Goal: Task Accomplishment & Management: Complete application form

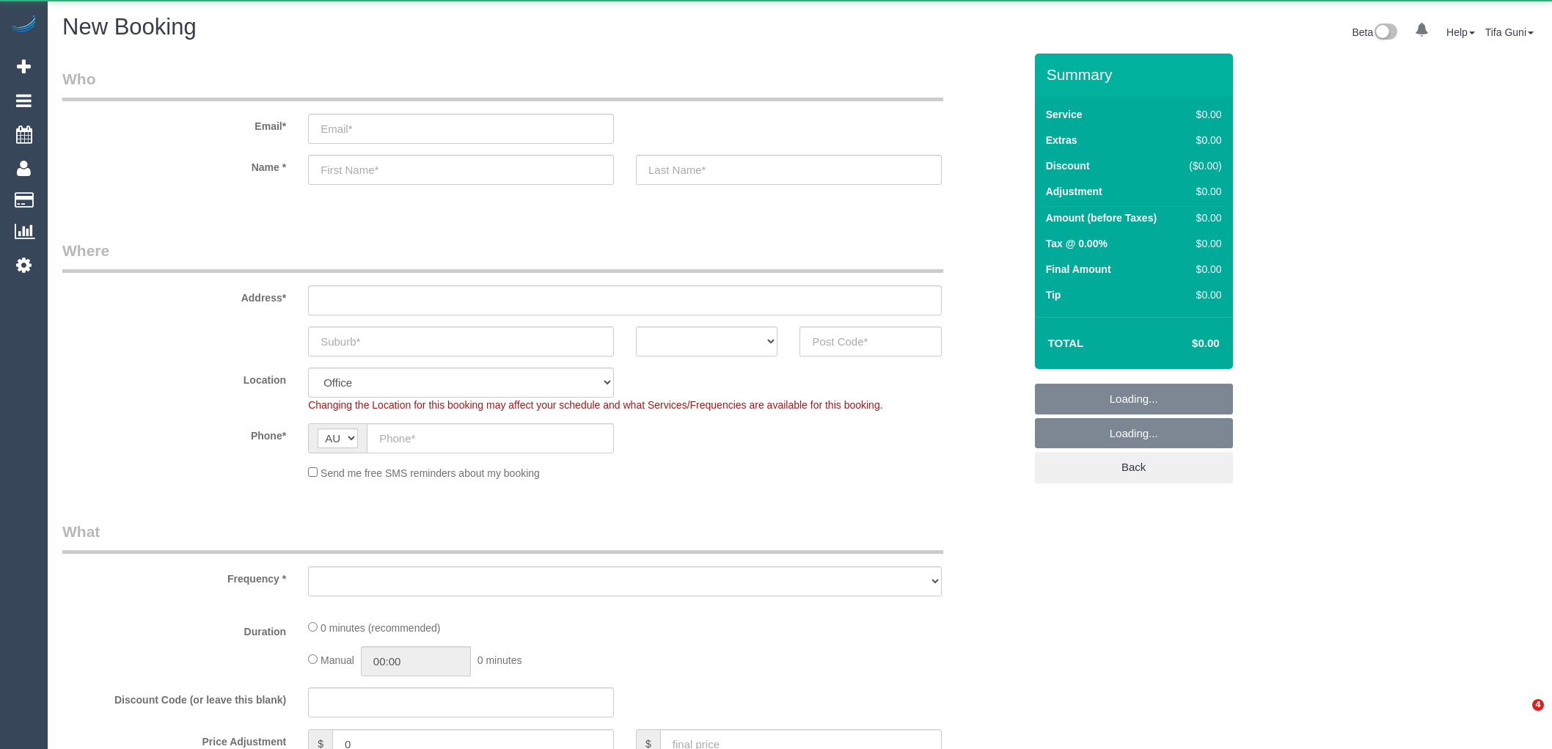
select select "object:2079"
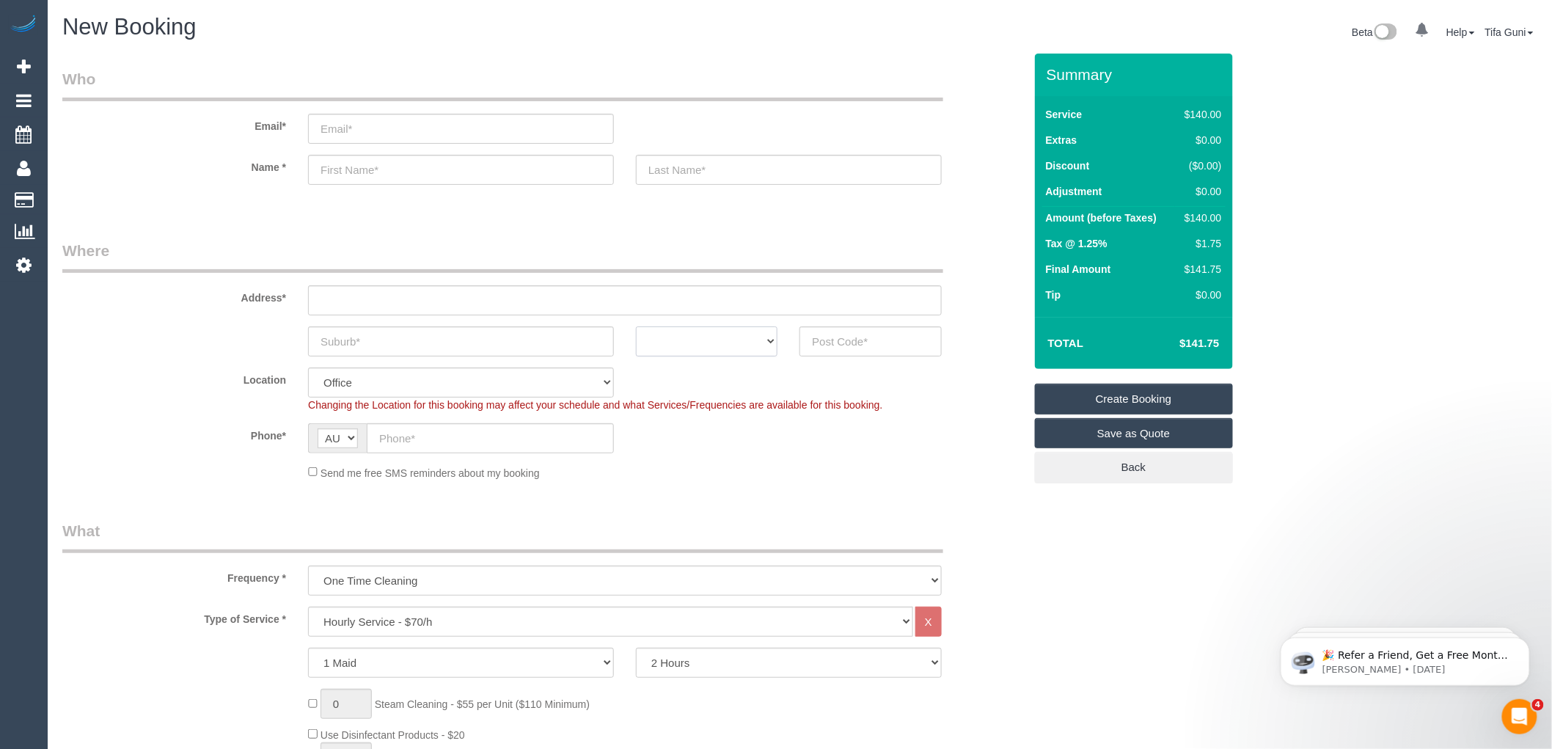
click at [747, 347] on select "ACT [GEOGRAPHIC_DATA] NT [GEOGRAPHIC_DATA] SA TAS [GEOGRAPHIC_DATA] [GEOGRAPHIC…" at bounding box center [707, 341] width 142 height 30
select select "VIC"
click at [636, 326] on select "ACT [GEOGRAPHIC_DATA] NT [GEOGRAPHIC_DATA] SA TAS [GEOGRAPHIC_DATA] [GEOGRAPHIC…" at bounding box center [707, 341] width 142 height 30
click at [389, 341] on input "text" at bounding box center [461, 341] width 306 height 30
type input "Preston"
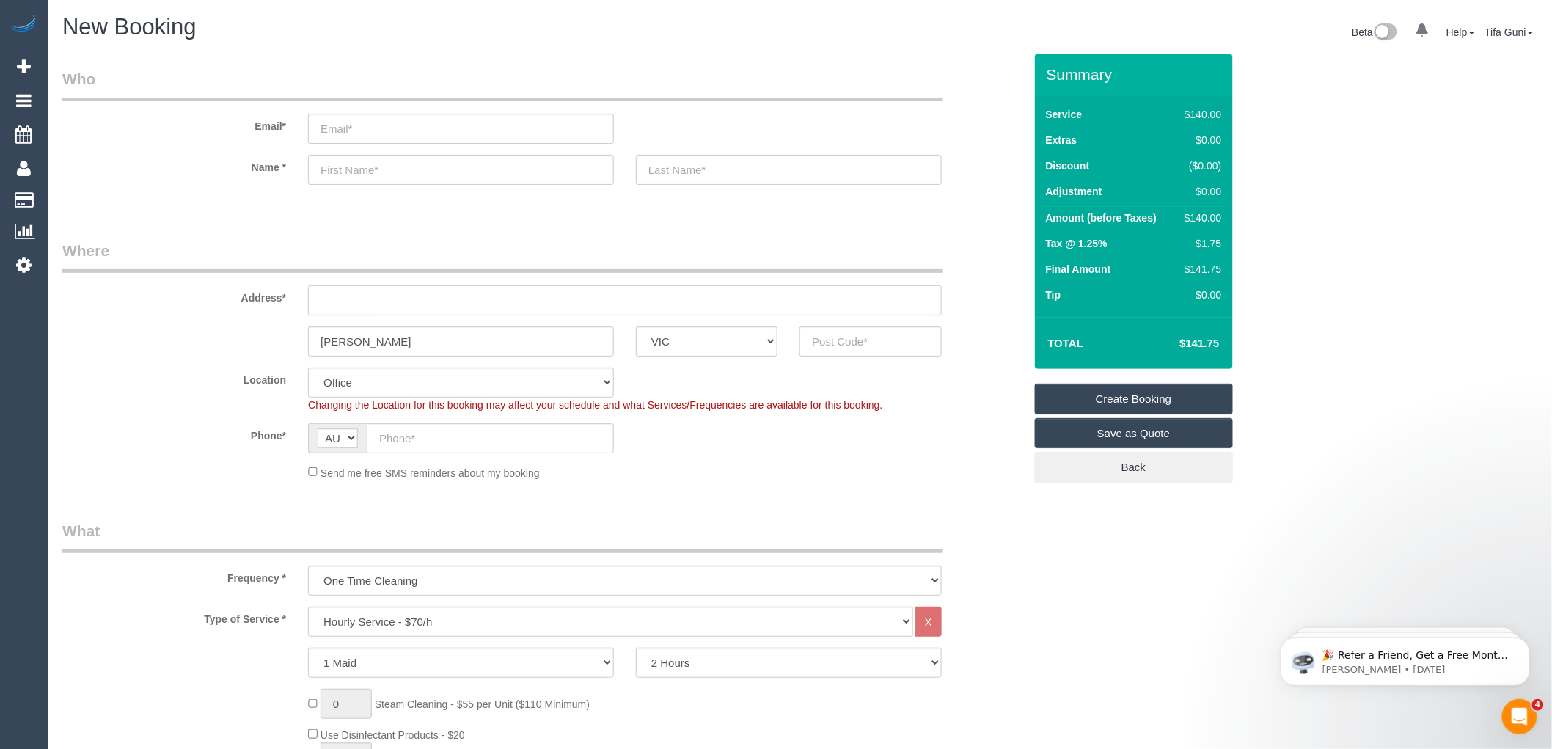
click at [358, 293] on input "text" at bounding box center [625, 300] width 634 height 30
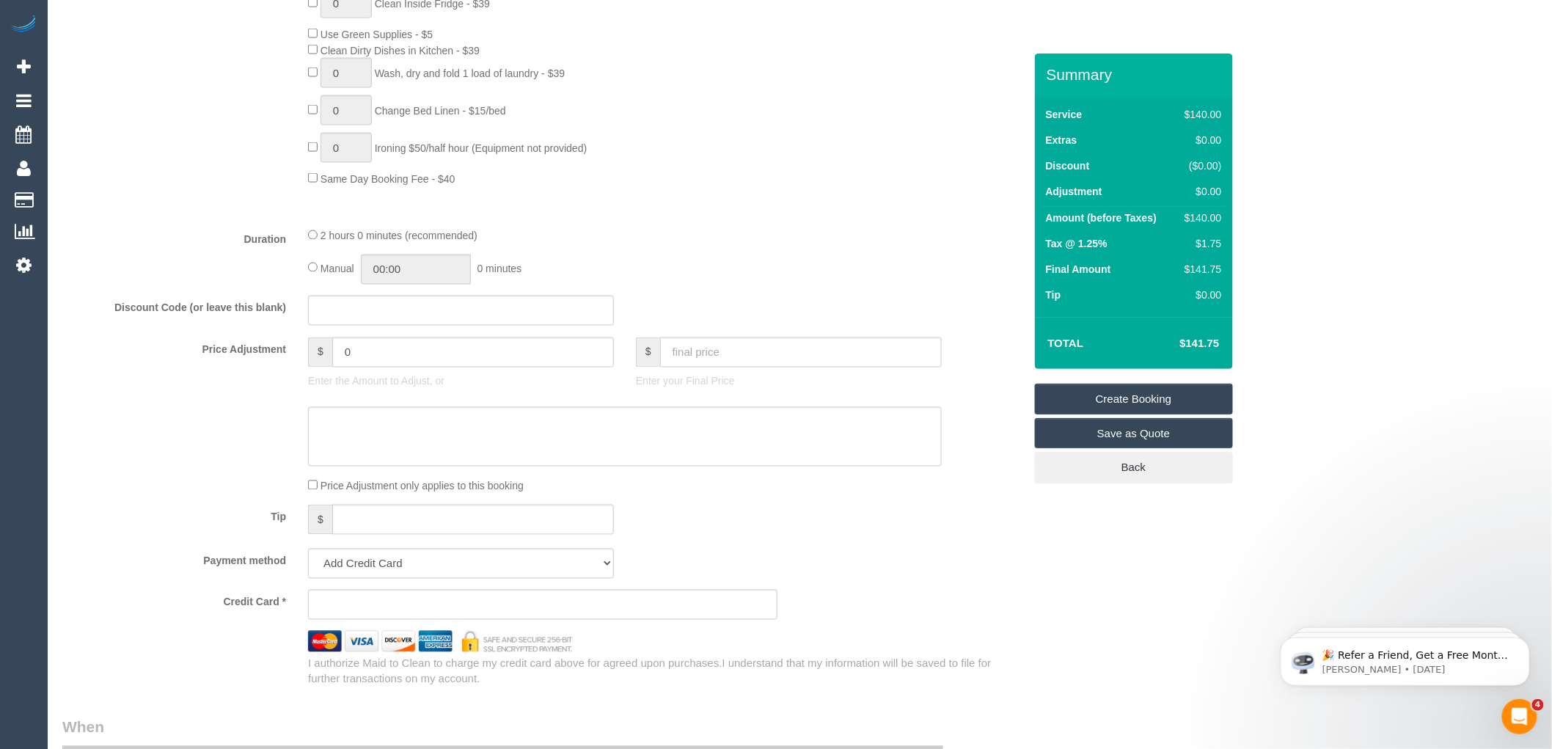
scroll to position [978, 0]
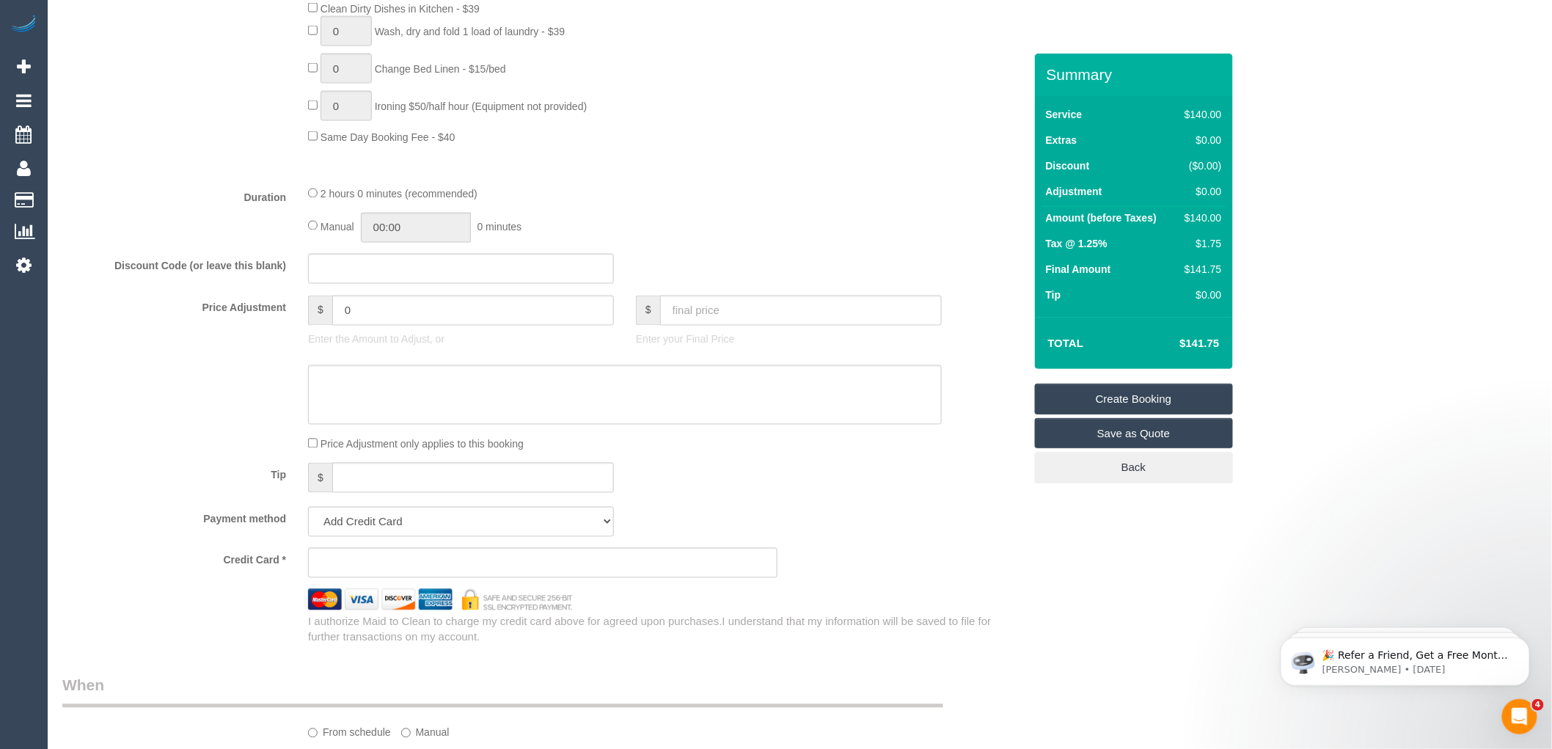
type input "-"
click at [340, 274] on input "text" at bounding box center [461, 269] width 306 height 30
drag, startPoint x: 405, startPoint y: 270, endPoint x: 396, endPoint y: 273, distance: 9.3
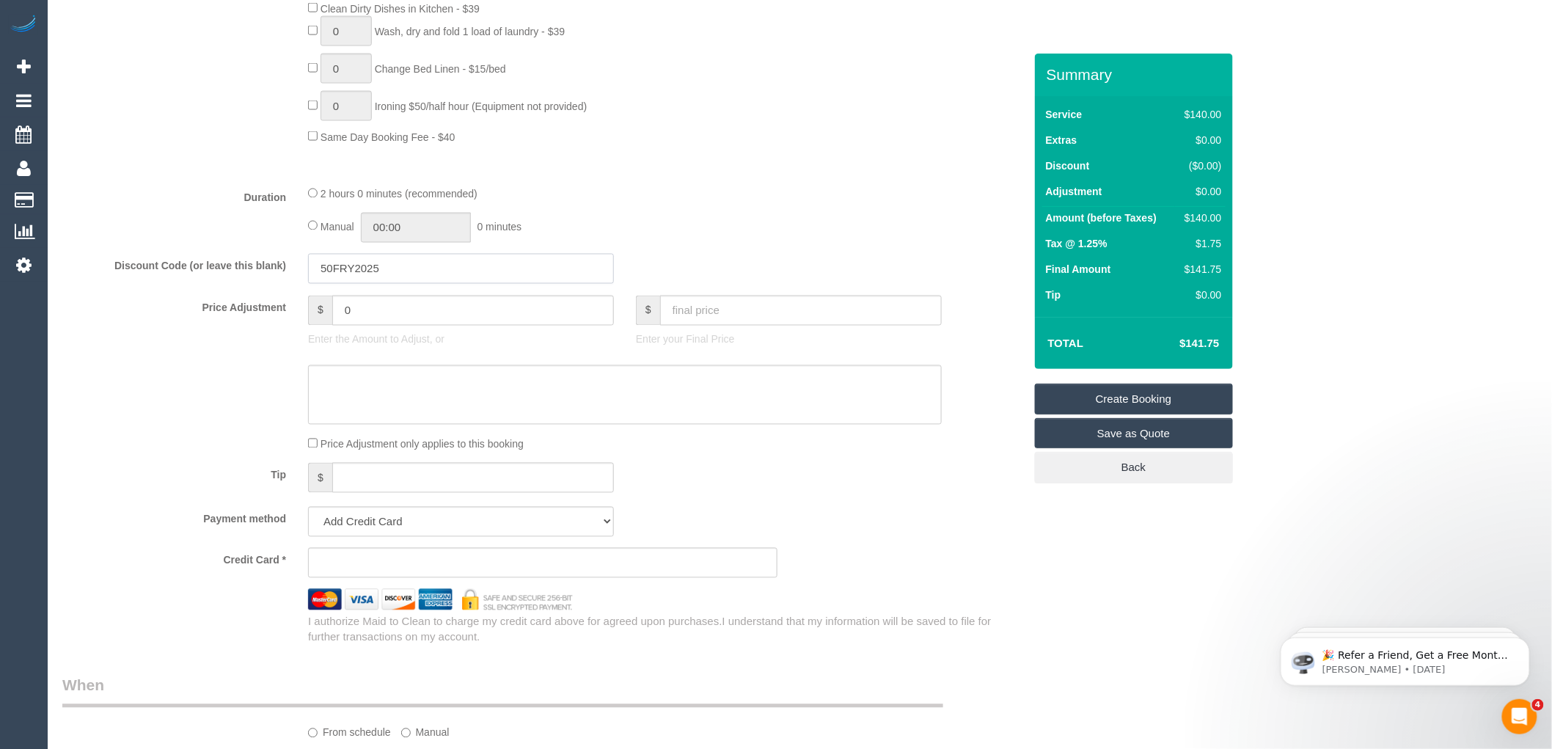
click at [400, 270] on input "50FRY2025" at bounding box center [461, 269] width 306 height 30
click at [349, 277] on input "50FRY2025" at bounding box center [461, 269] width 306 height 30
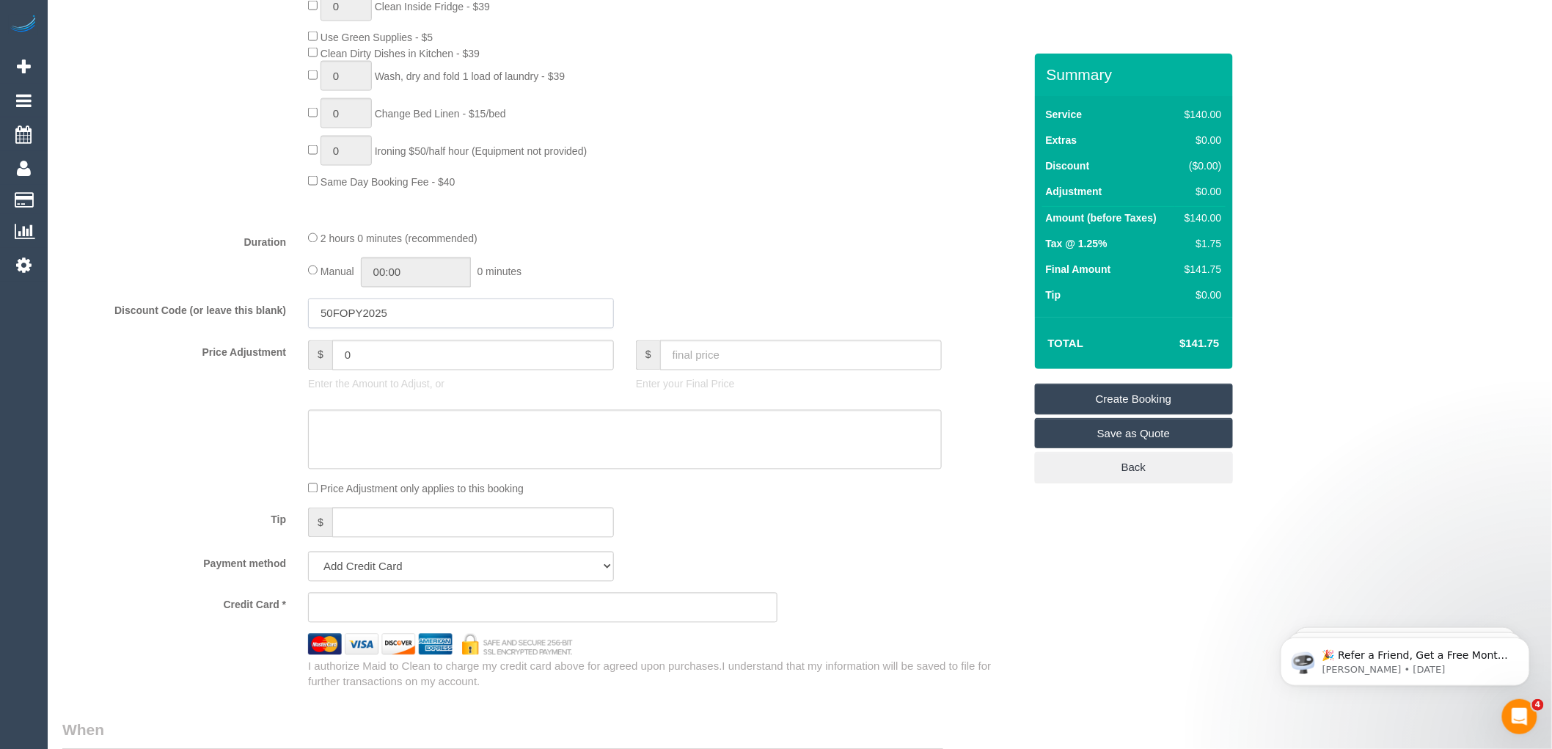
scroll to position [896, 0]
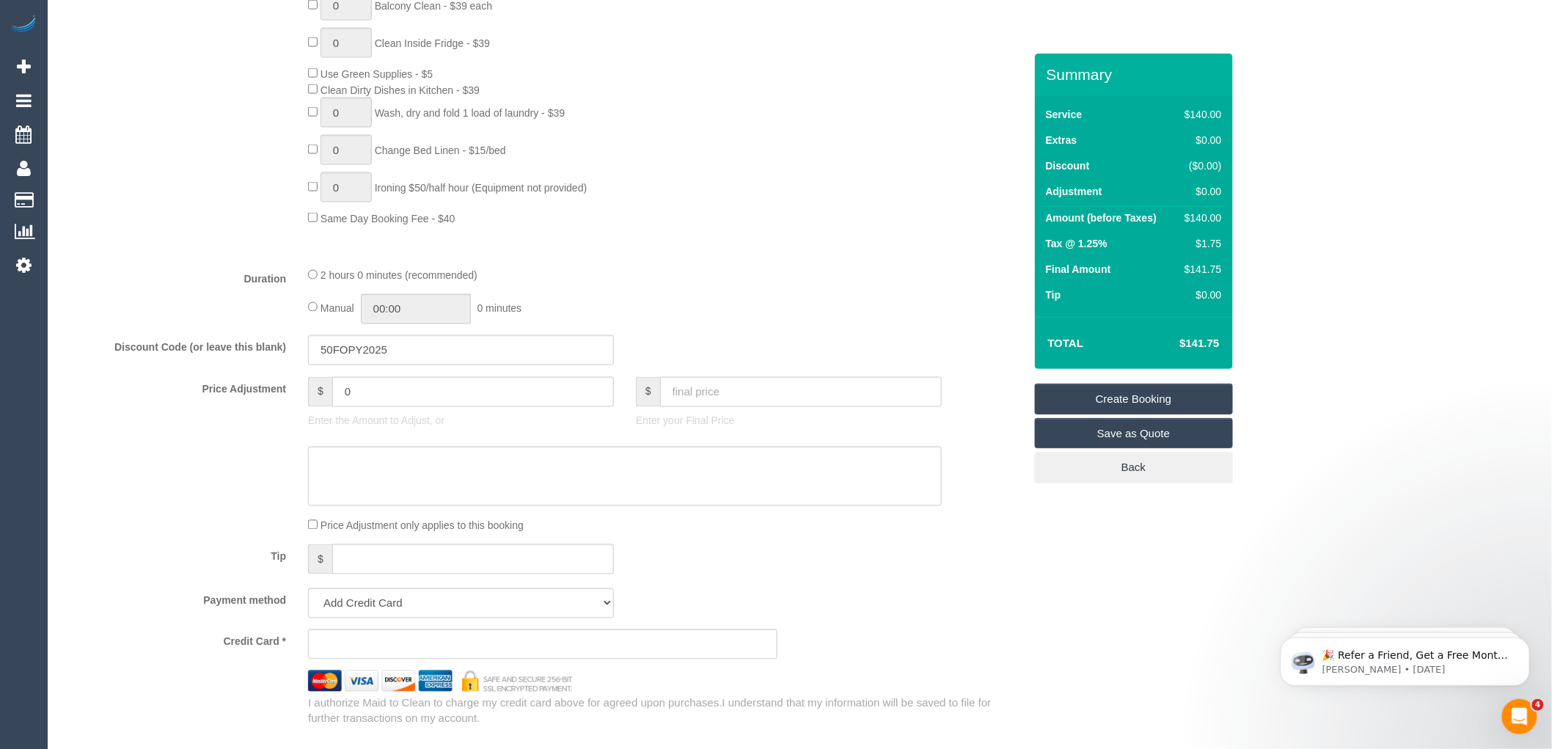
drag, startPoint x: 384, startPoint y: 362, endPoint x: 255, endPoint y: 376, distance: 129.8
click at [255, 366] on div "Discount Code (or leave this blank) 50FOPY2025" at bounding box center [543, 350] width 984 height 31
paste input "$50.00"
type input "$50.00"
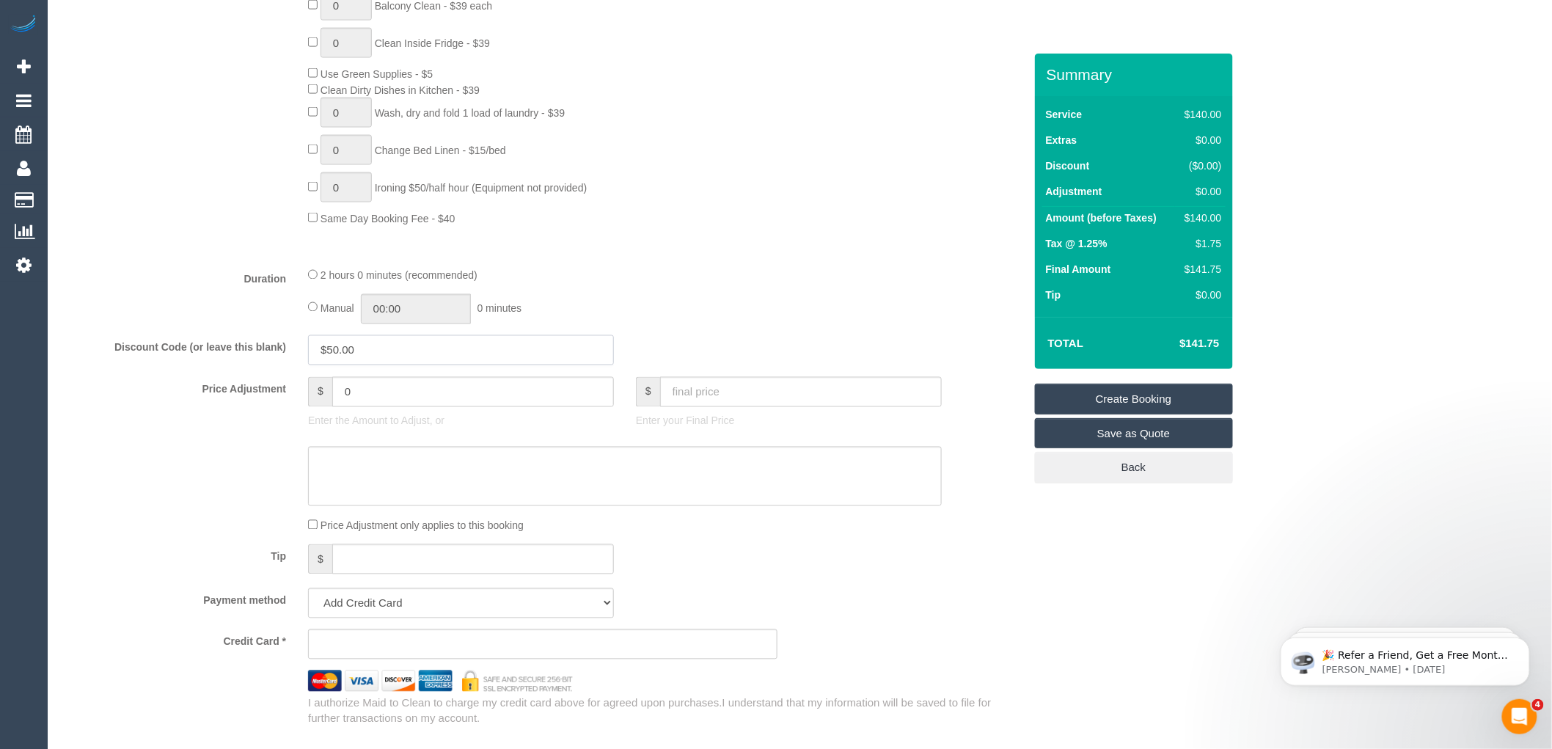
drag, startPoint x: 393, startPoint y: 356, endPoint x: 295, endPoint y: 372, distance: 99.6
click at [295, 366] on div "Discount Code (or leave this blank) $50.00" at bounding box center [543, 350] width 984 height 31
click at [337, 362] on input "text" at bounding box center [461, 350] width 306 height 30
paste input "FALCOFIFTY"
type input "FALCOFIFTY"
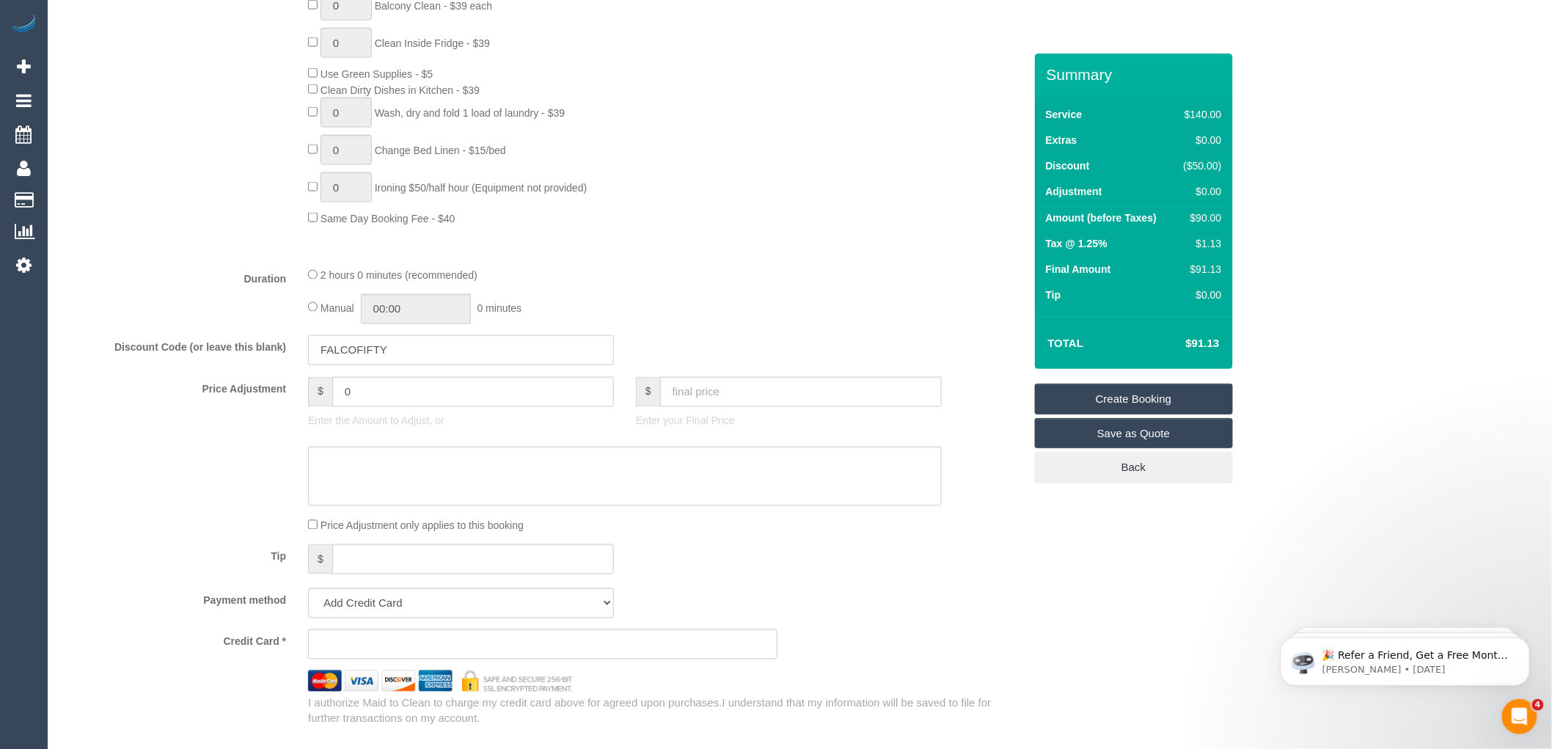
drag, startPoint x: 414, startPoint y: 365, endPoint x: 307, endPoint y: 365, distance: 107.1
click at [307, 365] on div "FALCOFIFTY" at bounding box center [461, 350] width 328 height 30
click at [312, 362] on input "text" at bounding box center [461, 350] width 306 height 30
paste input "FALCOFIFTY"
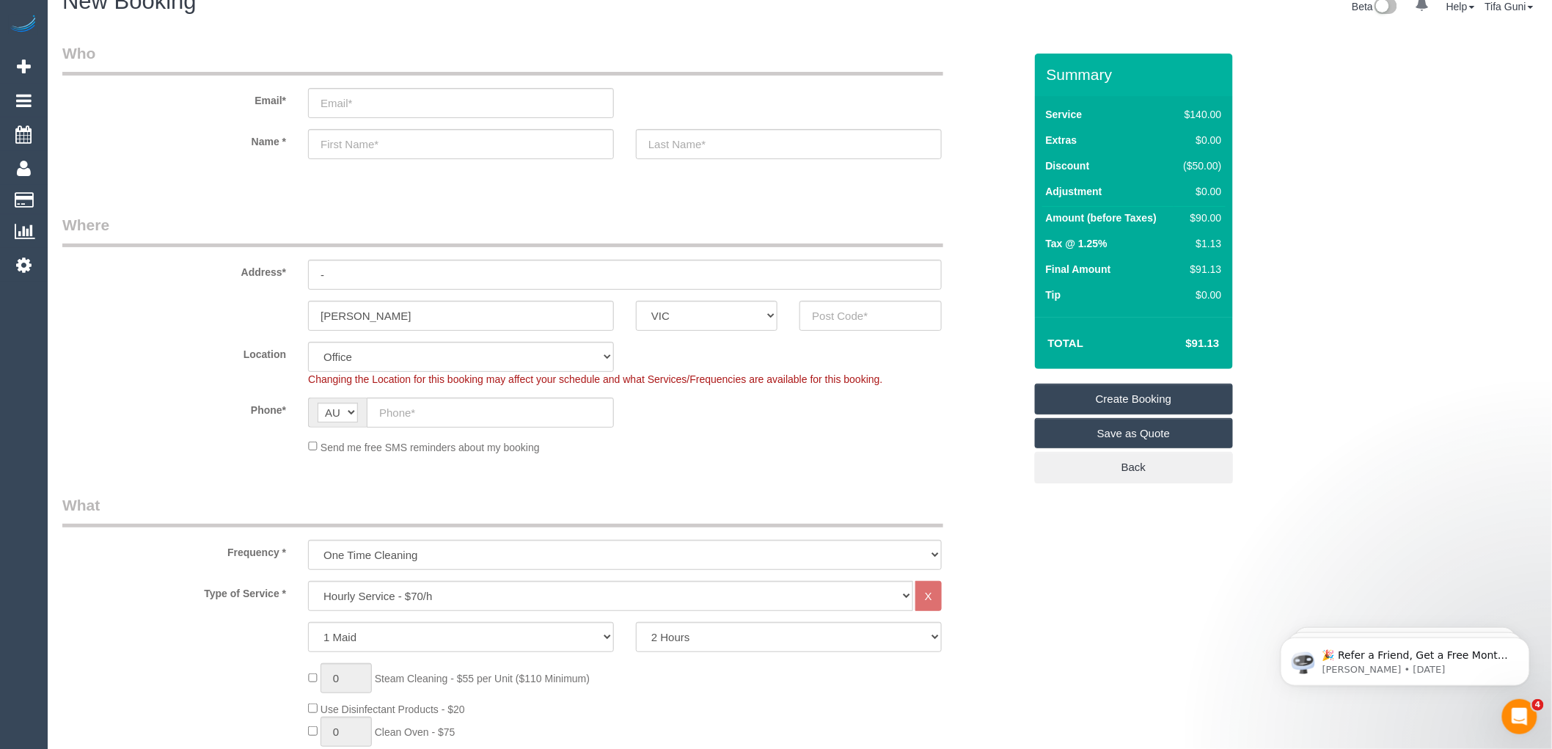
scroll to position [0, 0]
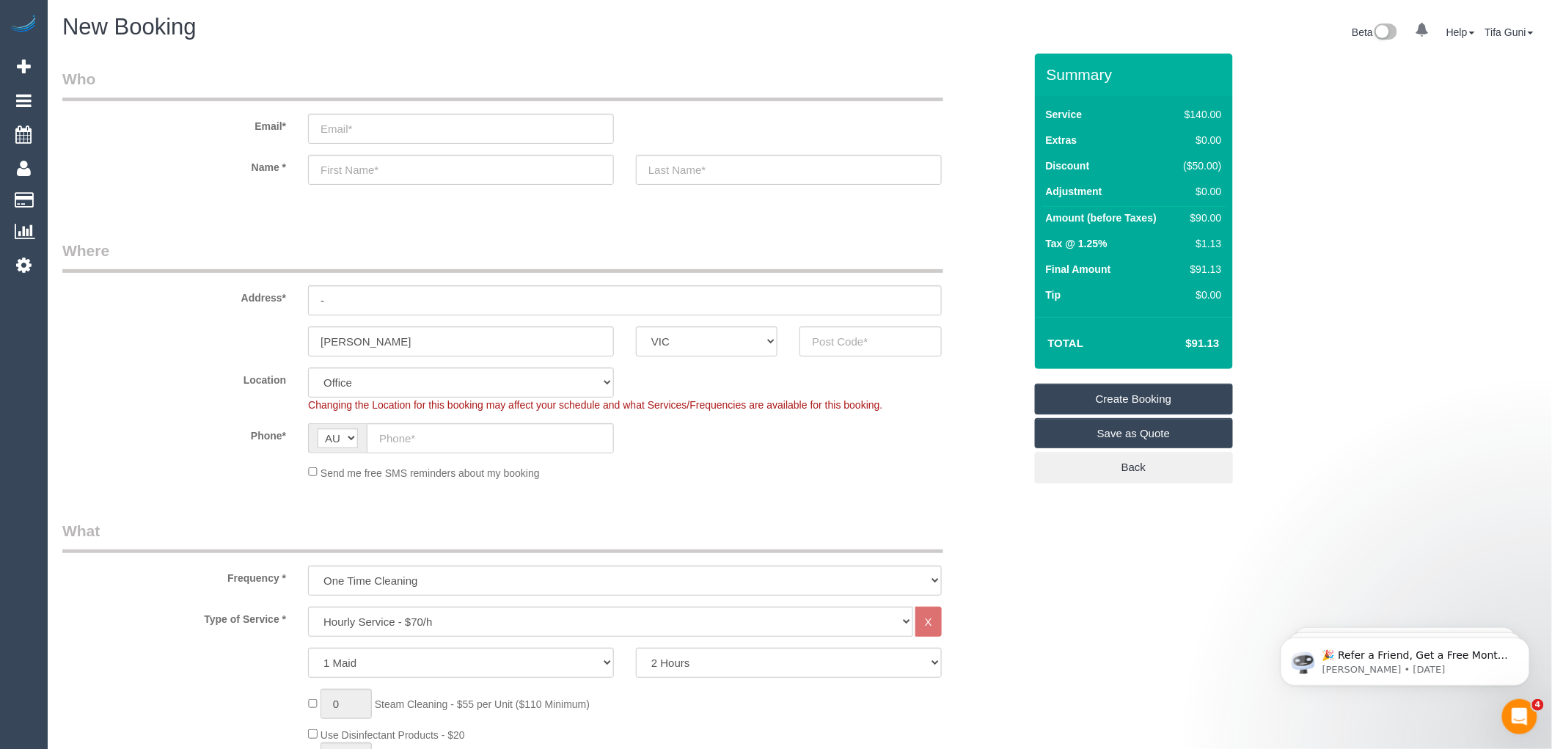
type input "FALCOFIFTY"
click at [354, 293] on input "-" at bounding box center [625, 300] width 634 height 30
type input "1/84 bRUCE STREET"
click at [348, 165] on input "text" at bounding box center [461, 170] width 306 height 30
type input "jANZY"
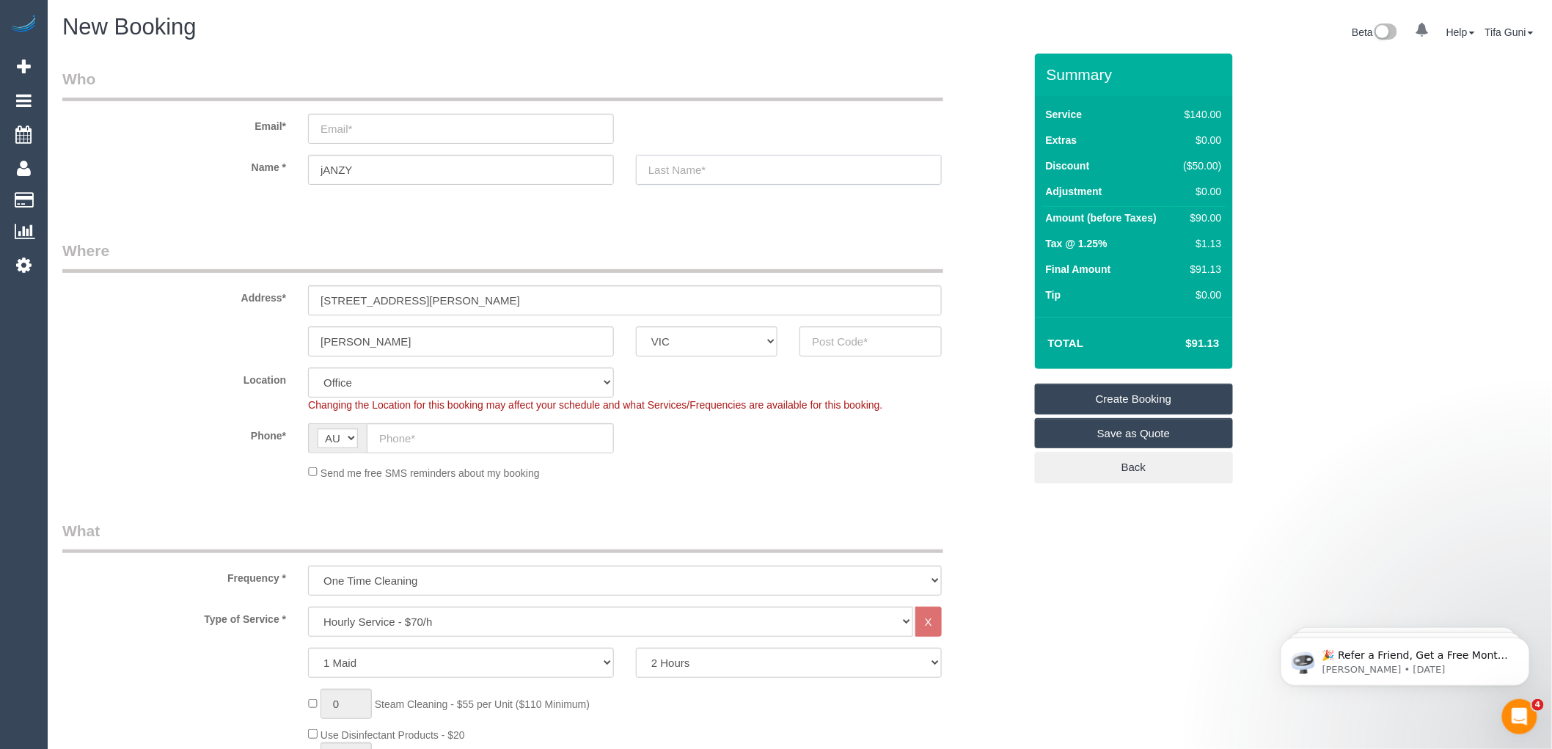
click at [729, 174] on input "text" at bounding box center [789, 170] width 306 height 30
type input "MIZNER"
click at [343, 128] on input "email" at bounding box center [461, 129] width 306 height 30
type input "janzibar@gmail.com"
click at [861, 343] on input "text" at bounding box center [871, 341] width 142 height 30
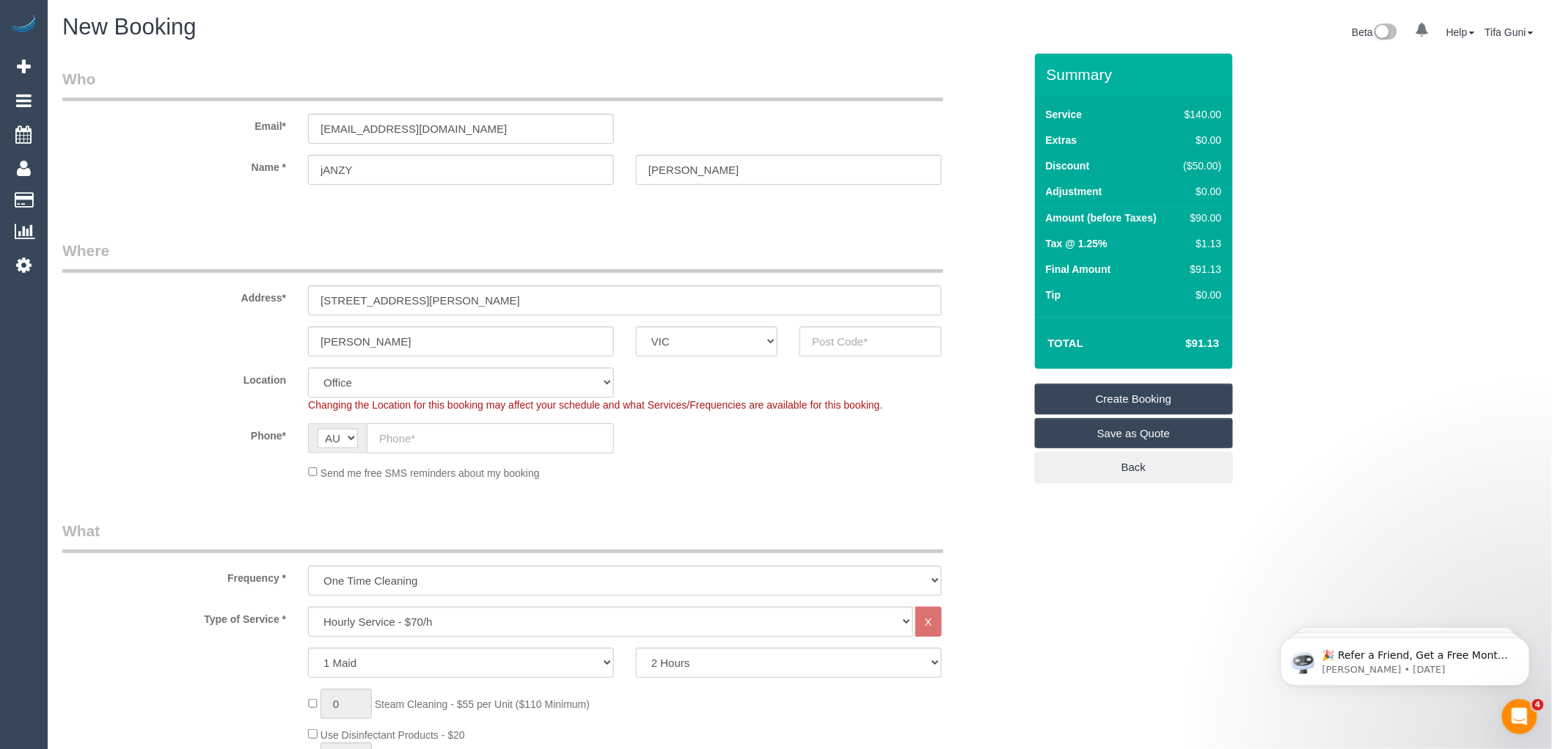
click at [442, 442] on input "text" at bounding box center [490, 438] width 247 height 30
paste input "61 405 163 922"
type input "61 405 163 922"
drag, startPoint x: 362, startPoint y: 165, endPoint x: 304, endPoint y: 166, distance: 58.7
click at [304, 166] on div "jANZY" at bounding box center [461, 170] width 328 height 30
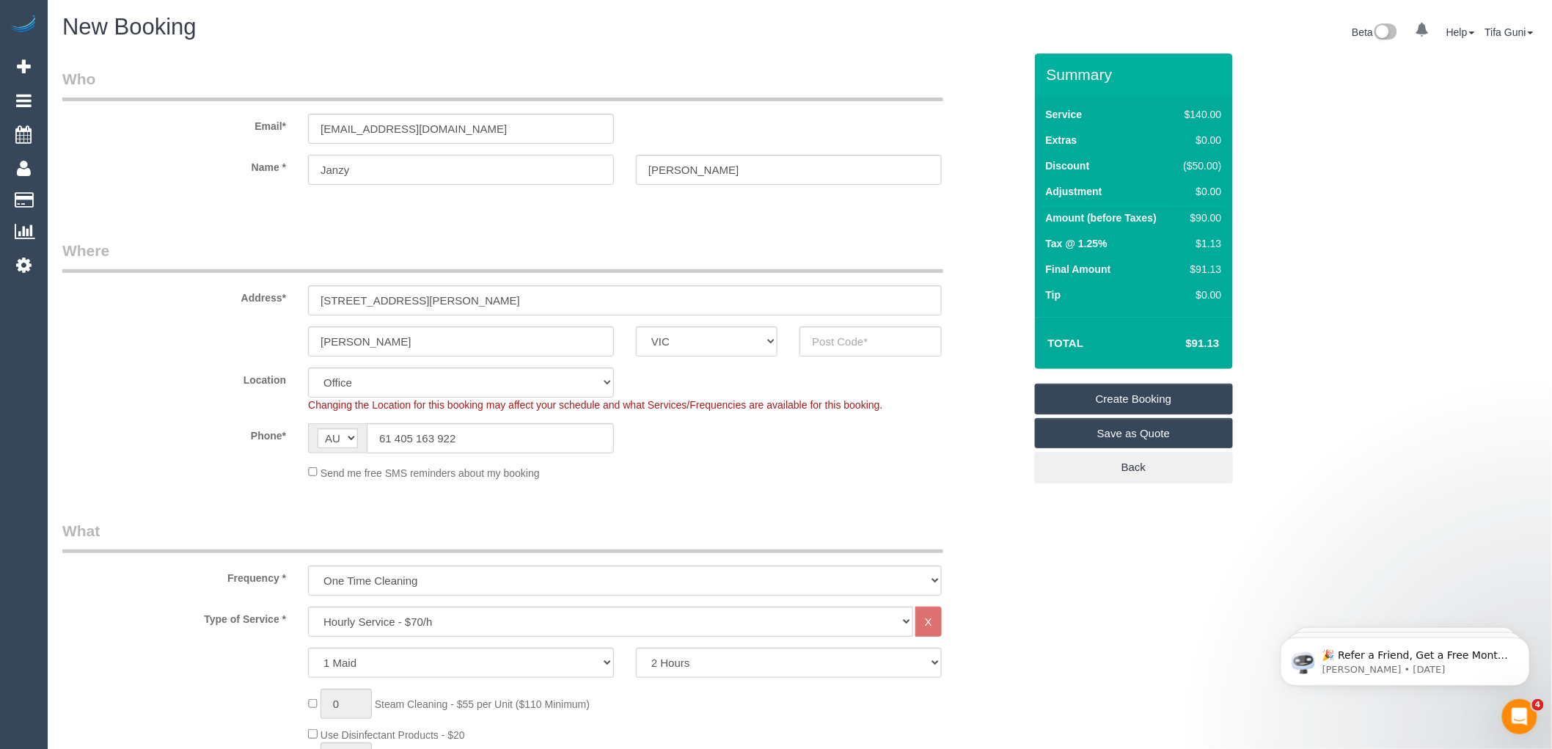
type input "Janzy"
drag, startPoint x: 713, startPoint y: 166, endPoint x: 611, endPoint y: 175, distance: 102.3
click at [611, 175] on div "Name * Janzy MIZNER" at bounding box center [543, 170] width 984 height 30
type input "Mizner"
click at [602, 192] on sui-booking-customer "Email* janzibar@gmail.com Name * Janzy Mizner" at bounding box center [543, 133] width 962 height 131
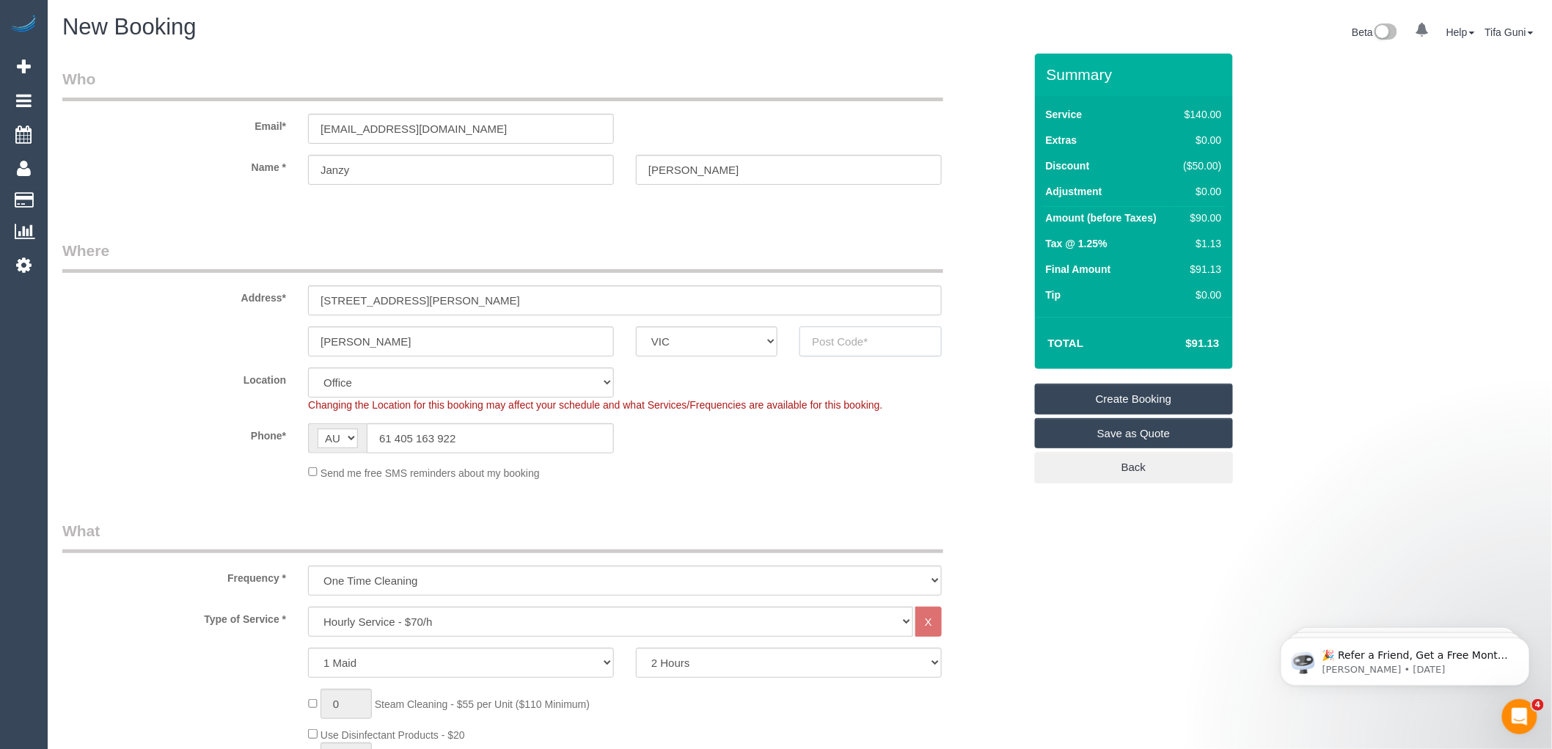
click at [858, 343] on input "text" at bounding box center [871, 341] width 142 height 30
paste input "3072"
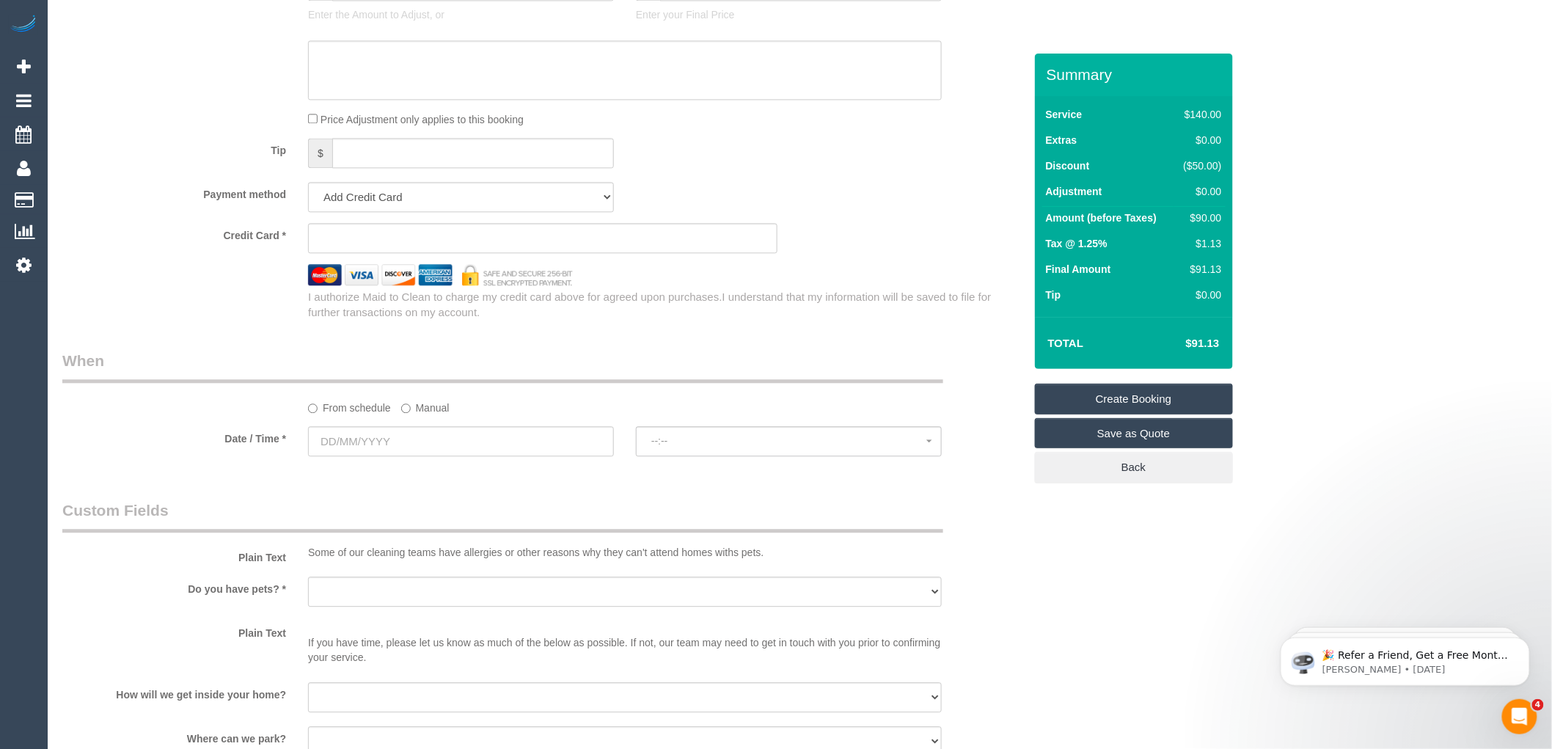
scroll to position [1303, 0]
type input "3072"
click at [401, 450] on input "text" at bounding box center [461, 440] width 306 height 30
select select "60"
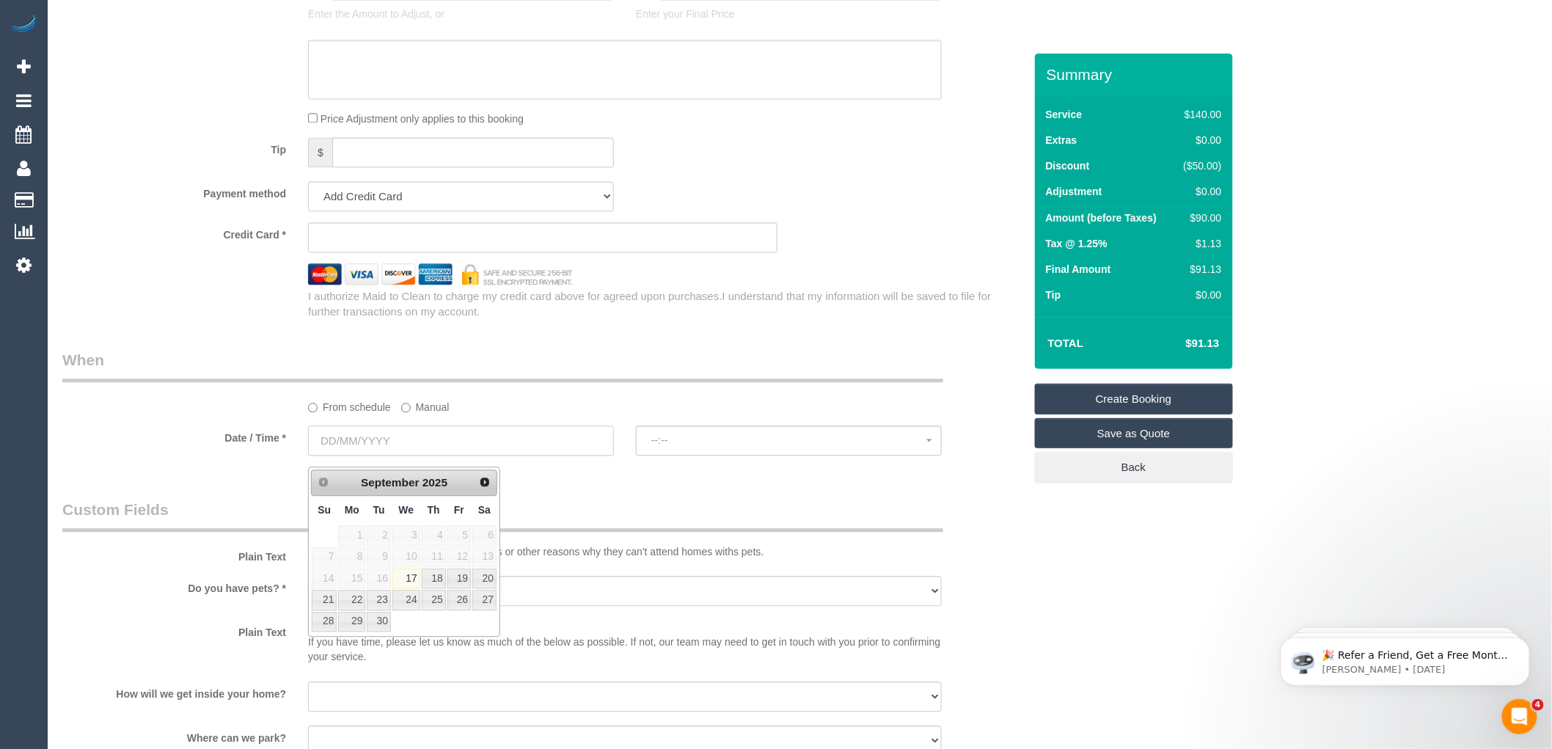
select select "object:2092"
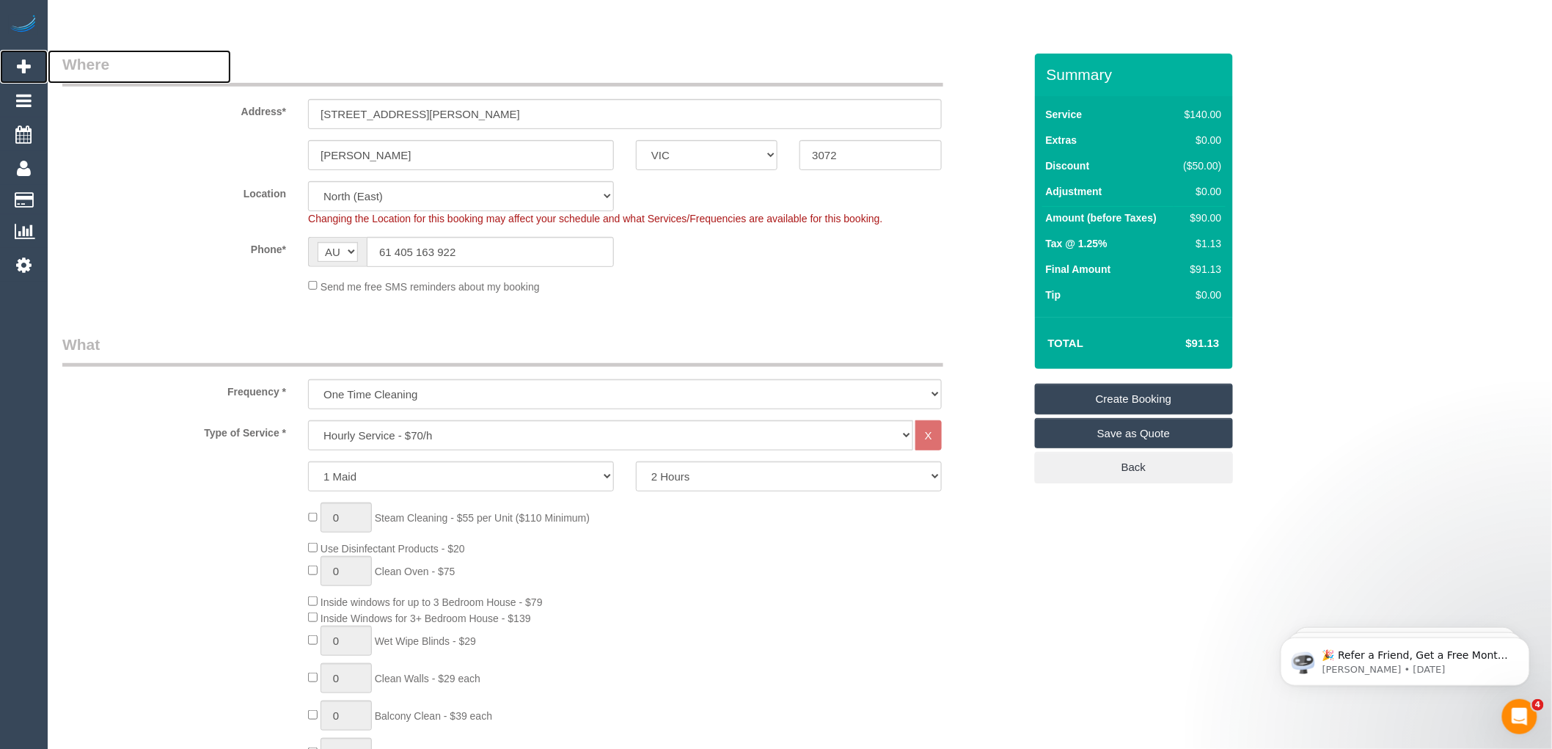
scroll to position [0, 0]
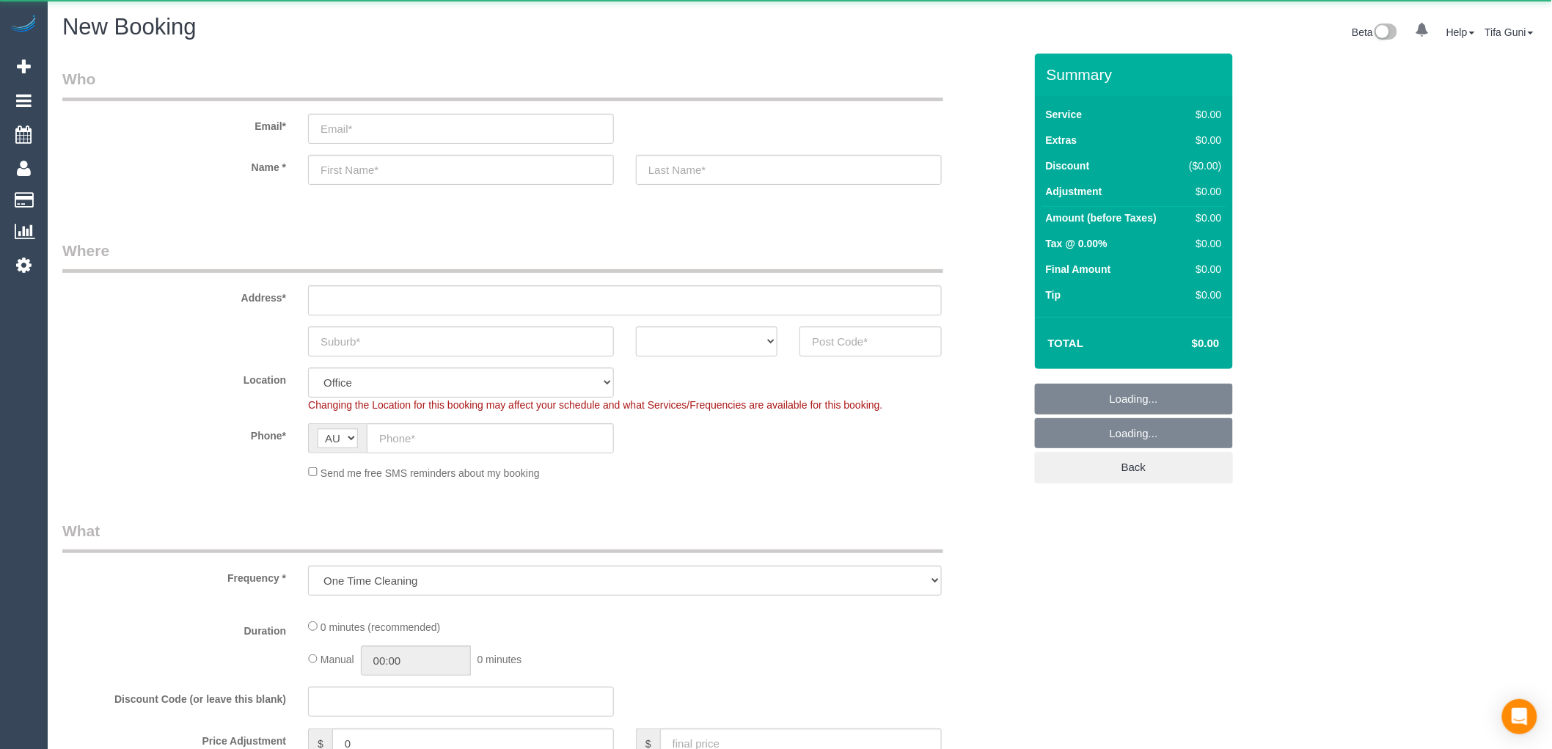
select select "object:649"
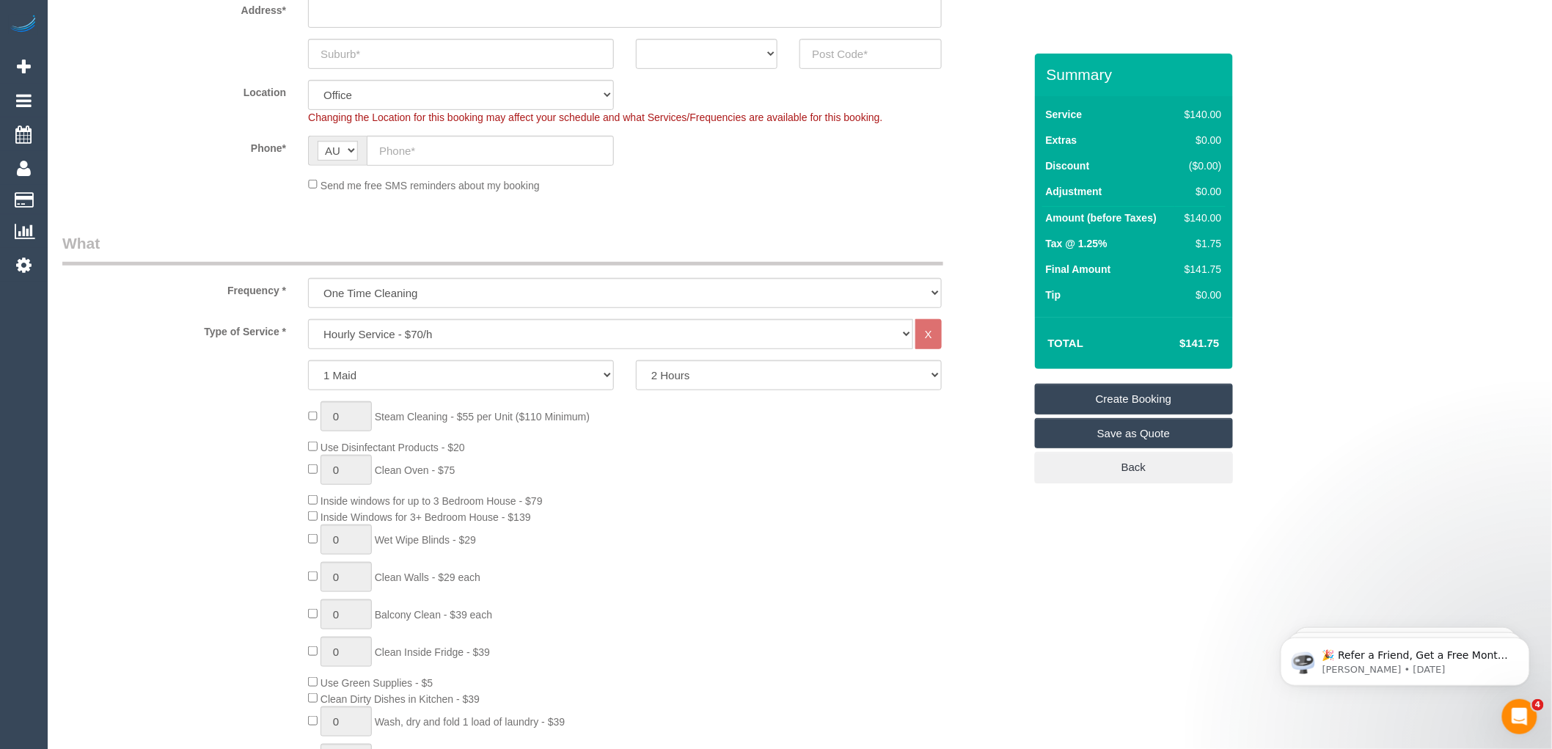
scroll to position [326, 0]
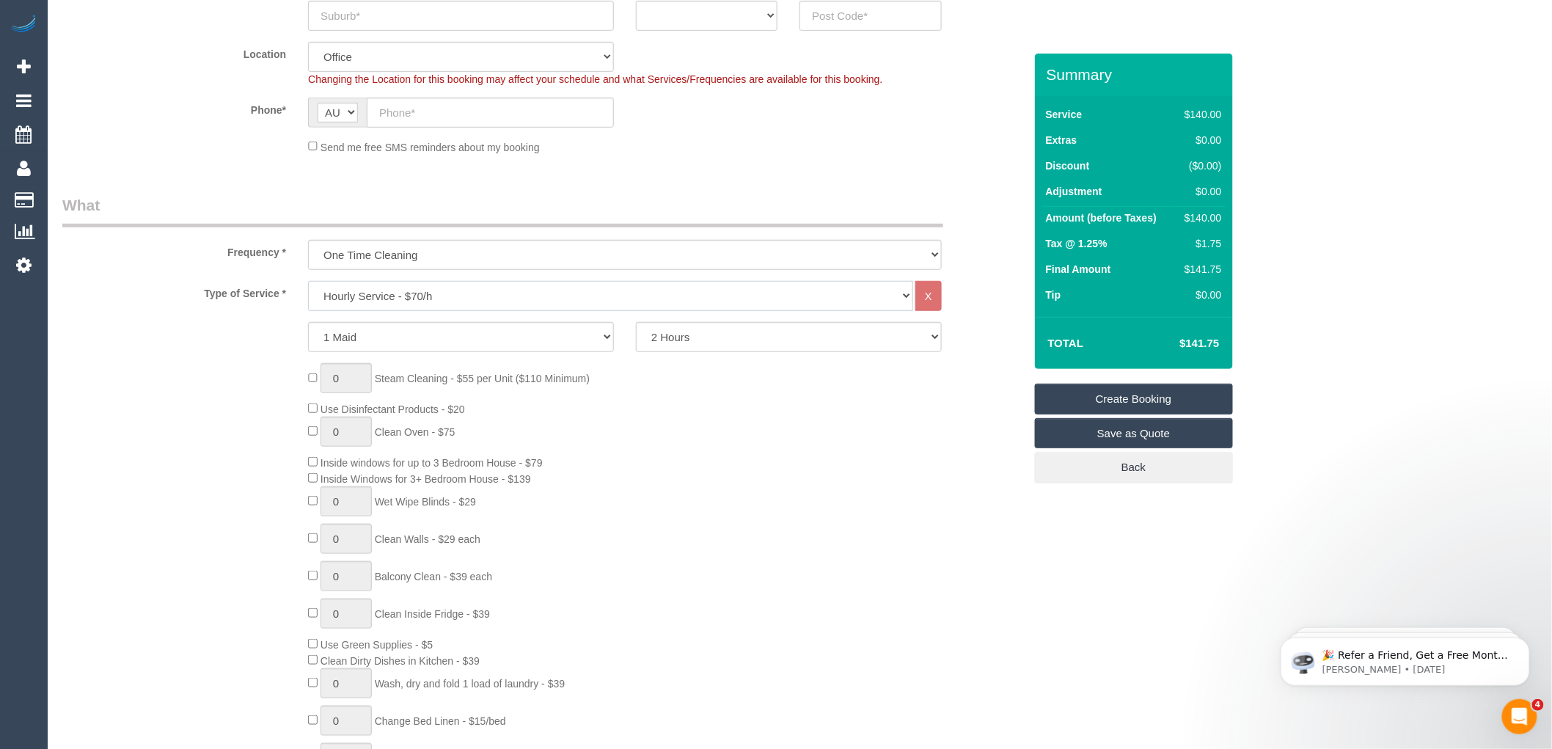
click at [463, 296] on select "Hourly Service - $70/h Hourly Service - $65/h Hourly Service - $60/h Hourly Ser…" at bounding box center [610, 296] width 605 height 30
select select "212"
click at [308, 282] on select "Hourly Service - $70/h Hourly Service - $65/h Hourly Service - $60/h Hourly Ser…" at bounding box center [610, 296] width 605 height 30
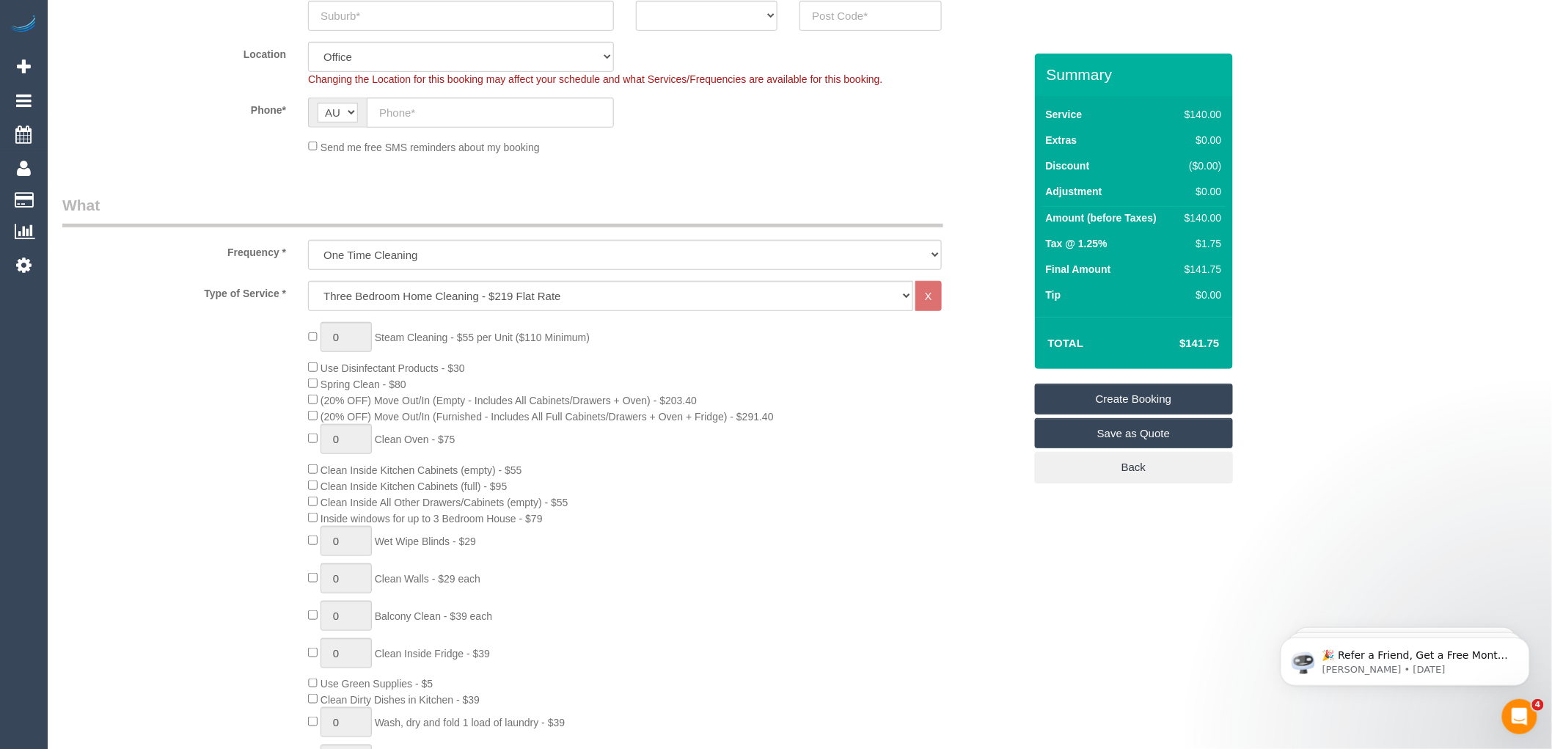
click at [811, 421] on div "0 Steam Cleaning - $55 per Unit ($110 Minimum) Use Disinfectant Products - $30 …" at bounding box center [665, 578] width 737 height 513
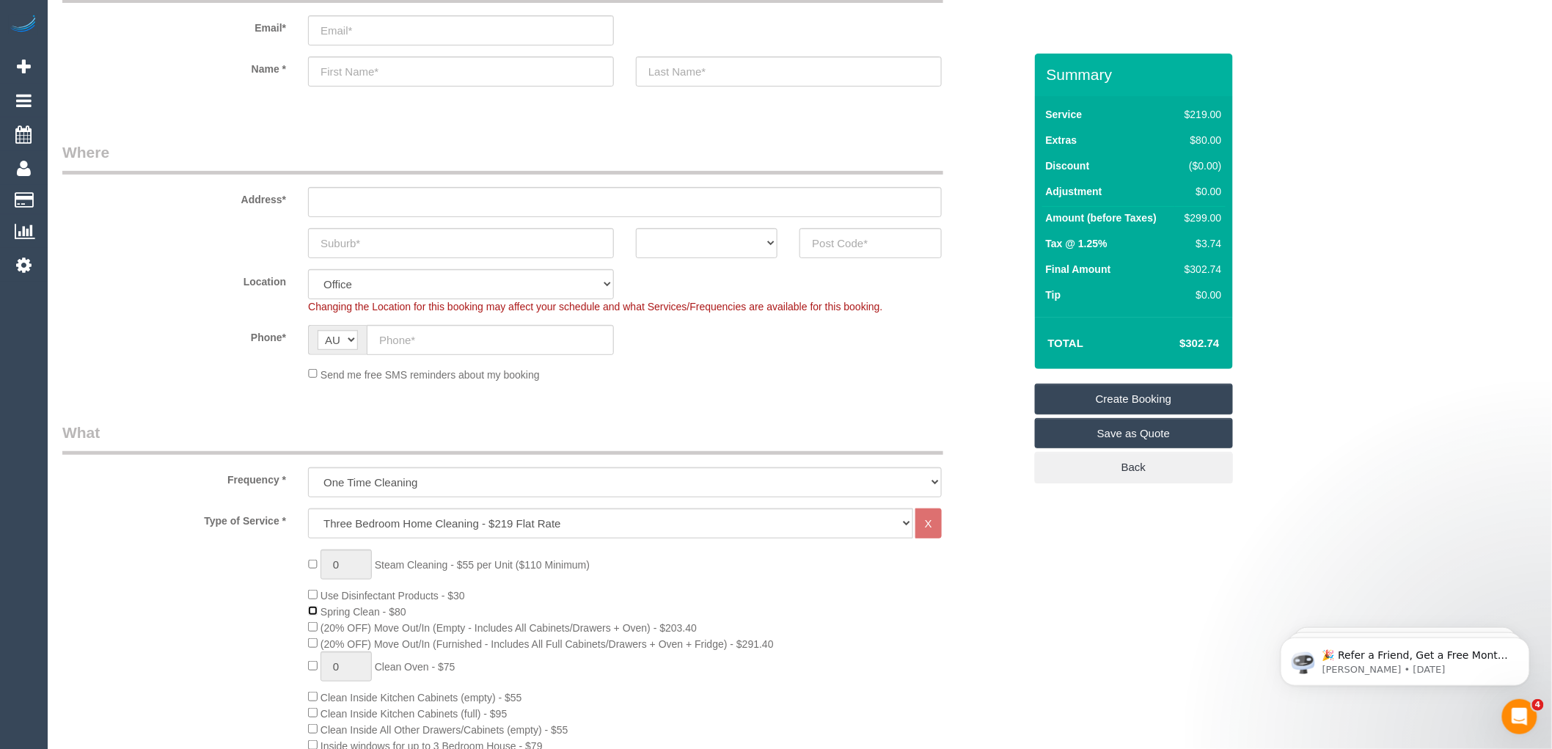
scroll to position [0, 0]
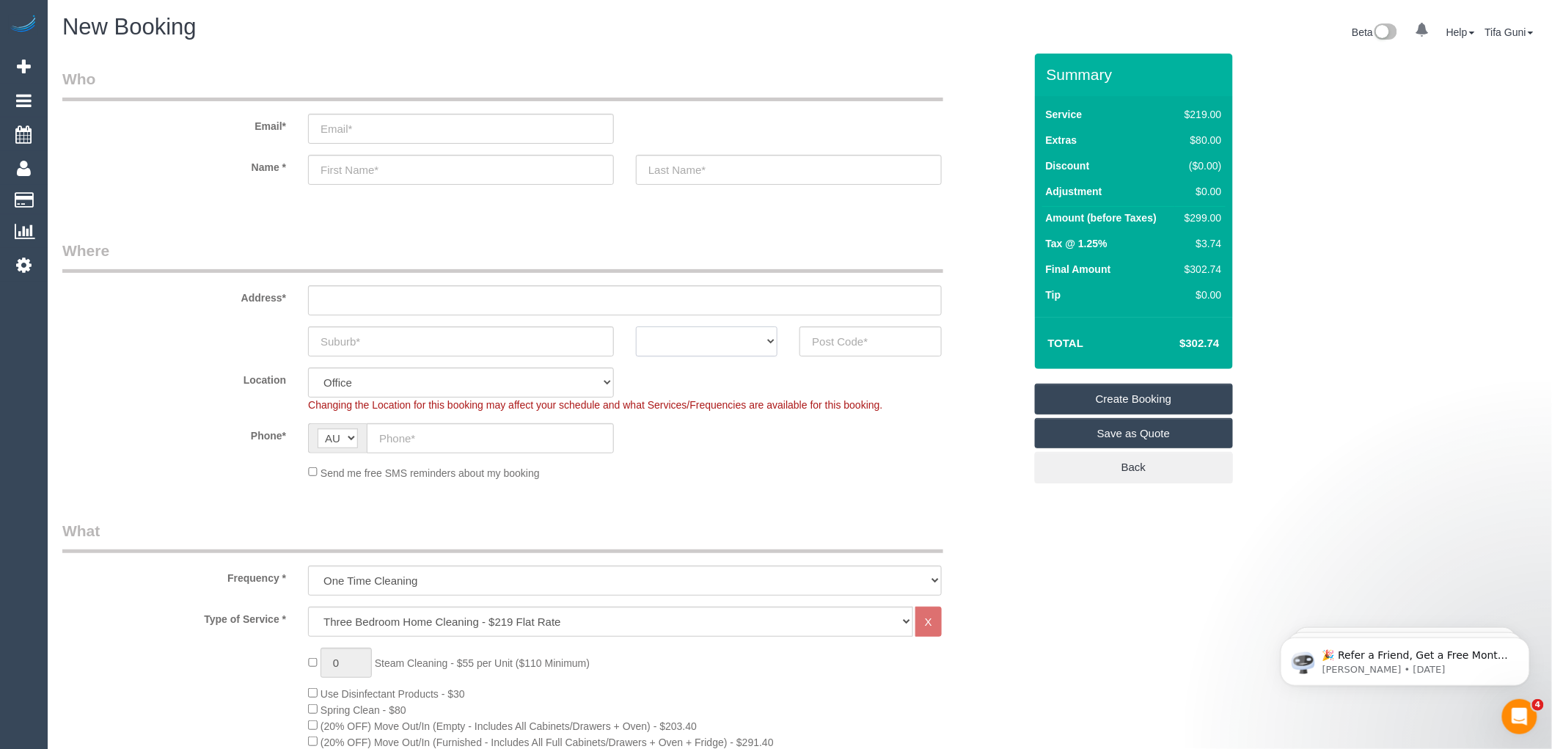
click at [742, 343] on select "ACT [GEOGRAPHIC_DATA] NT [GEOGRAPHIC_DATA] SA TAS [GEOGRAPHIC_DATA] [GEOGRAPHIC…" at bounding box center [707, 341] width 142 height 30
select select "VIC"
click at [636, 326] on select "ACT [GEOGRAPHIC_DATA] NT [GEOGRAPHIC_DATA] SA TAS [GEOGRAPHIC_DATA] [GEOGRAPHIC…" at bounding box center [707, 341] width 142 height 30
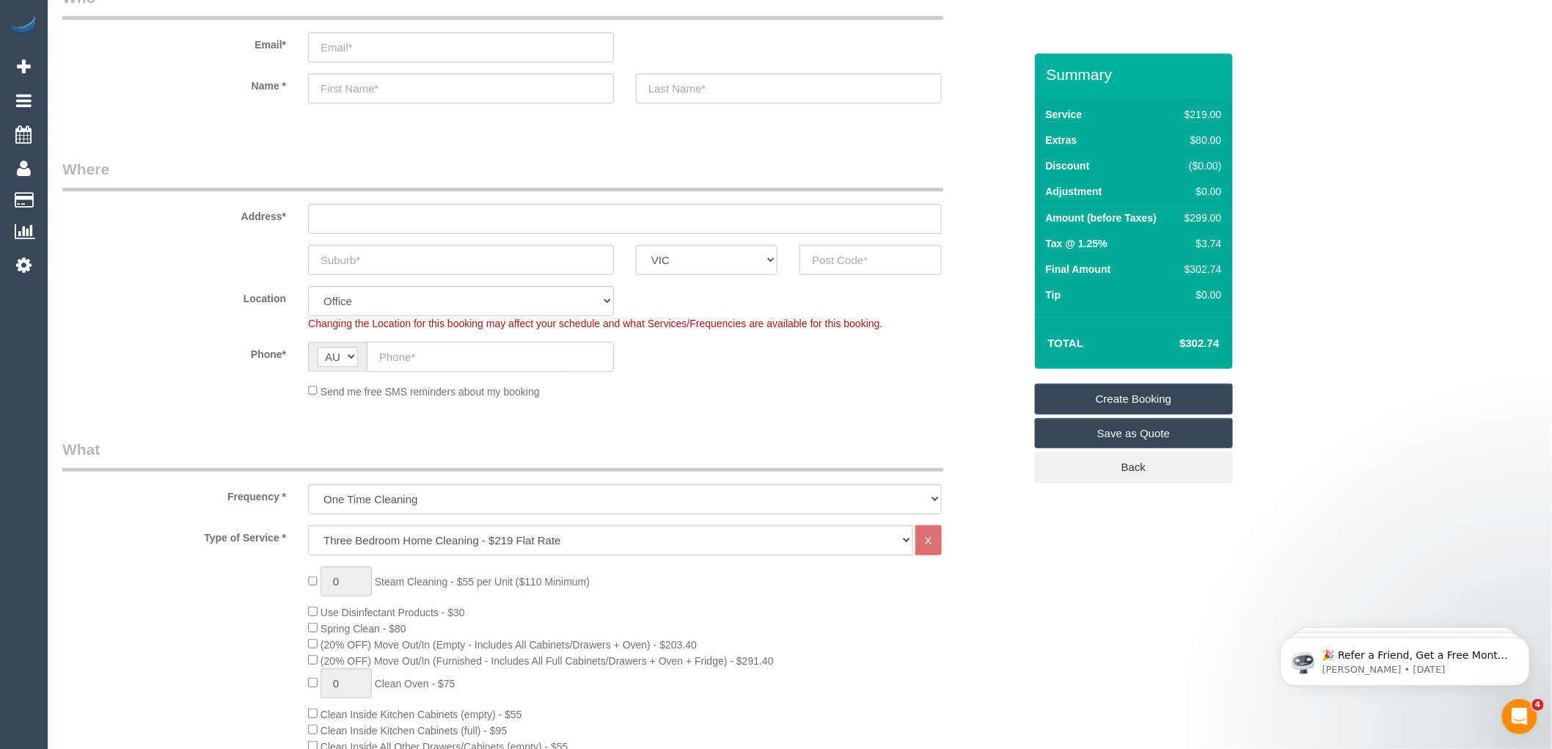
click at [406, 361] on input "text" at bounding box center [490, 357] width 247 height 30
paste input "61 420 633 582"
type input "61 420 633 582"
click at [341, 217] on input "text" at bounding box center [625, 219] width 634 height 30
type input "7 rutherdlen way"
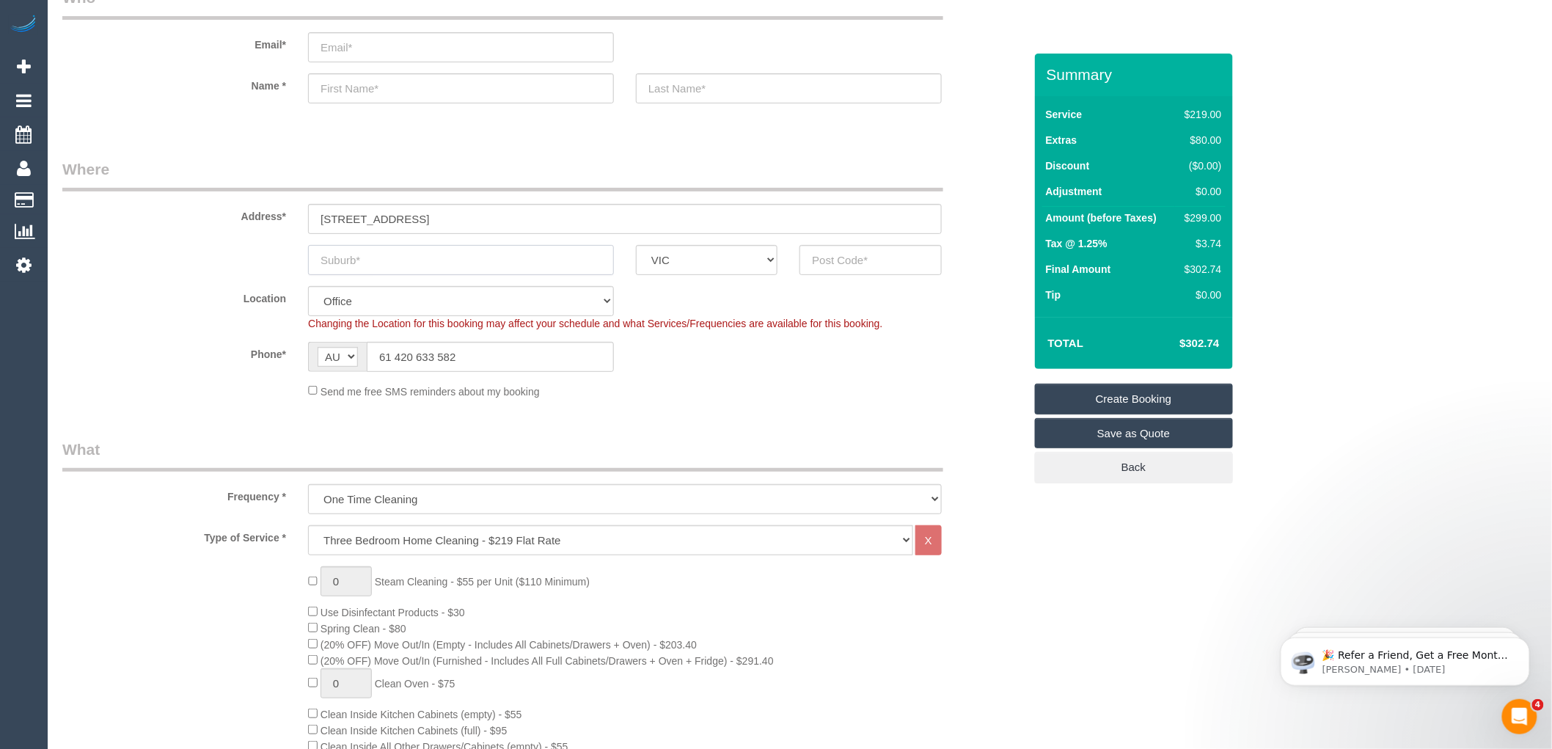
click at [364, 264] on input "text" at bounding box center [461, 260] width 306 height 30
type input "Kelas lex"
click at [890, 252] on input "text" at bounding box center [871, 260] width 142 height 30
type input "3038"
click at [360, 95] on input "text" at bounding box center [461, 88] width 306 height 30
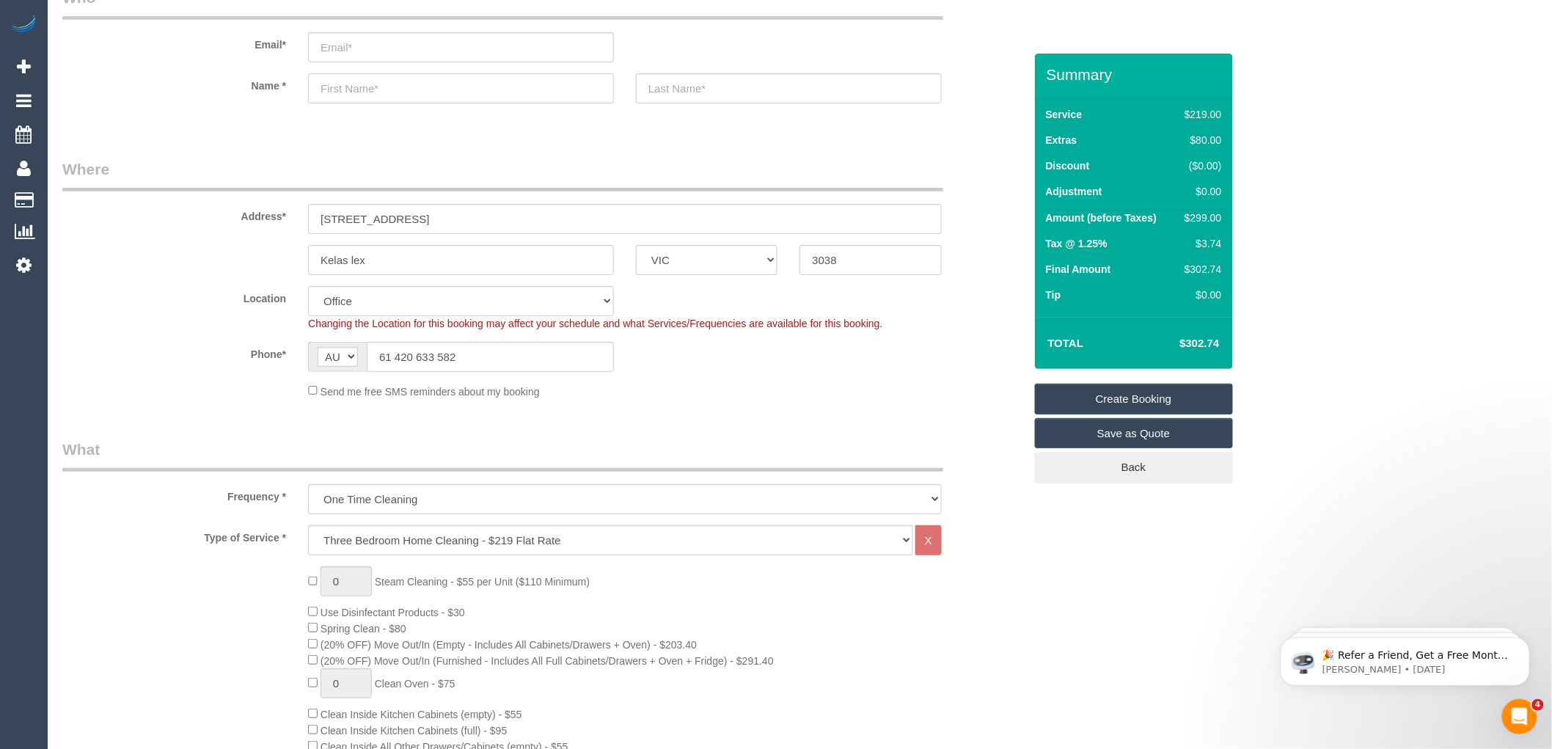
select select "49"
select select "object:2163"
type input "Rebecca"
click at [677, 89] on input "text" at bounding box center [789, 88] width 306 height 30
type input "Naser"
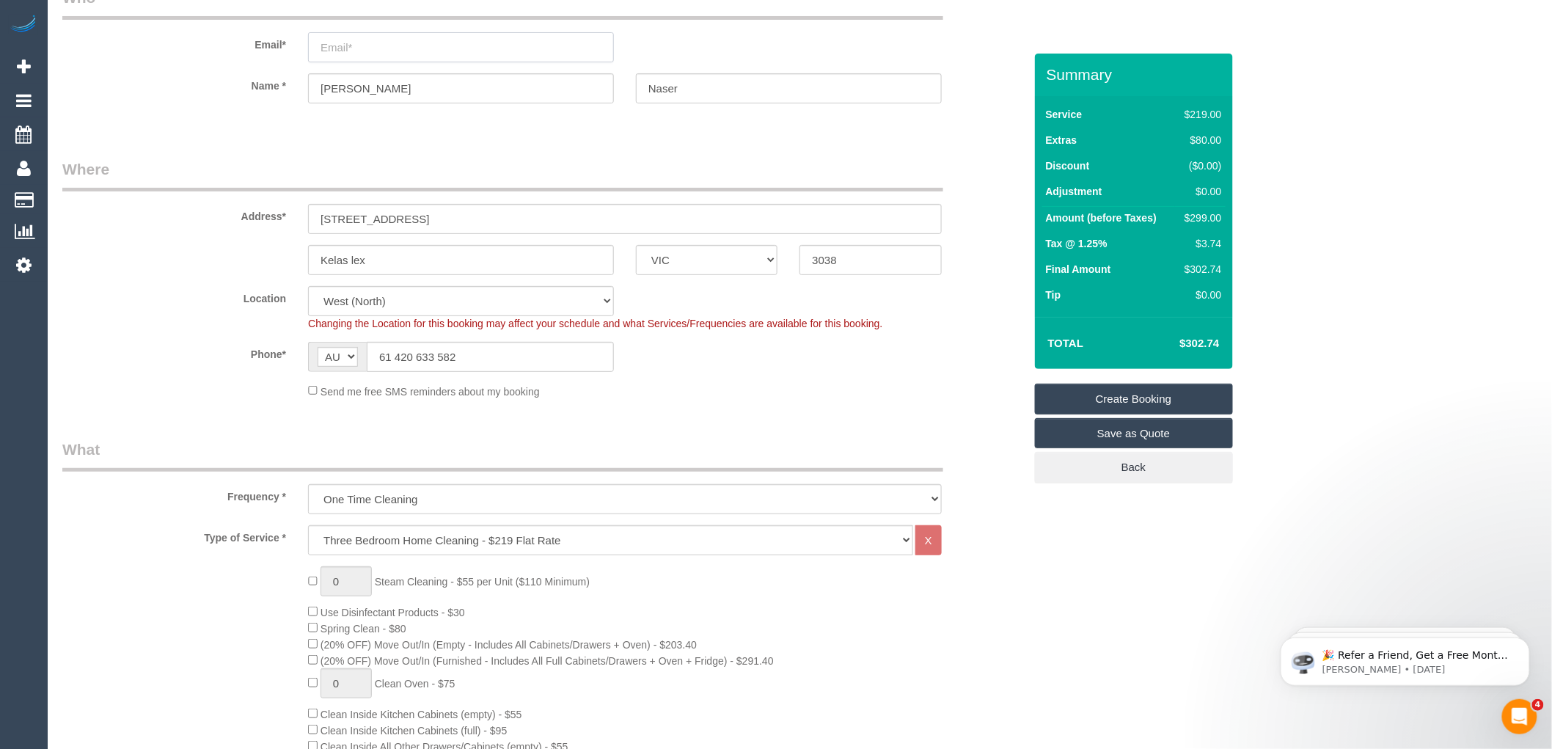
click at [352, 44] on input "email" at bounding box center [461, 47] width 306 height 30
type input "r"
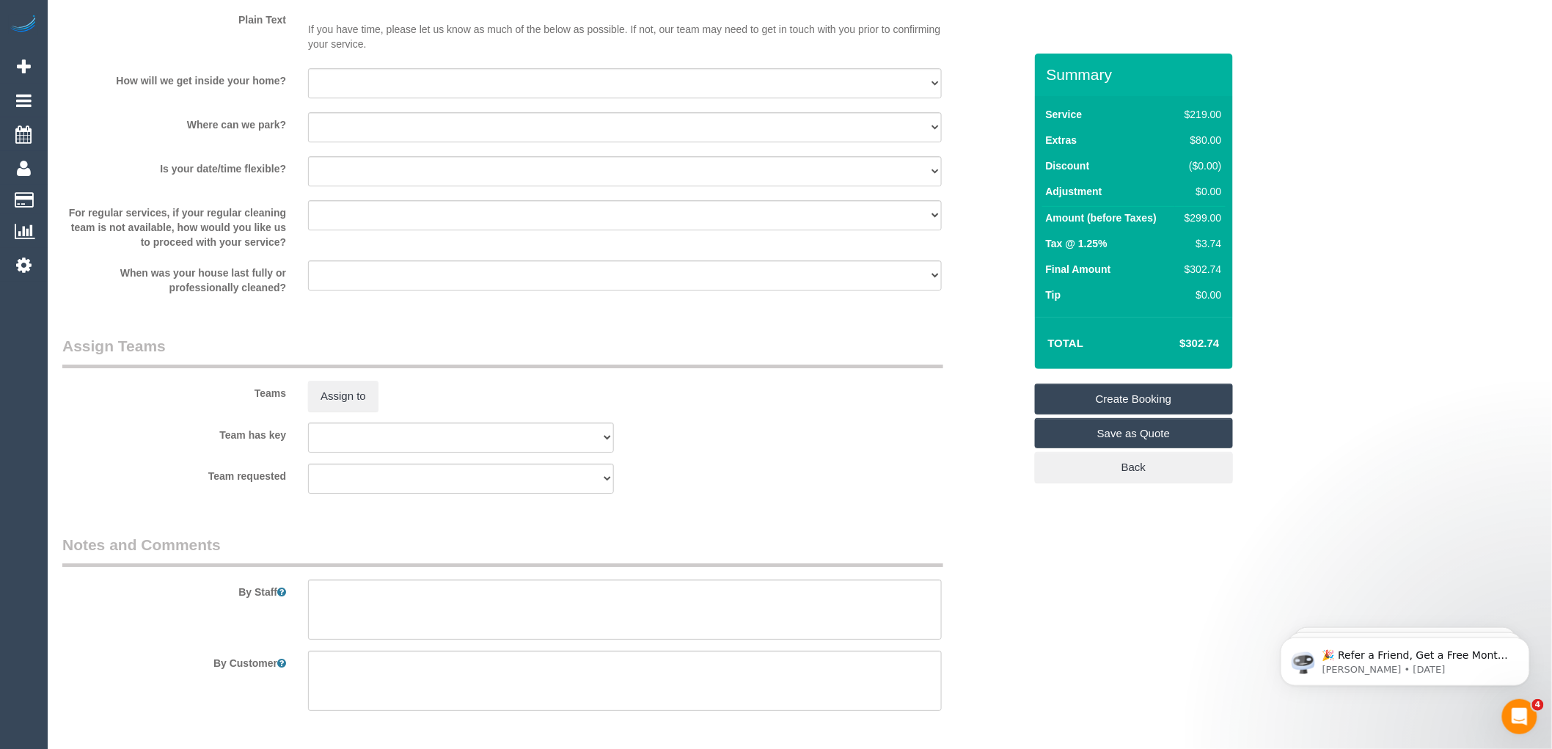
scroll to position [1874, 0]
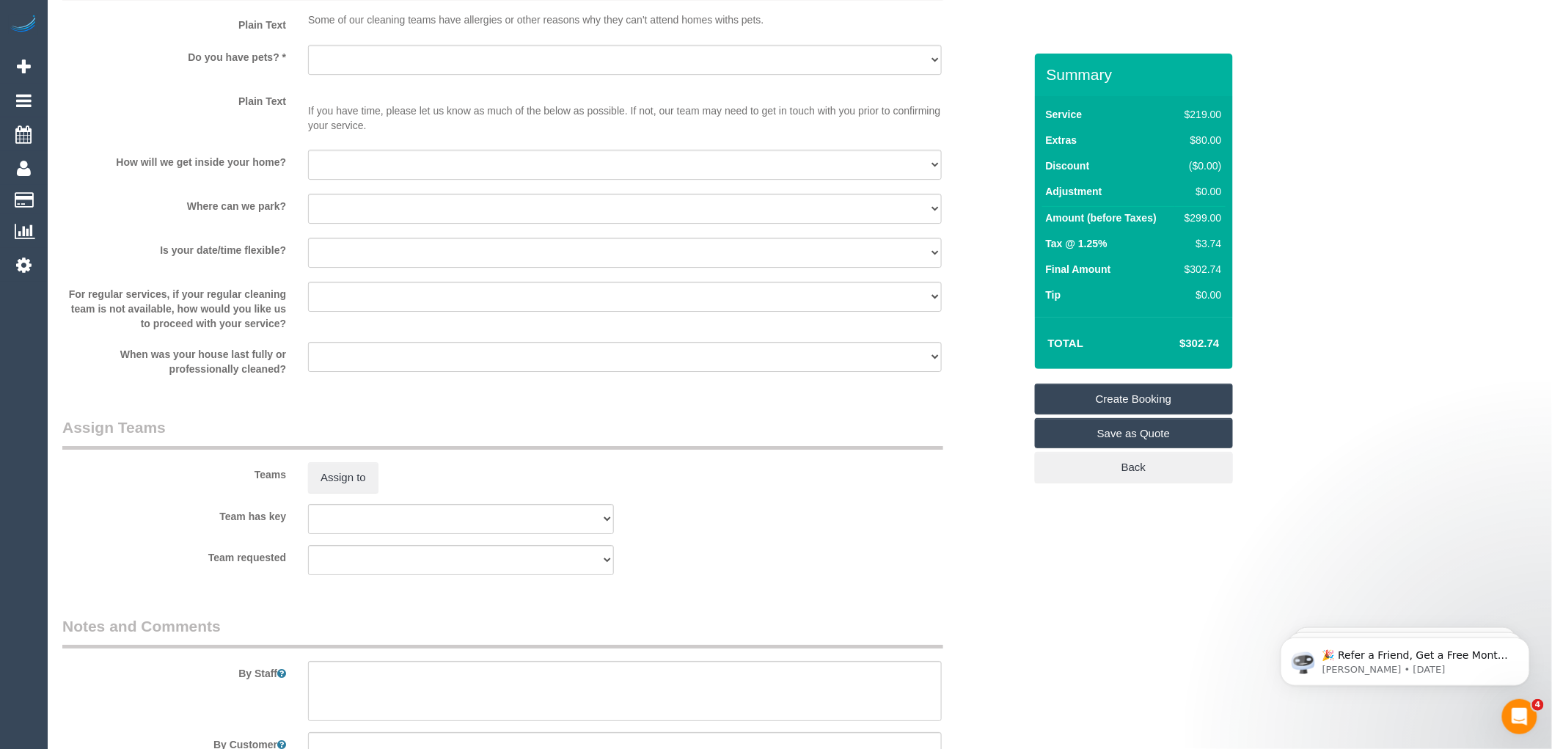
type input "r.spong@outlook.com"
click at [372, 70] on select "Yes - Cats Yes - Dogs No pets Yes - Dogs and Cats Yes - Other" at bounding box center [625, 60] width 634 height 30
select select "number:28"
click at [308, 61] on select "Yes - Cats Yes - Dogs No pets Yes - Dogs and Cats Yes - Other" at bounding box center [625, 60] width 634 height 30
click at [387, 180] on select "I will be home Key will be left (please provide details below) Lock box/Access …" at bounding box center [625, 165] width 634 height 30
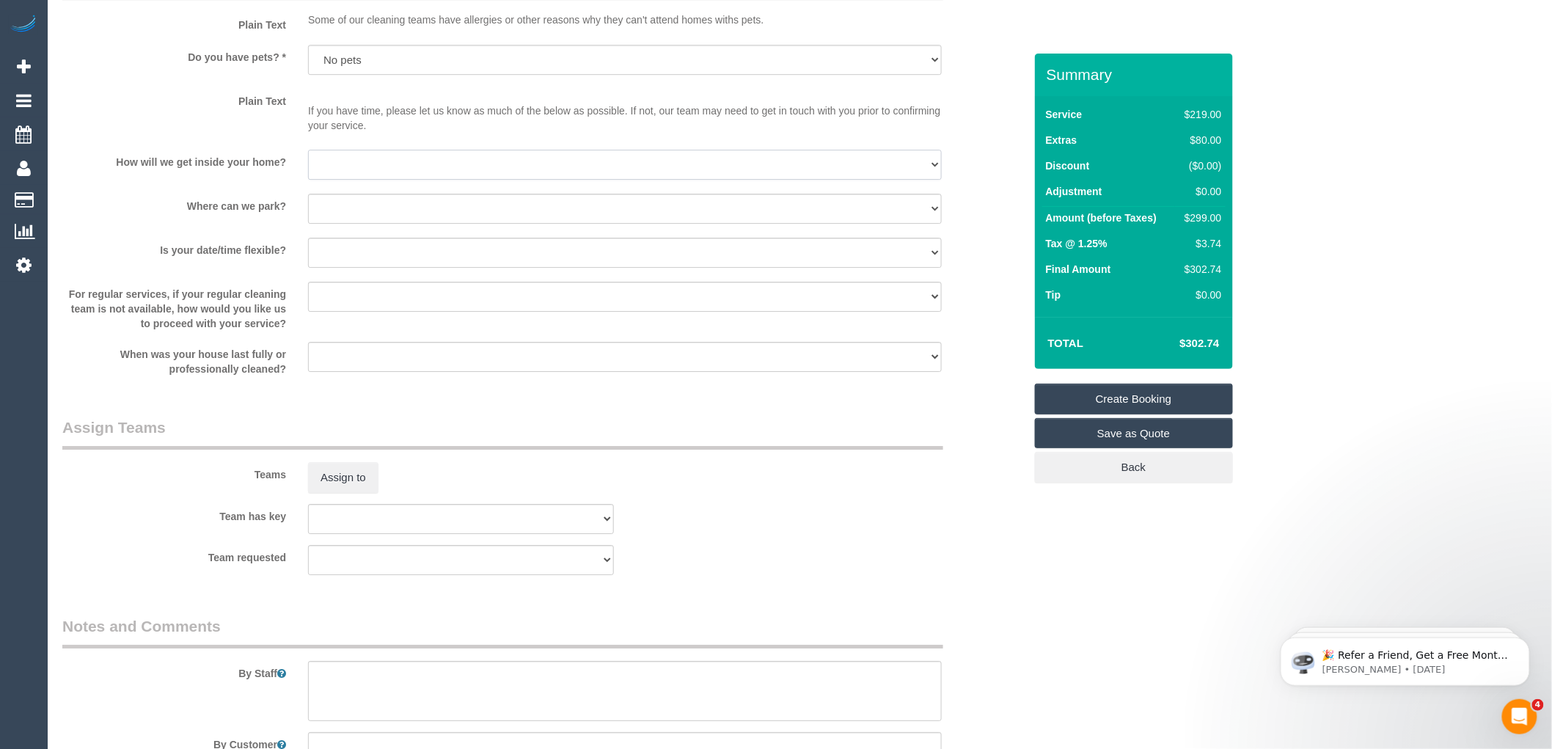
select select "number:14"
click at [308, 167] on select "I will be home Key will be left (please provide details below) Lock box/Access …" at bounding box center [625, 165] width 634 height 30
click at [354, 216] on select "I will provide parking on-site Free street parking Paid street parking (cost wi…" at bounding box center [625, 209] width 634 height 30
click at [374, 180] on select "I will be home Key will be left (please provide details below) Lock box/Access …" at bounding box center [625, 165] width 634 height 30
click at [282, 183] on div "How will we get inside your home? I will be home Key will be left (please provi…" at bounding box center [543, 166] width 984 height 33
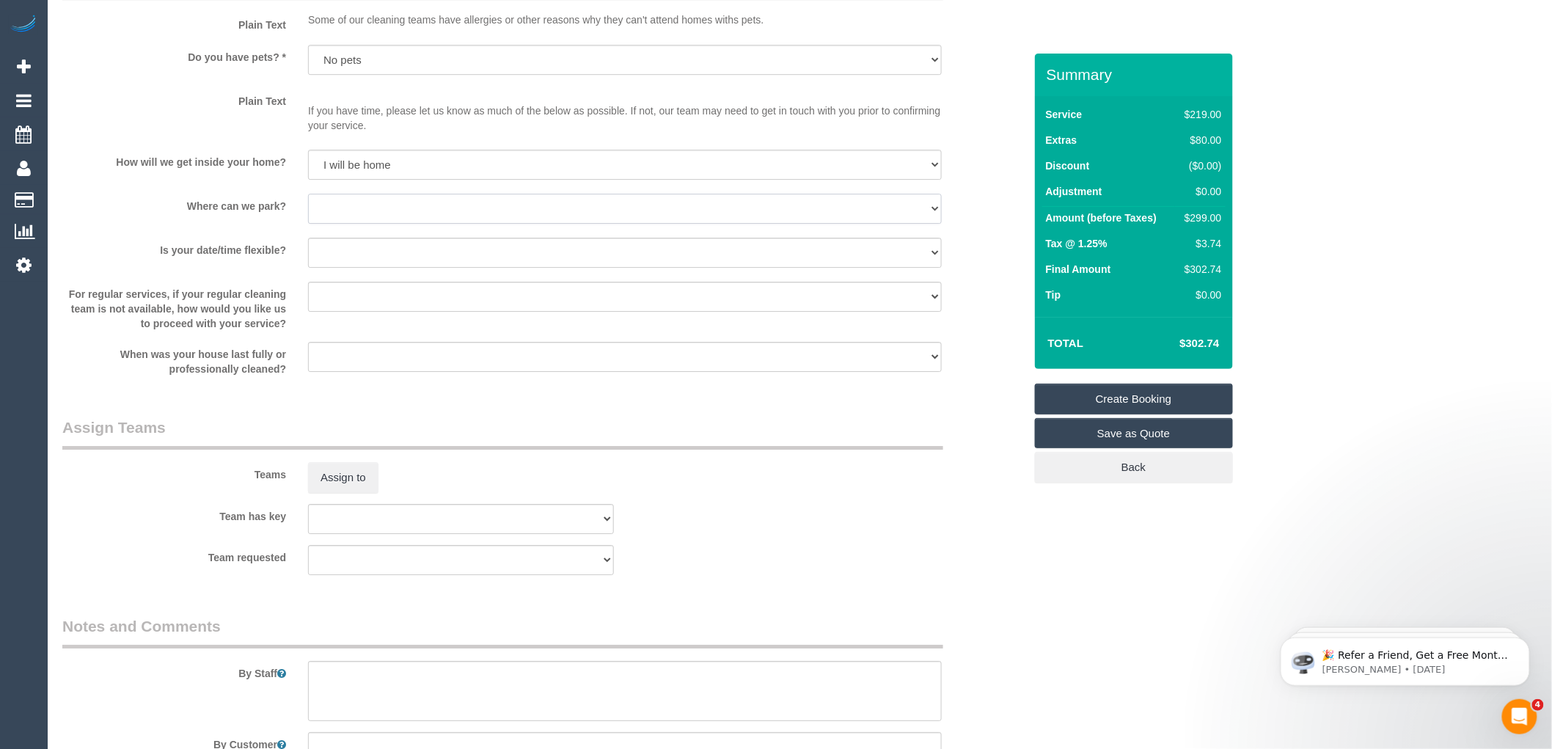
click at [360, 224] on select "I will provide parking on-site Free street parking Paid street parking (cost wi…" at bounding box center [625, 209] width 634 height 30
select select "number:19"
click at [308, 211] on select "I will provide parking on-site Free street parking Paid street parking (cost wi…" at bounding box center [625, 209] width 634 height 30
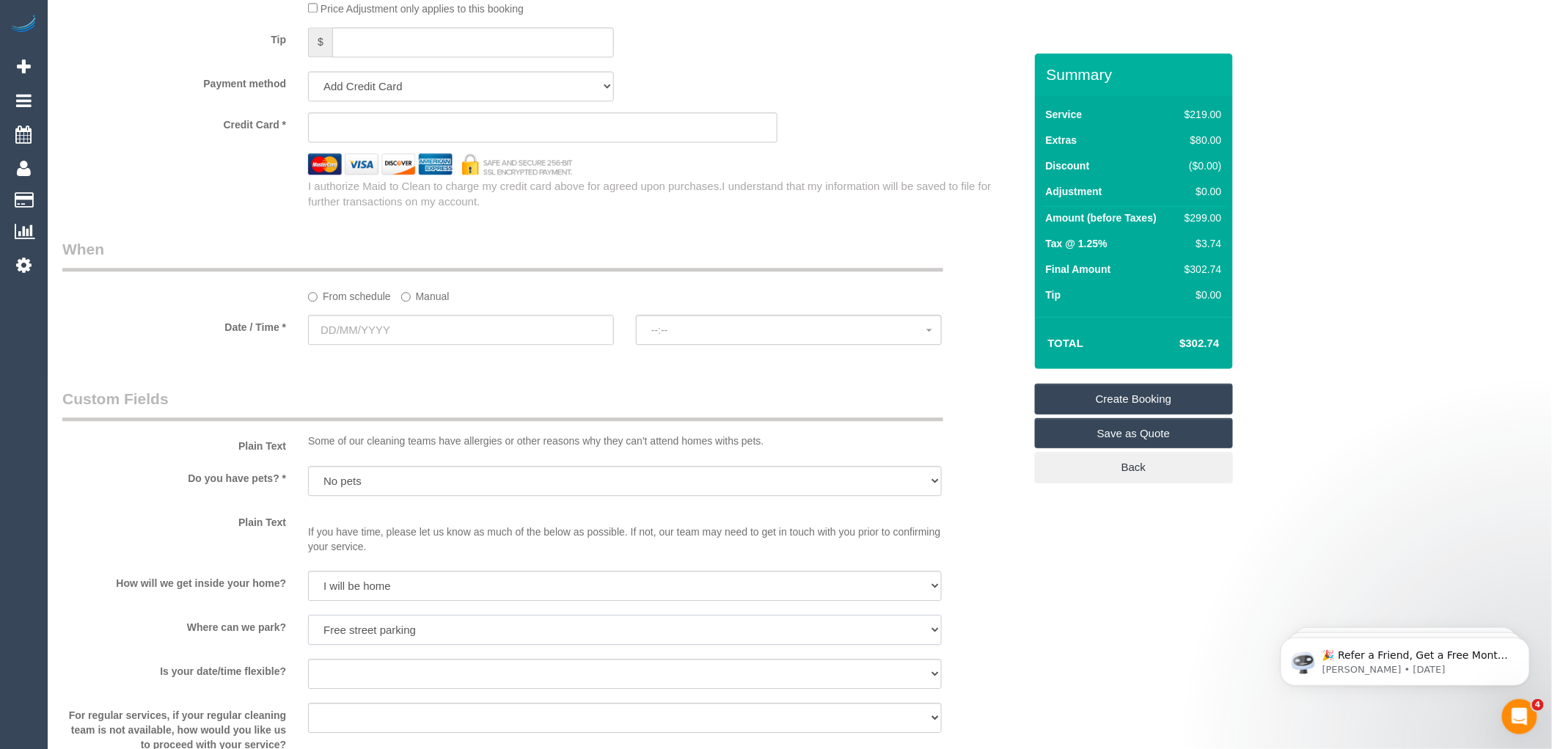
scroll to position [1467, 0]
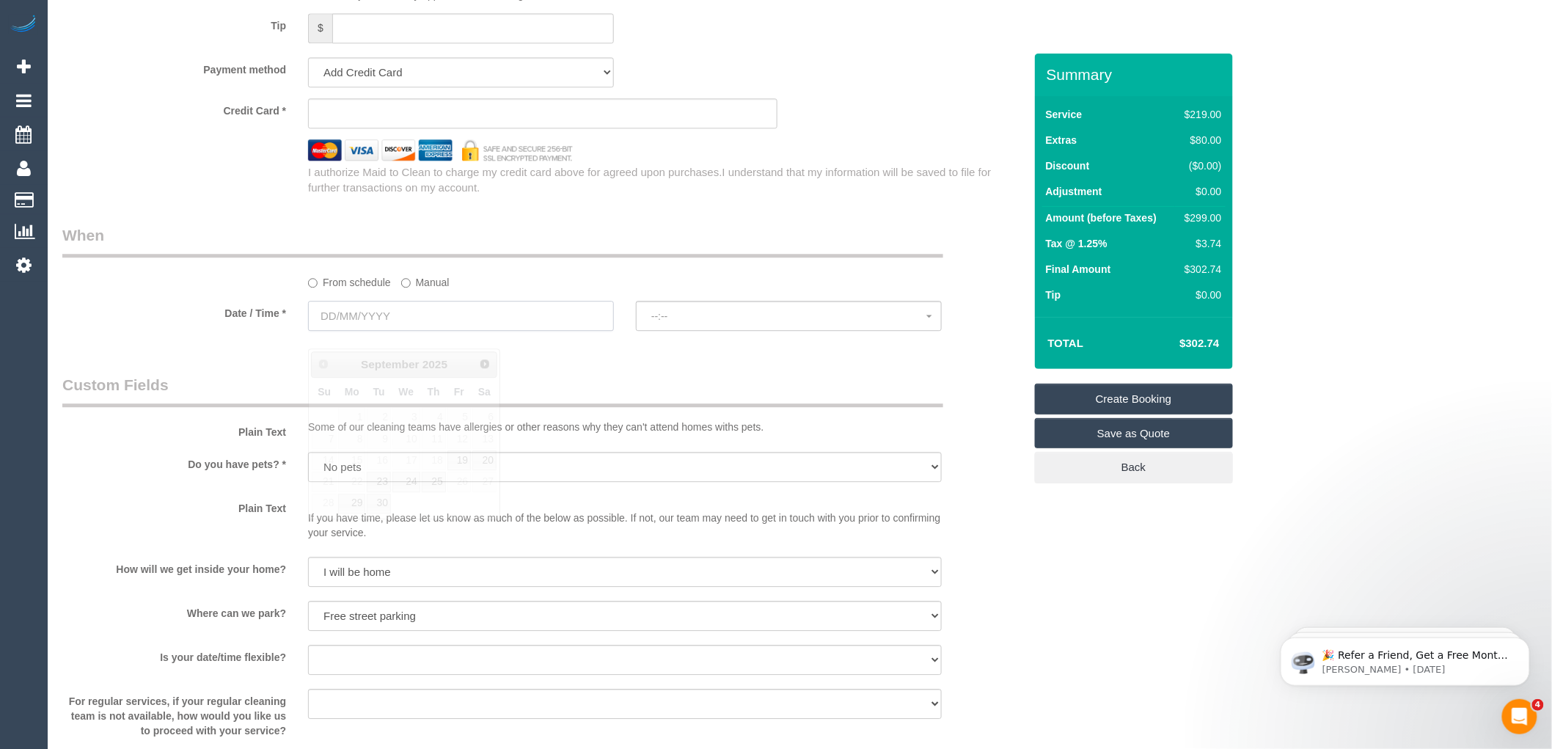
click at [356, 328] on input "text" at bounding box center [461, 316] width 306 height 30
click at [381, 483] on link "23" at bounding box center [378, 482] width 23 height 20
type input "23/09/2025"
select select "spot1"
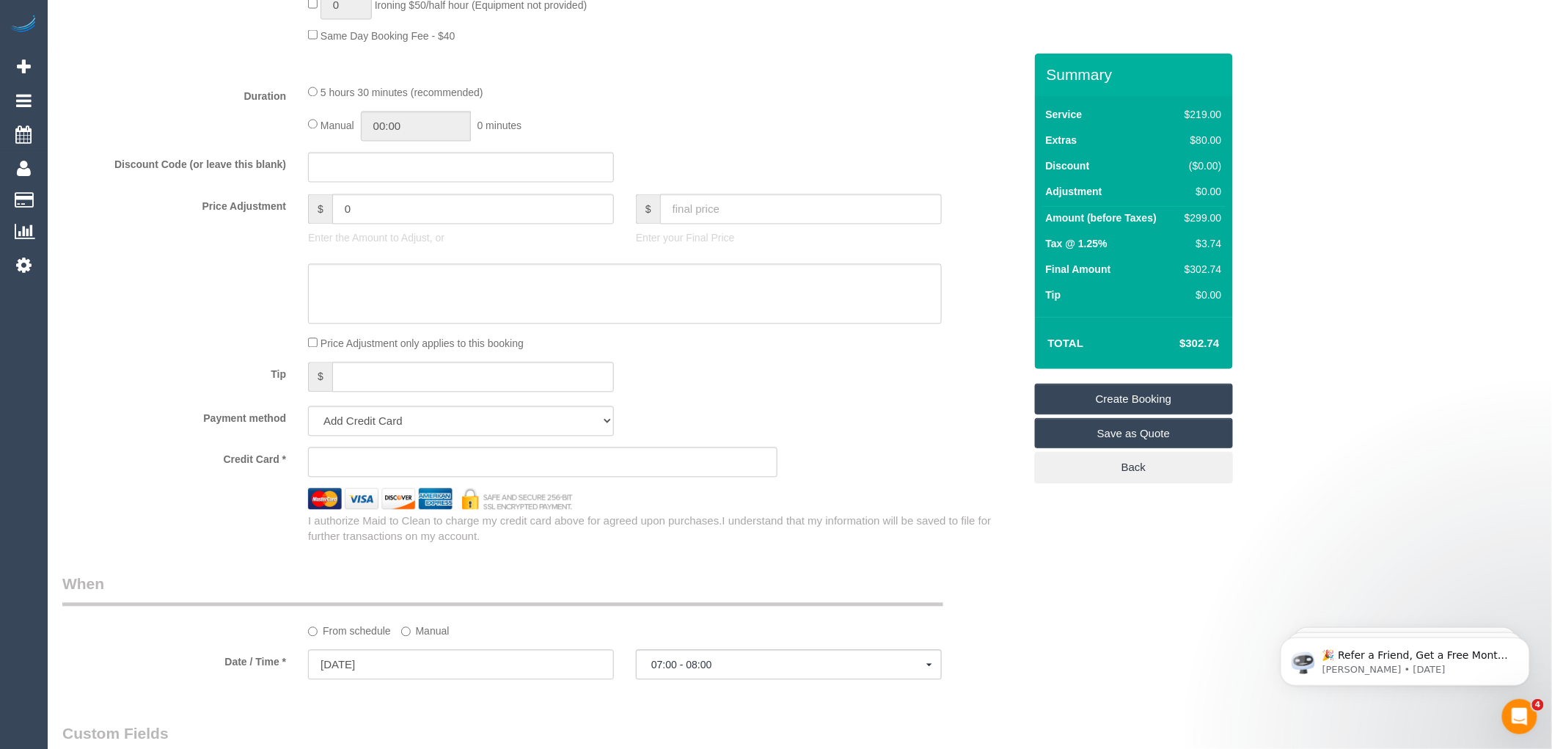
scroll to position [1222, 0]
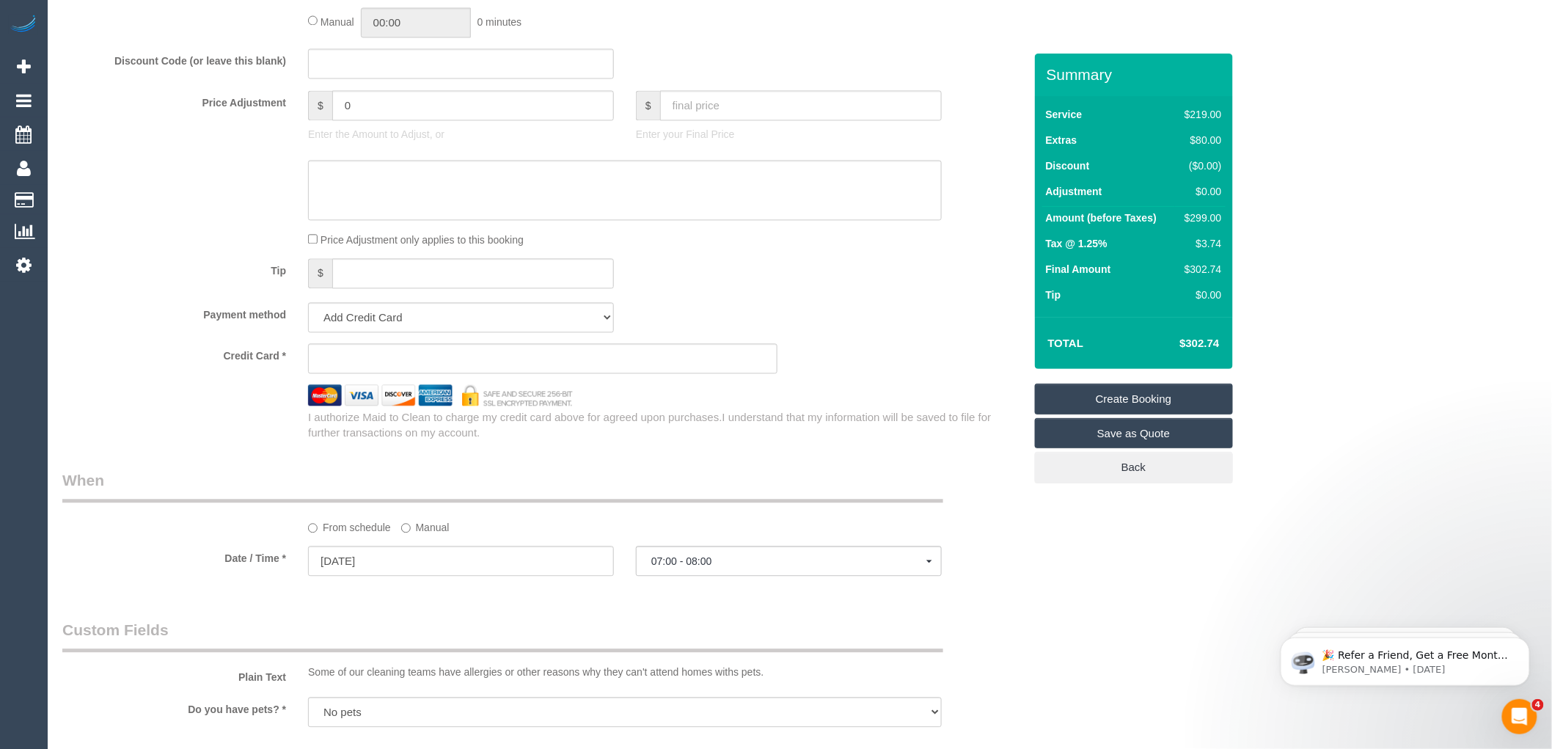
click at [669, 291] on div "Tip $" at bounding box center [543, 274] width 984 height 33
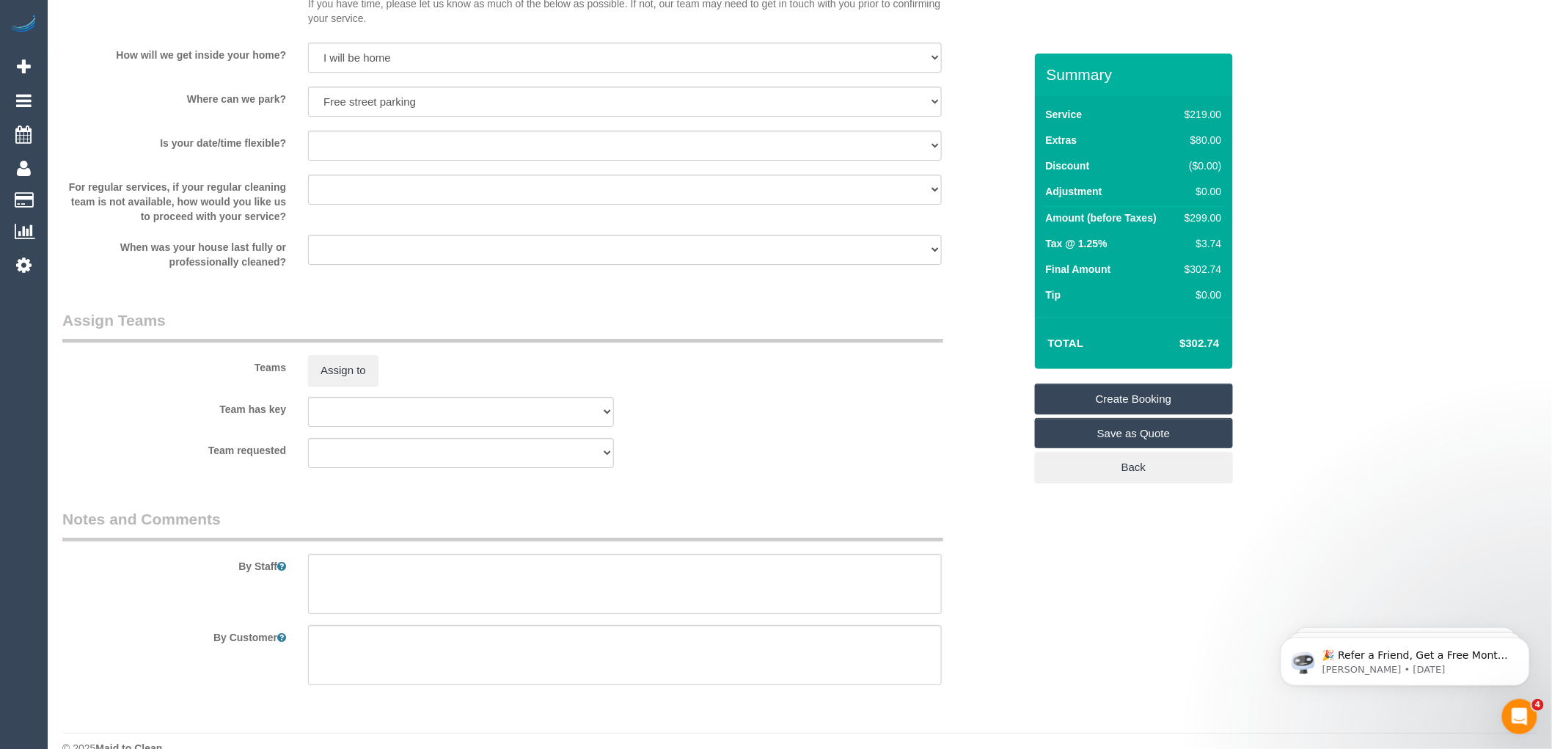
scroll to position [2025, 0]
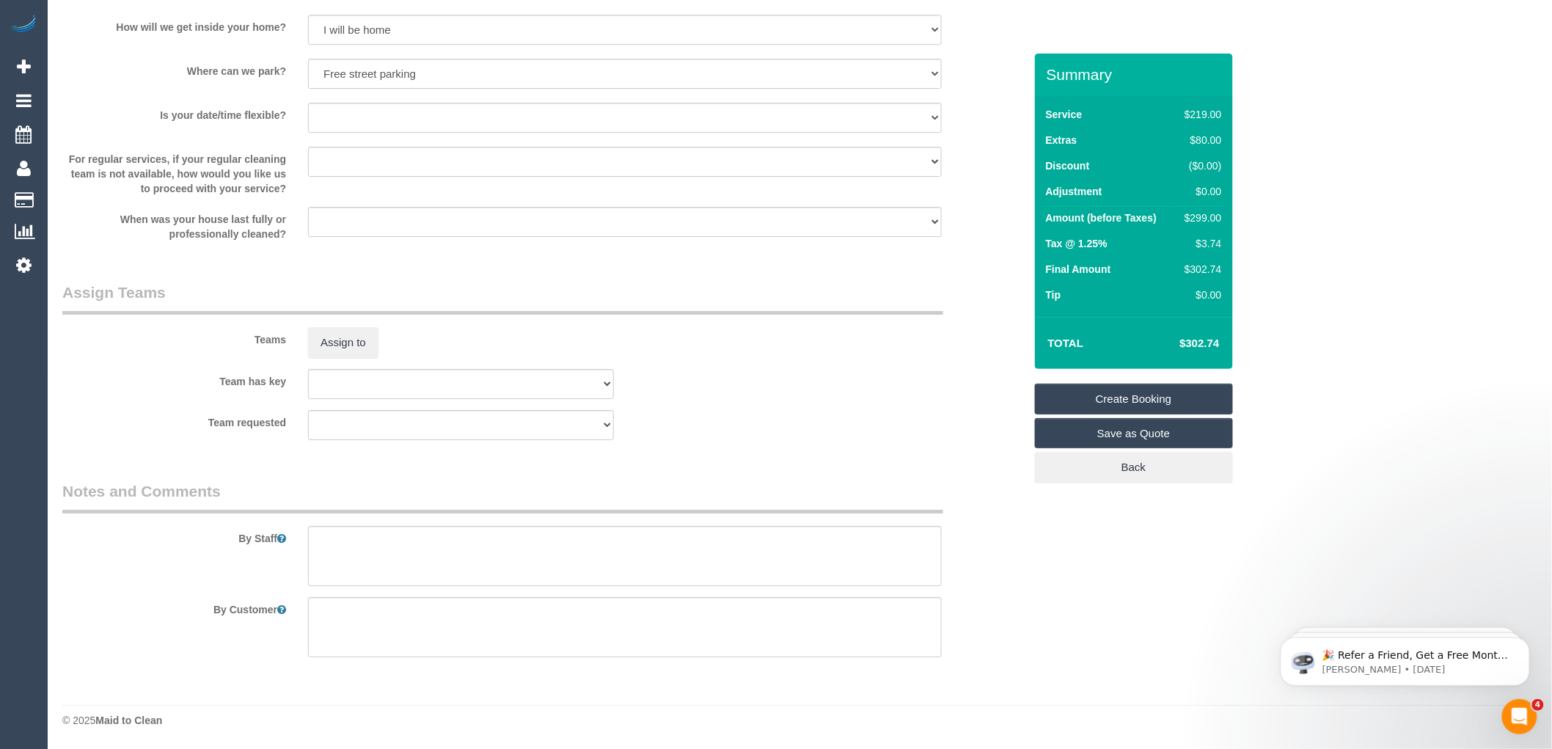
click at [1122, 438] on link "Save as Quote" at bounding box center [1134, 433] width 198 height 31
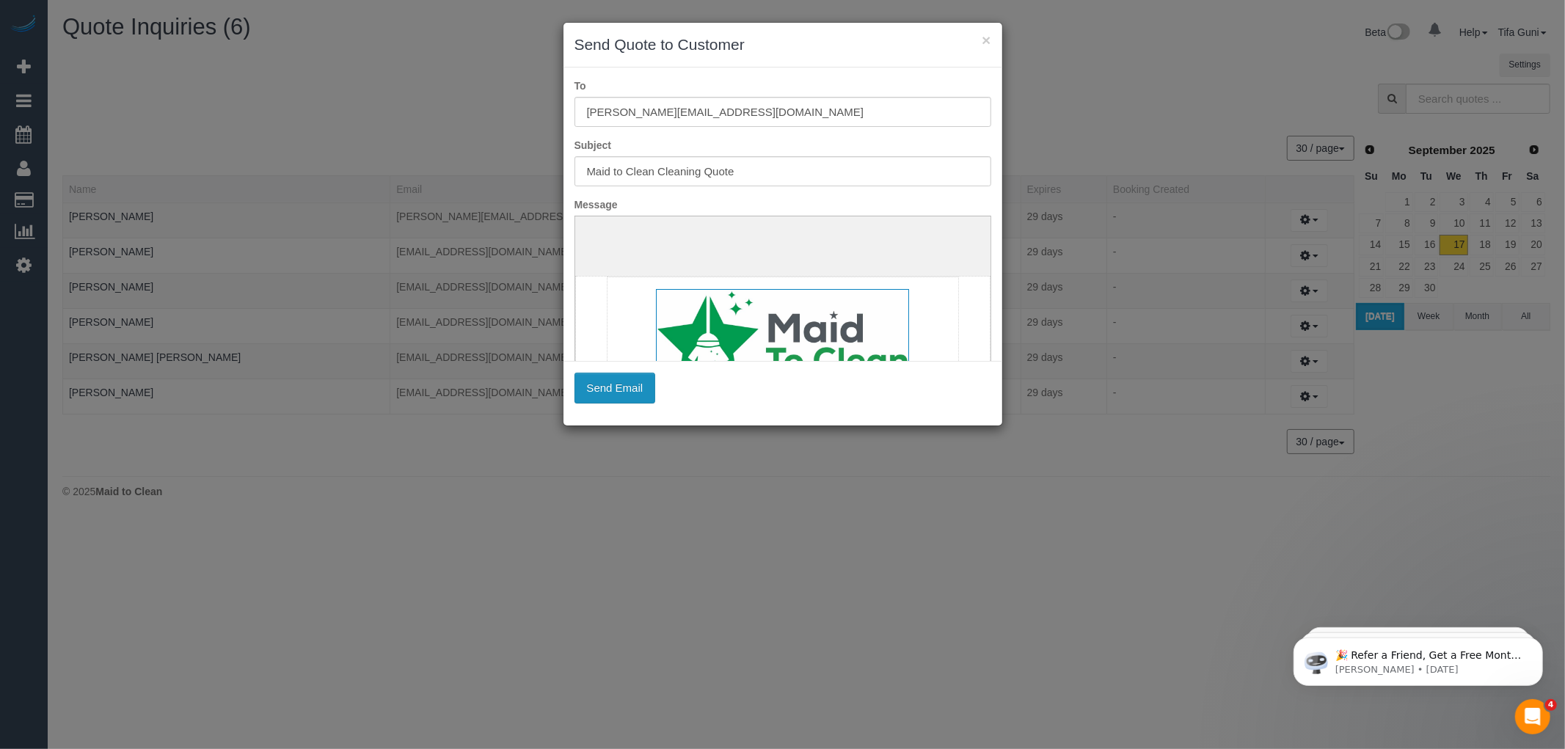
click at [604, 389] on button "Send Email" at bounding box center [614, 388] width 81 height 31
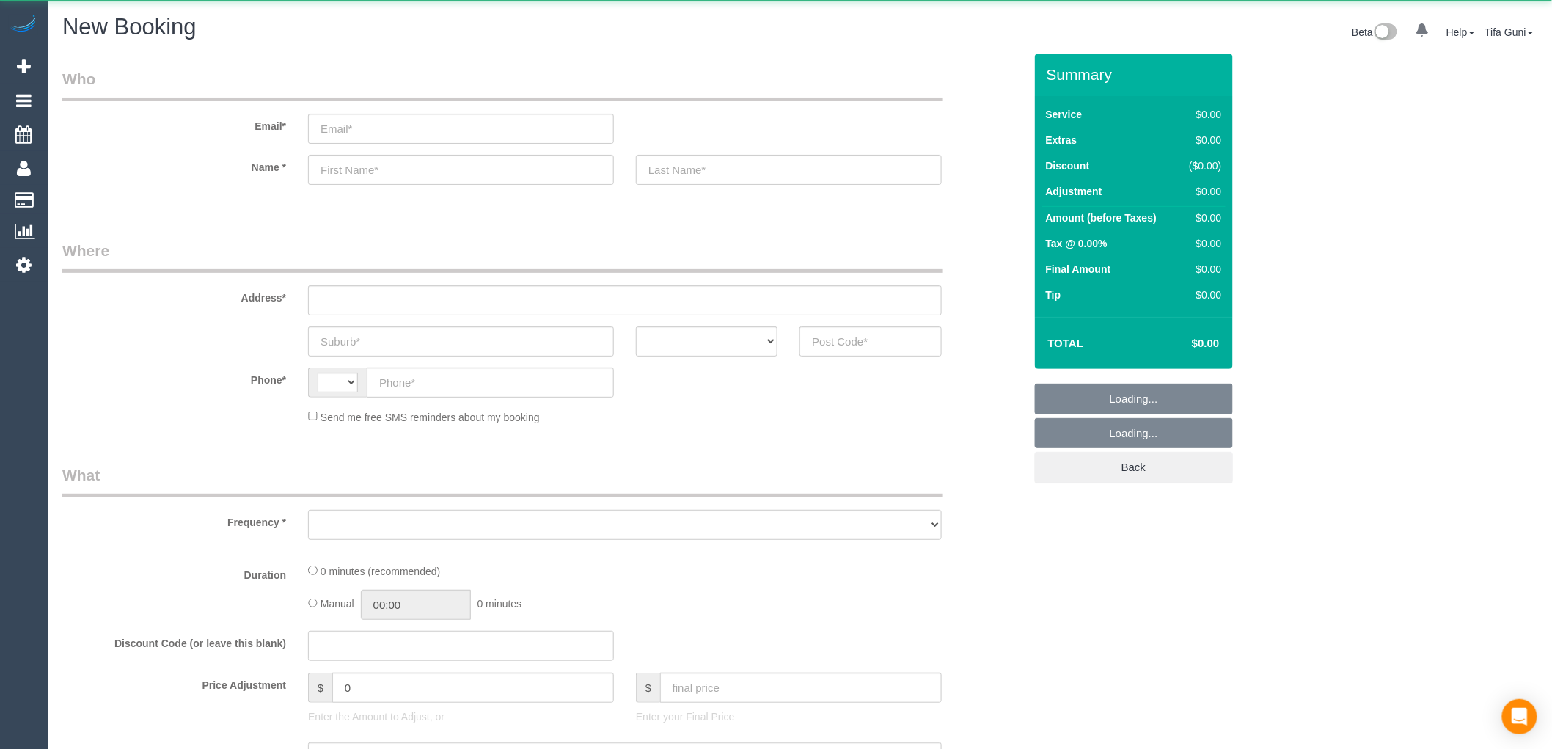
select select "string:AU"
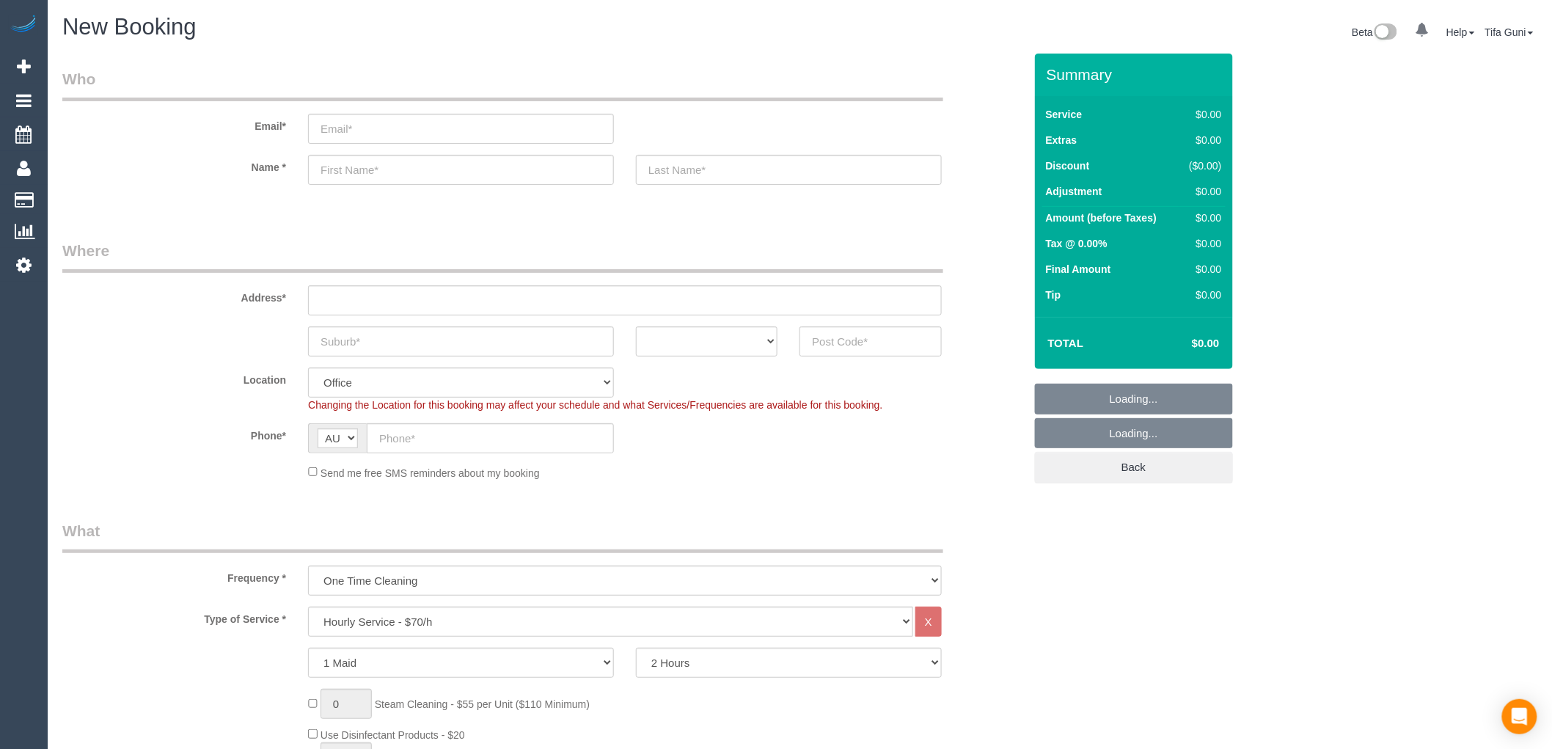
select select "object:2079"
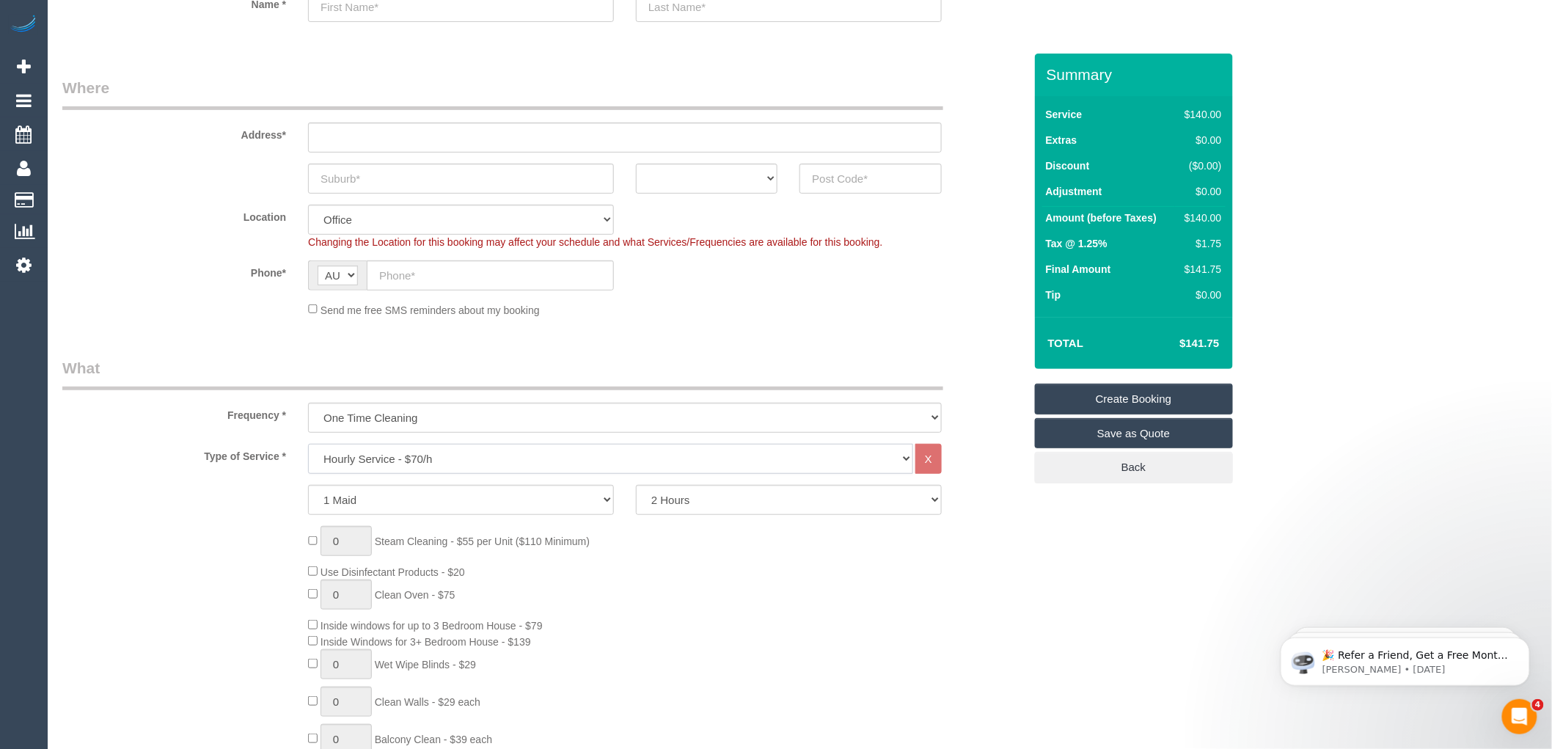
click at [429, 462] on select "Hourly Service - $70/h Hourly Service - $65/h Hourly Service - $60/h Hourly Ser…" at bounding box center [610, 459] width 605 height 30
select select "213"
click at [308, 445] on select "Hourly Service - $70/h Hourly Service - $65/h Hourly Service - $60/h Hourly Ser…" at bounding box center [610, 459] width 605 height 30
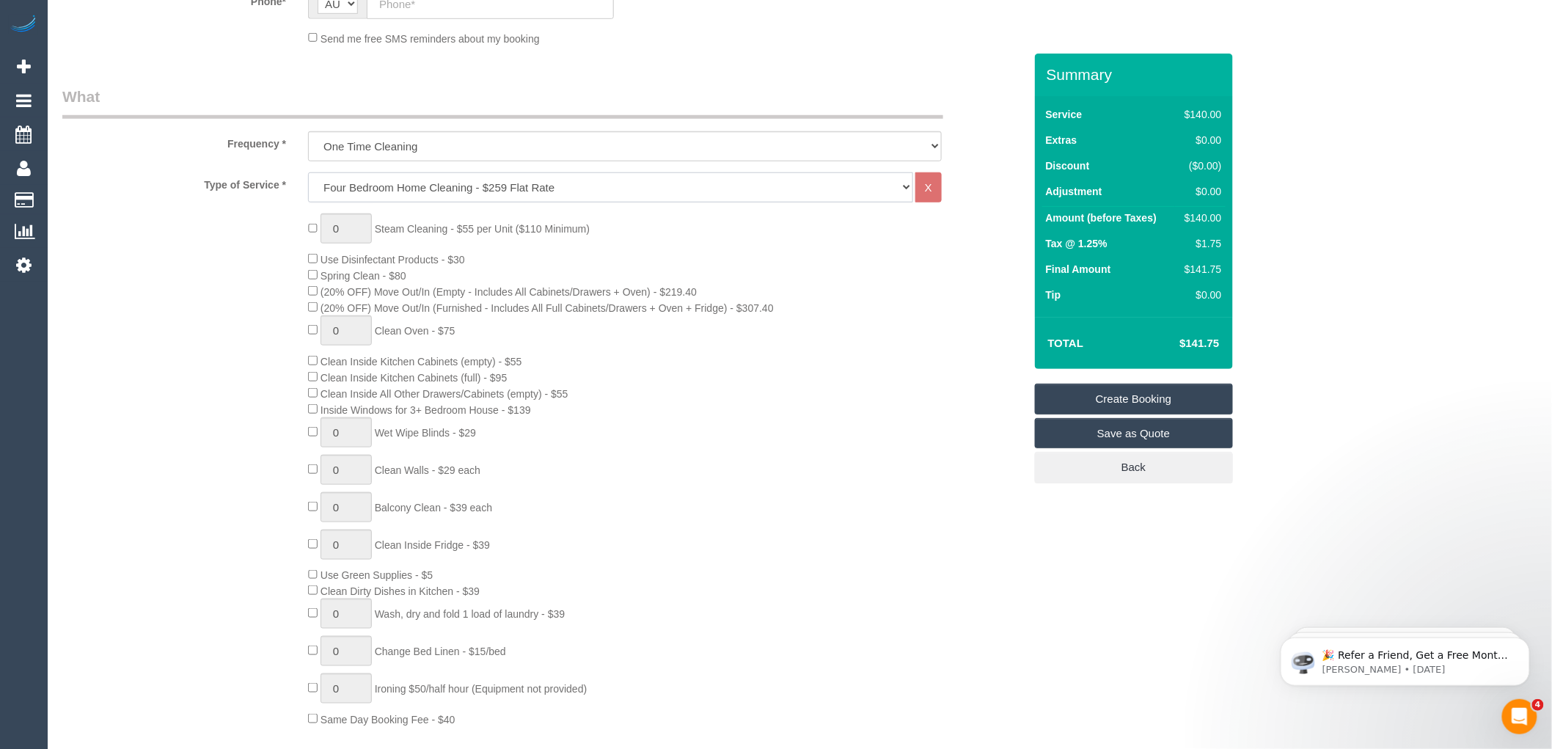
scroll to position [489, 0]
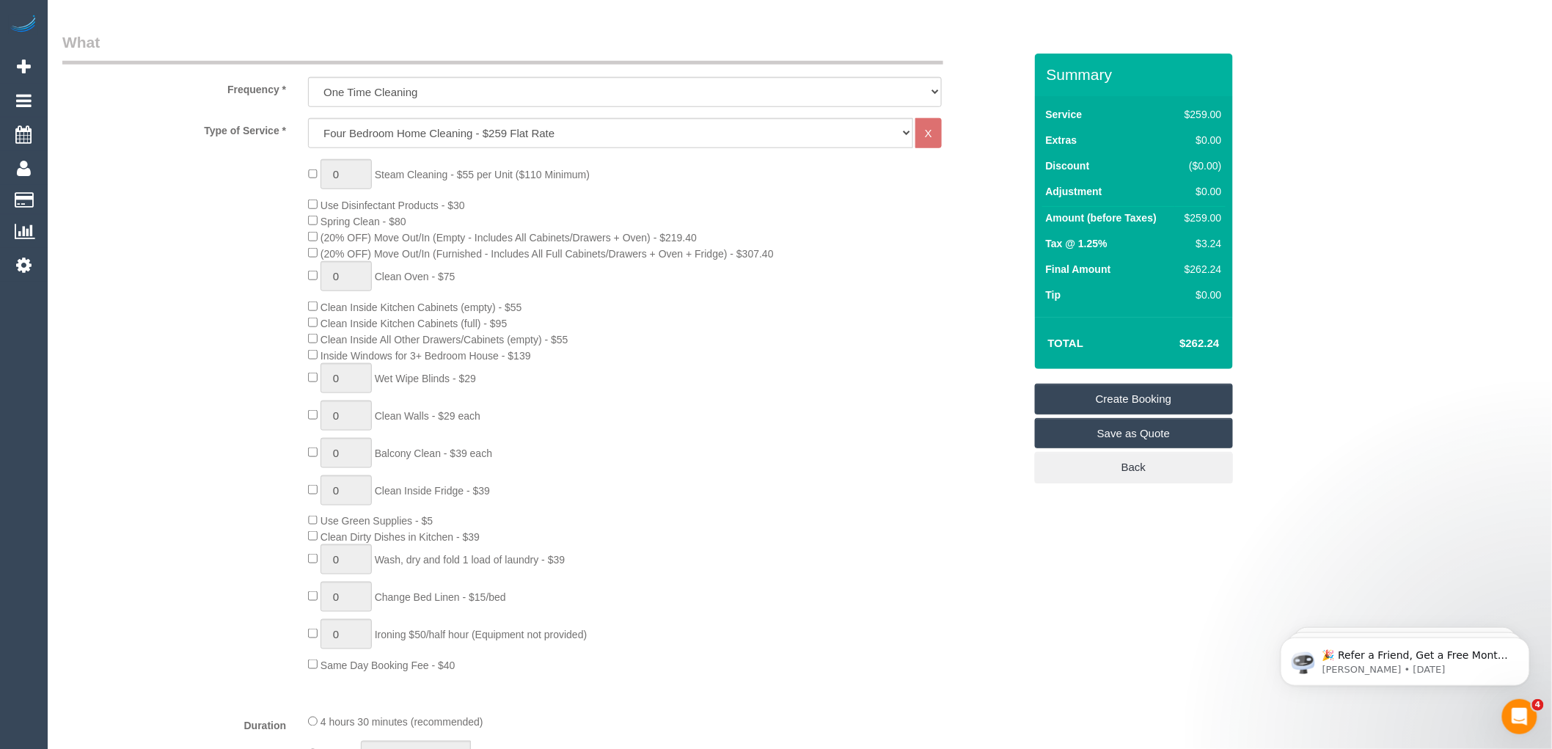
drag, startPoint x: 1223, startPoint y: 214, endPoint x: 1203, endPoint y: 220, distance: 20.7
click at [1191, 218] on td "$259.00" at bounding box center [1200, 220] width 50 height 26
copy div "259.00"
click at [1124, 240] on td "Tax @ 1.25%" at bounding box center [1109, 246] width 134 height 26
drag, startPoint x: 1221, startPoint y: 238, endPoint x: 1198, endPoint y: 238, distance: 22.7
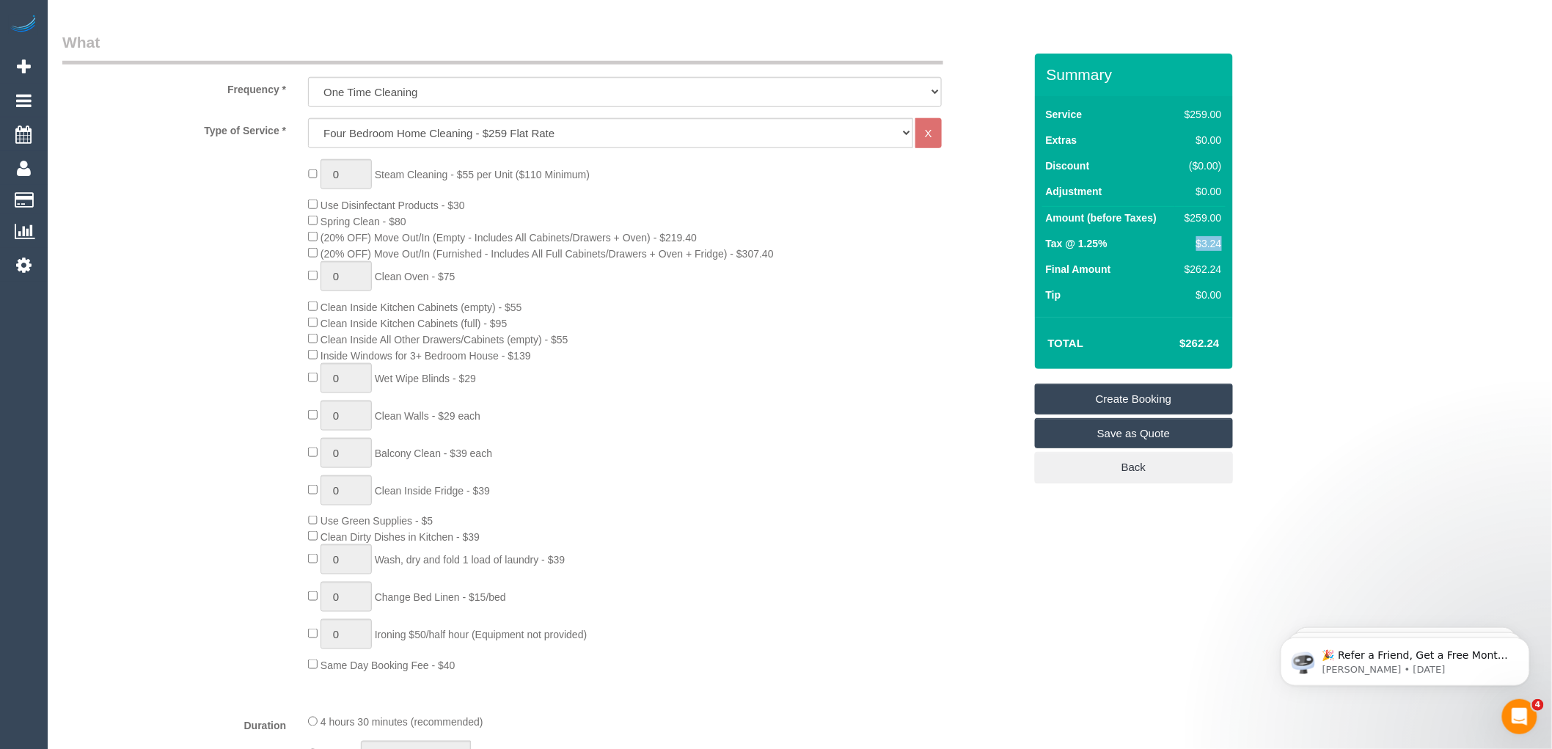
click at [1198, 238] on div "$3.24" at bounding box center [1200, 243] width 43 height 15
copy div "$3.24"
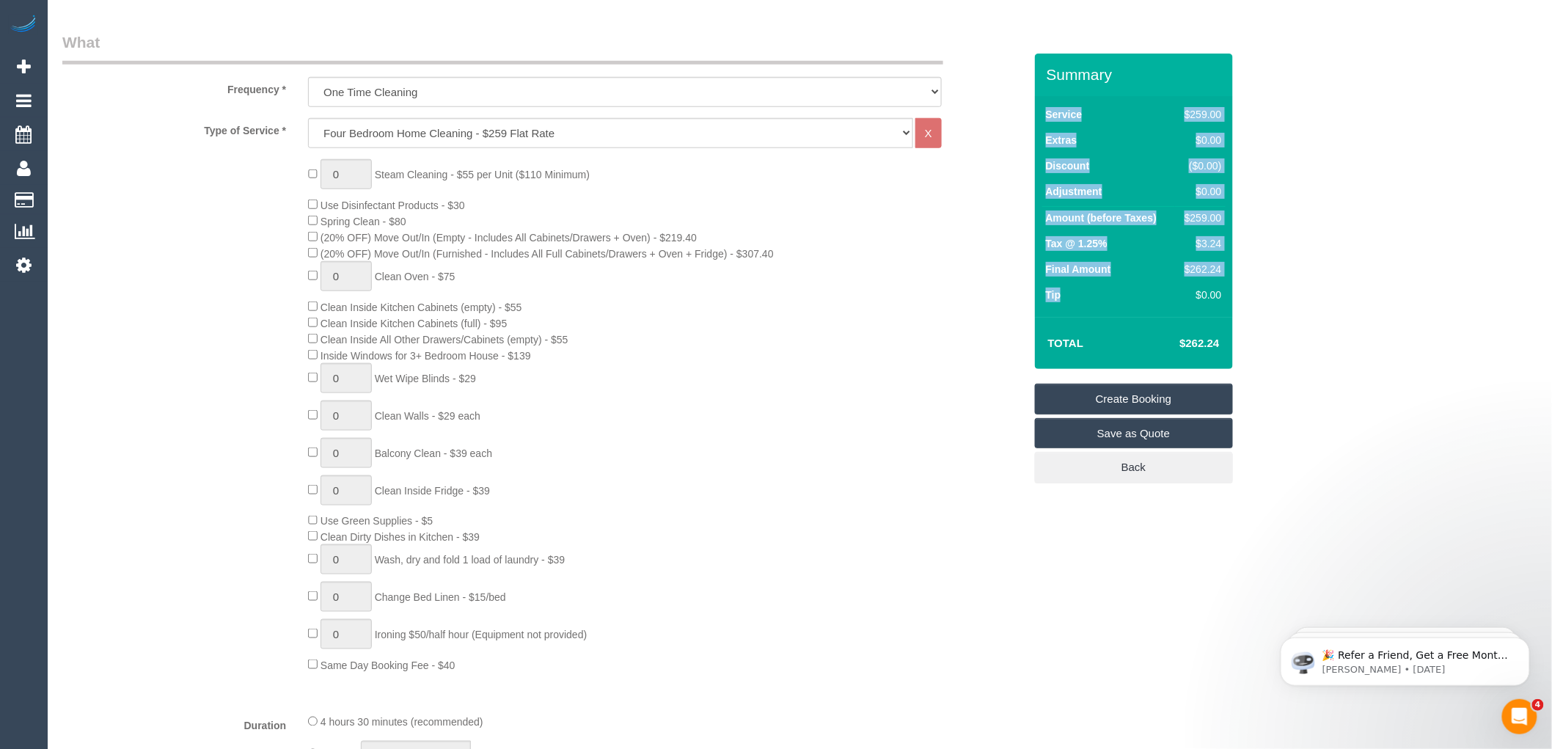
drag, startPoint x: 1152, startPoint y: 310, endPoint x: 1200, endPoint y: 332, distance: 52.5
click at [1152, 311] on div "Service $259.00 Extras $0.00 Discount ($0.00) Adjustment $0.00 Amount (before T…" at bounding box center [1134, 206] width 198 height 221
drag, startPoint x: 1226, startPoint y: 343, endPoint x: 1166, endPoint y: 343, distance: 60.1
click at [1166, 343] on div "Total $262.24" at bounding box center [1134, 343] width 198 height 52
copy table "Total"
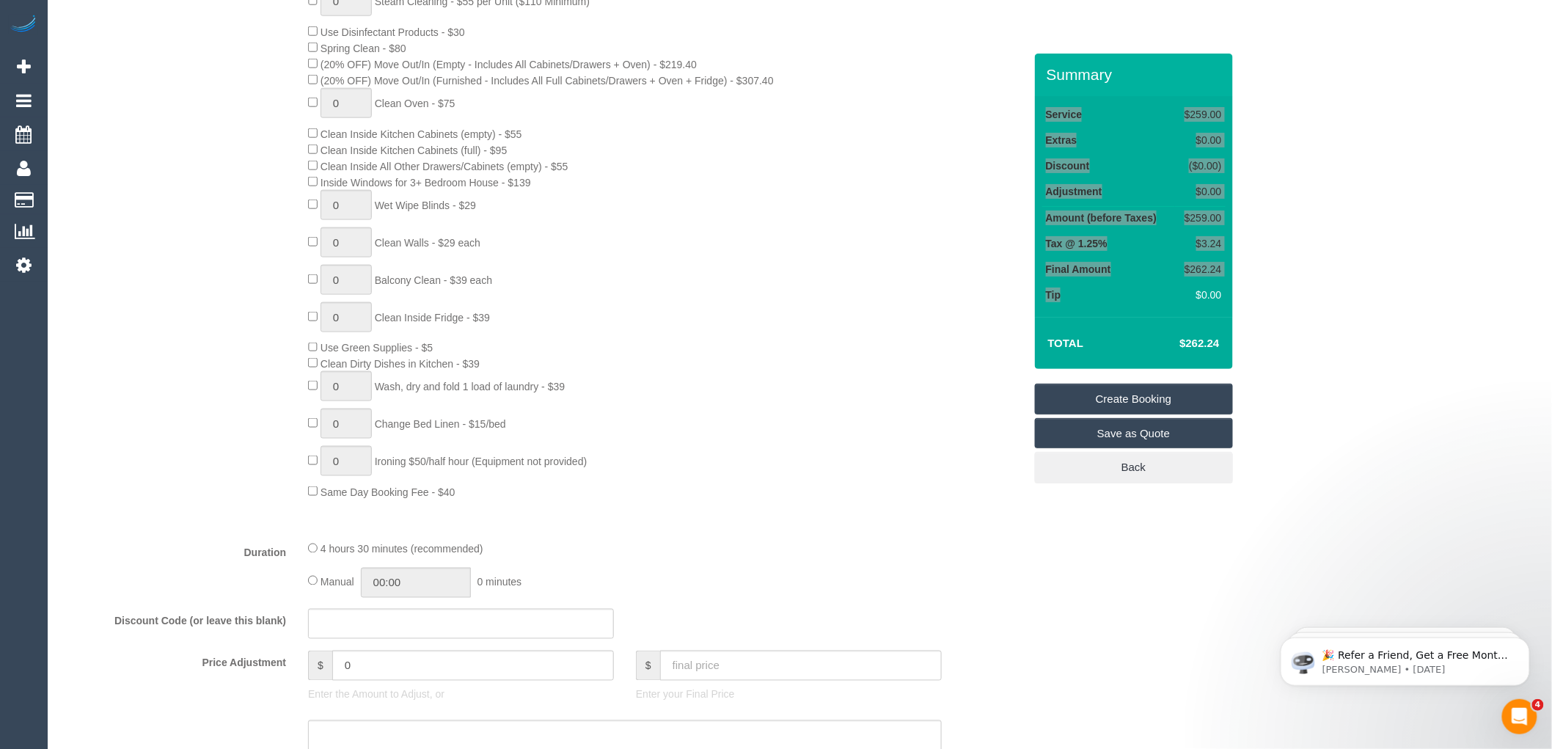
scroll to position [734, 0]
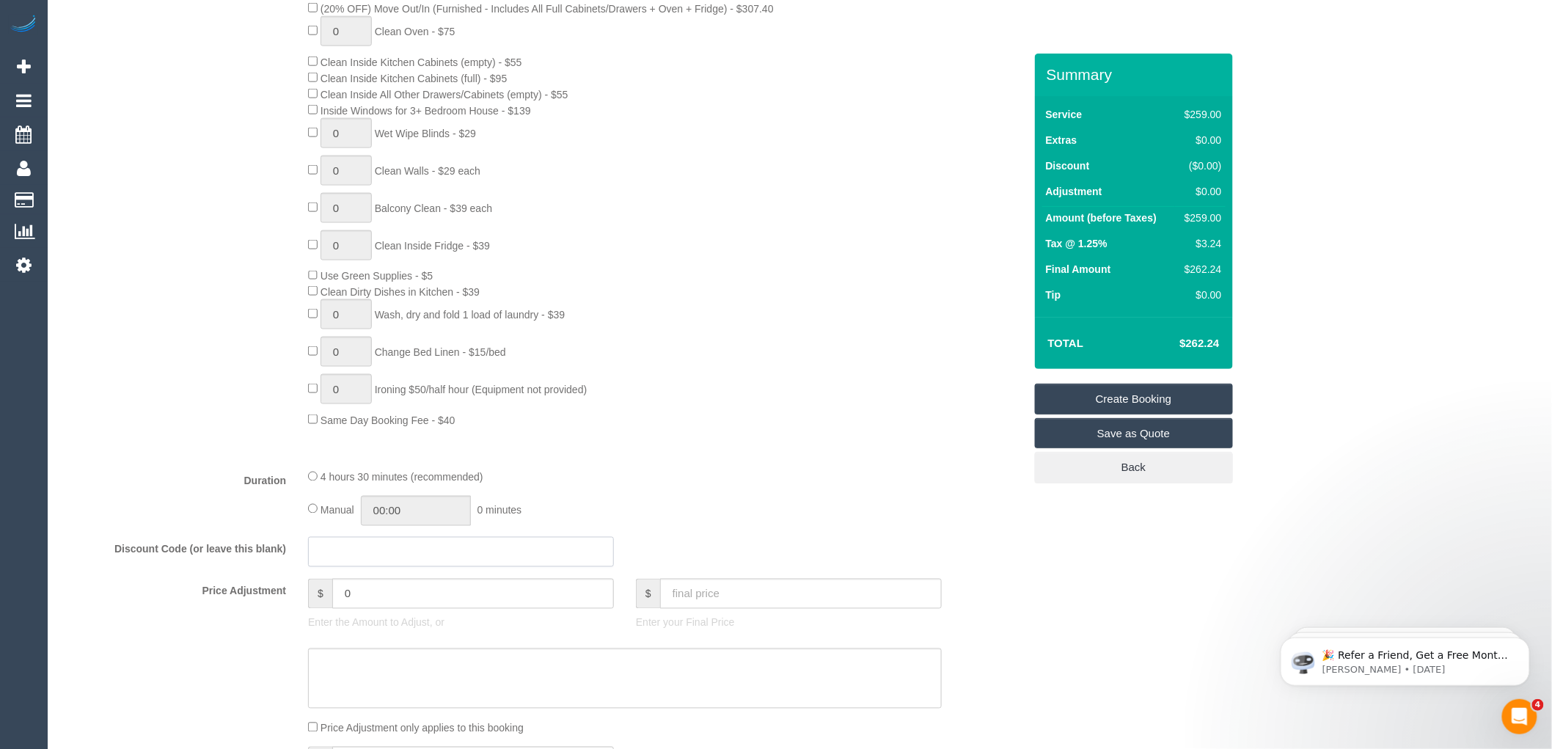
click at [369, 567] on input "text" at bounding box center [461, 552] width 306 height 30
paste input "HAPPY30"
type input "HAPPY30"
click at [768, 443] on div "Type of Service * Hourly Service - $70/h Hourly Service - $65/h Hourly Service …" at bounding box center [543, 165] width 962 height 584
drag, startPoint x: 1221, startPoint y: 339, endPoint x: 1176, endPoint y: 337, distance: 44.8
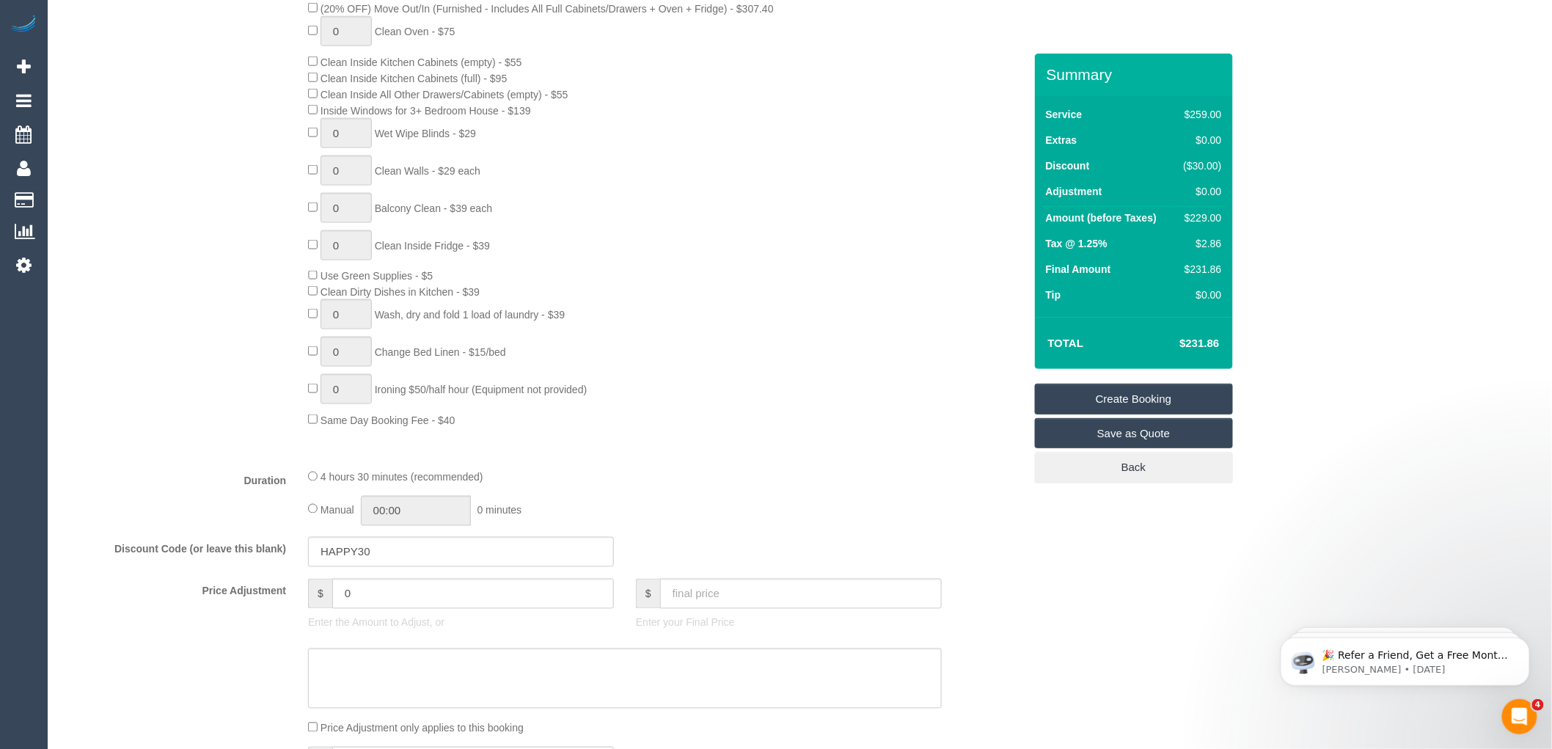
click at [1176, 337] on td "$231.86" at bounding box center [1177, 343] width 95 height 37
copy h4 "$231.86"
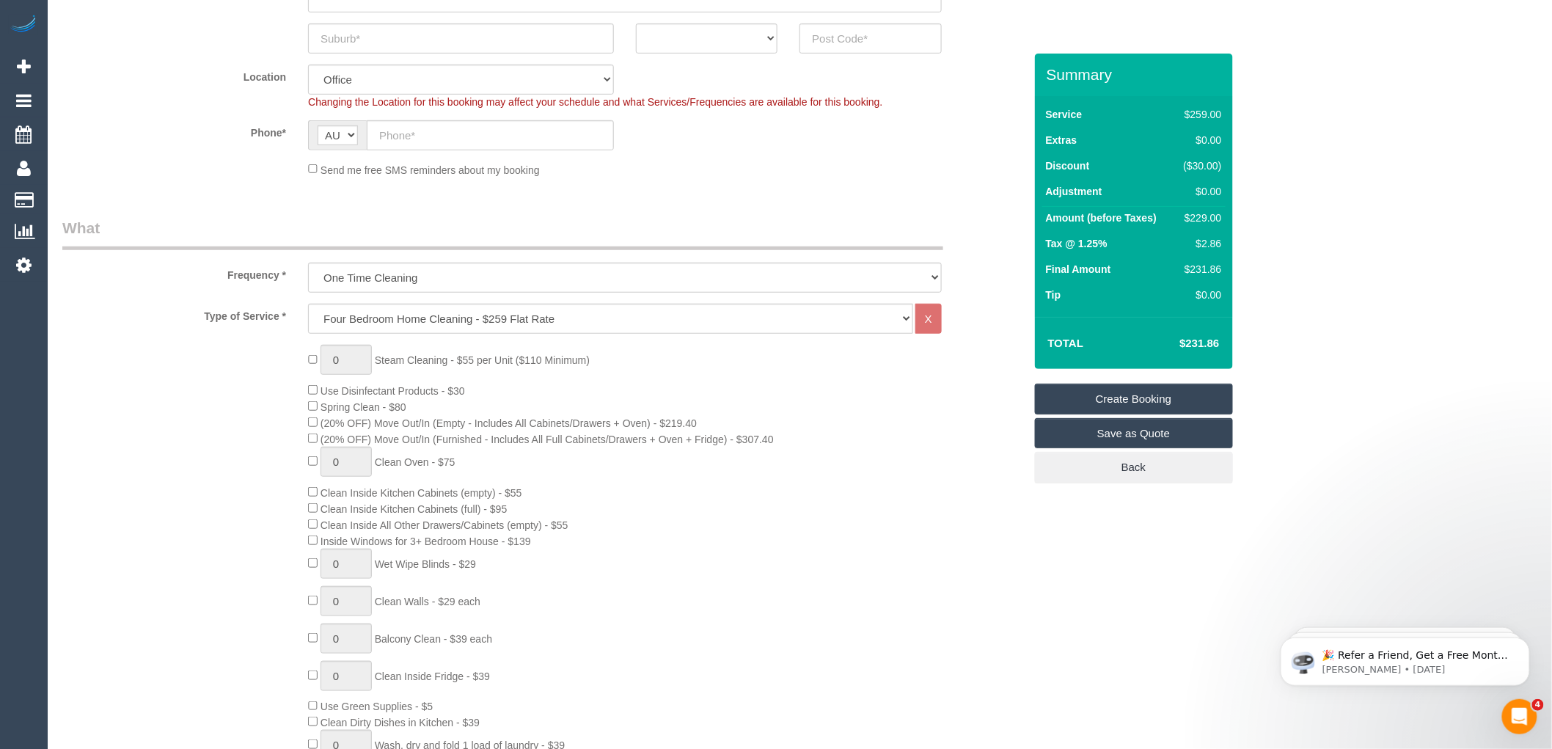
scroll to position [489, 0]
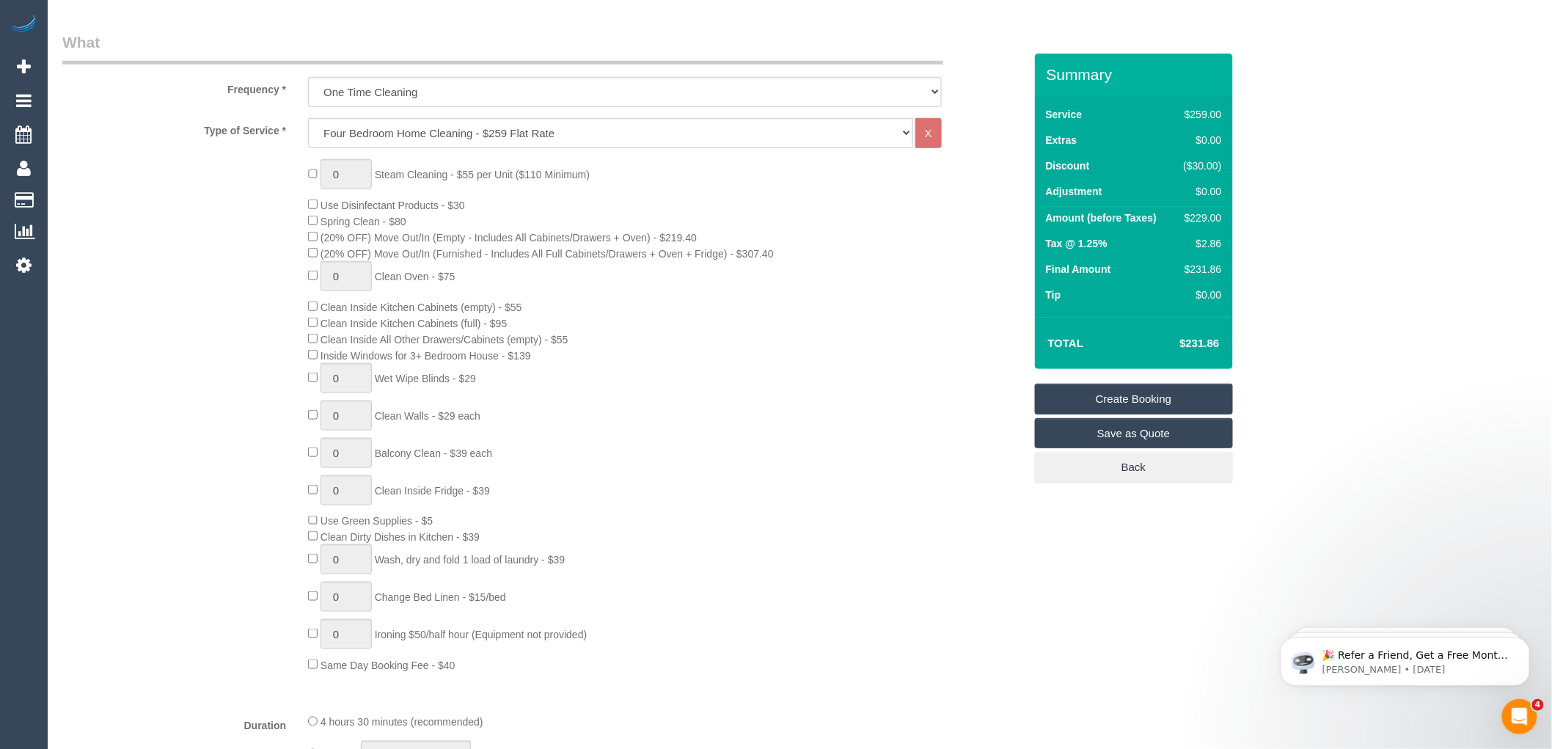
click at [650, 321] on div "0 Steam Cleaning - $55 per Unit ($110 Minimum) Use Disinfectant Products - $30 …" at bounding box center [665, 415] width 737 height 513
click at [654, 341] on div "0 Steam Cleaning - $55 per Unit ($110 Minimum) Use Disinfectant Products - $30 …" at bounding box center [665, 415] width 737 height 513
drag, startPoint x: 1221, startPoint y: 345, endPoint x: 1183, endPoint y: 345, distance: 37.4
click at [1183, 345] on td "$454.01" at bounding box center [1177, 343] width 95 height 37
copy h4 "454.01"
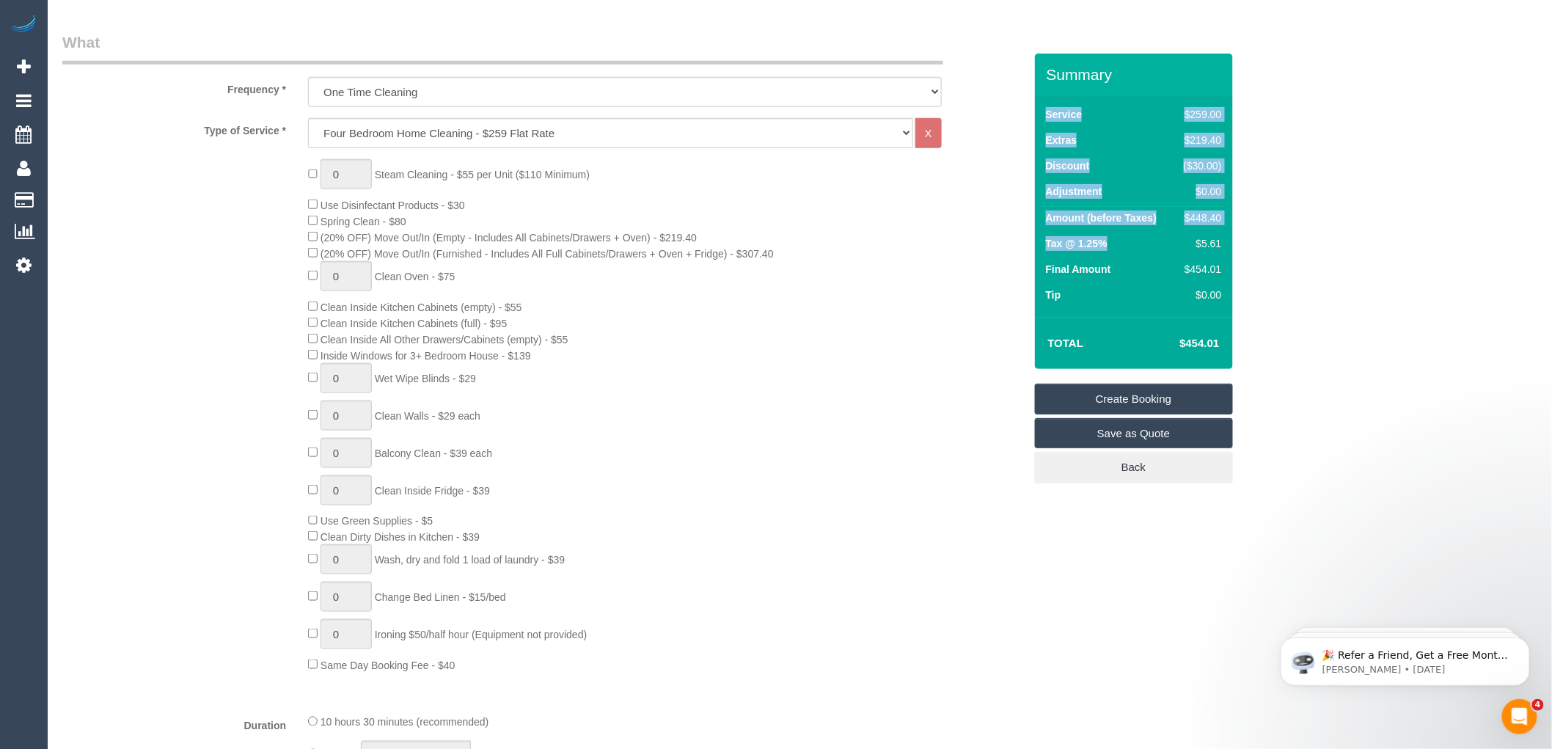
drag, startPoint x: 1226, startPoint y: 244, endPoint x: 1191, endPoint y: 238, distance: 34.9
click at [1191, 238] on div "Service $259.00 Extras $219.40 Discount ($30.00) Adjustment $0.00 Amount (befor…" at bounding box center [1134, 206] width 198 height 221
click at [1179, 246] on div "$5.61" at bounding box center [1200, 243] width 44 height 15
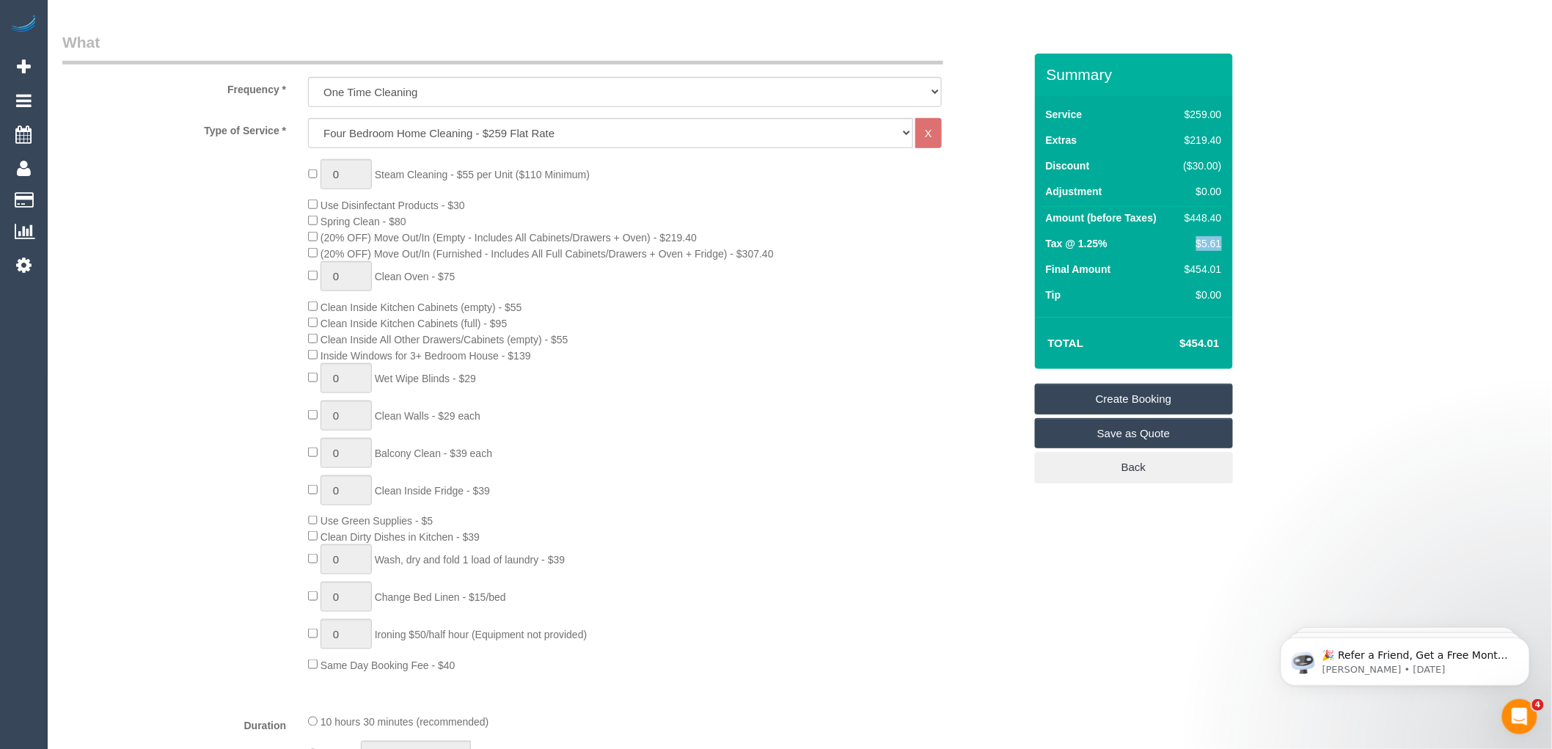
drag, startPoint x: 1221, startPoint y: 244, endPoint x: 1193, endPoint y: 243, distance: 27.2
click at [1193, 243] on div "$5.61" at bounding box center [1200, 243] width 44 height 15
copy div "$5.61"
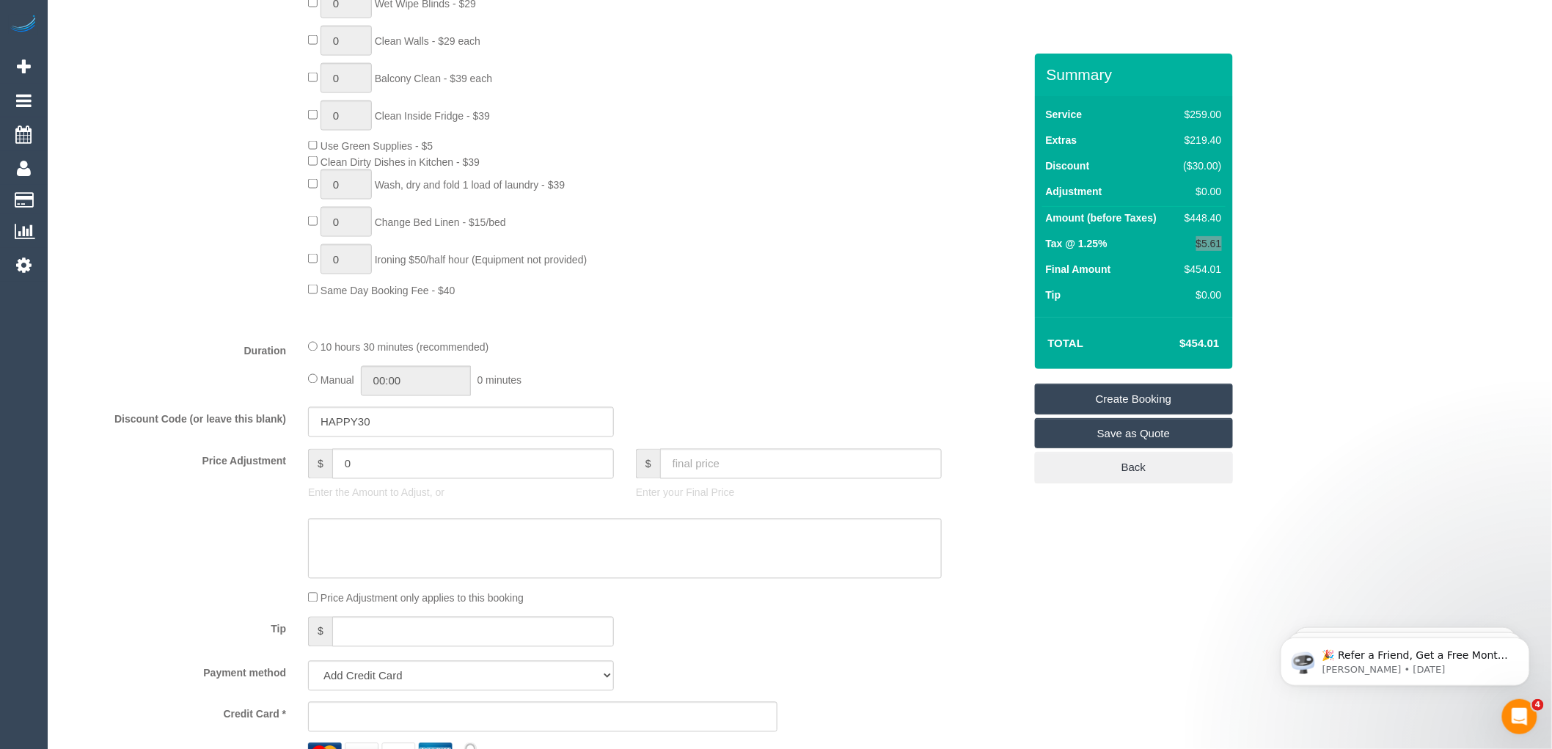
scroll to position [978, 0]
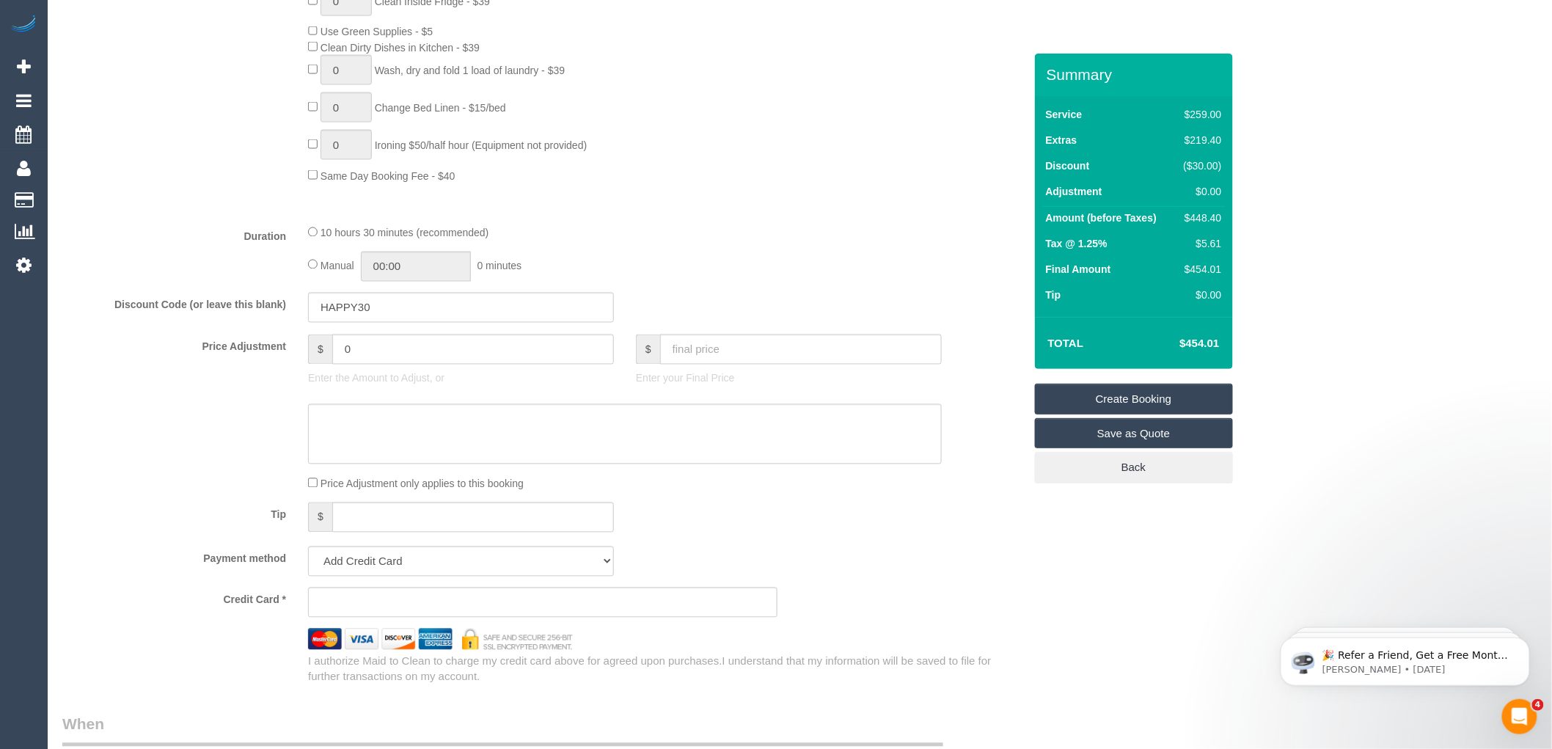
drag, startPoint x: 424, startPoint y: 323, endPoint x: 279, endPoint y: 328, distance: 144.6
click at [279, 323] on div "Discount Code (or leave this blank) HAPPY30" at bounding box center [543, 308] width 984 height 31
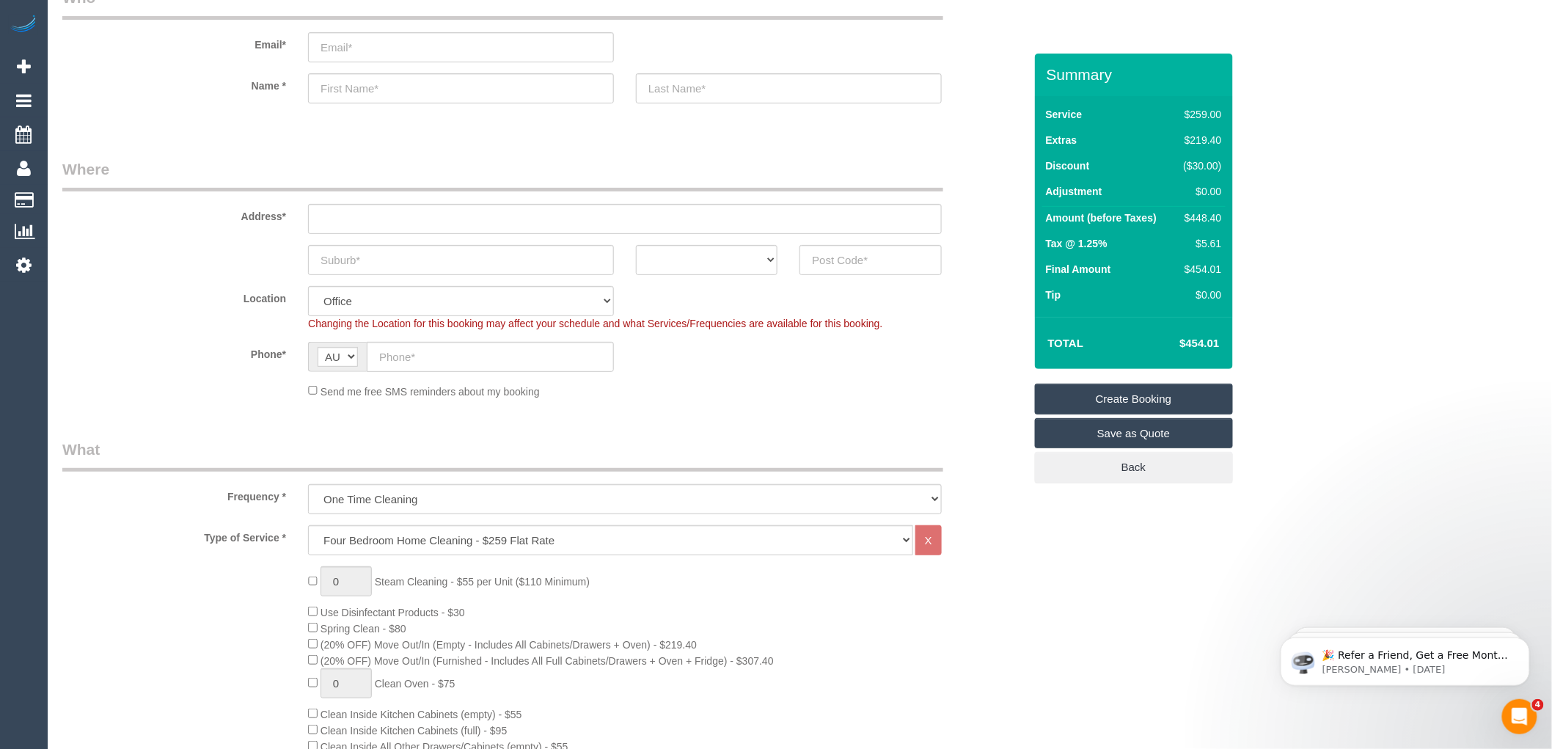
scroll to position [0, 0]
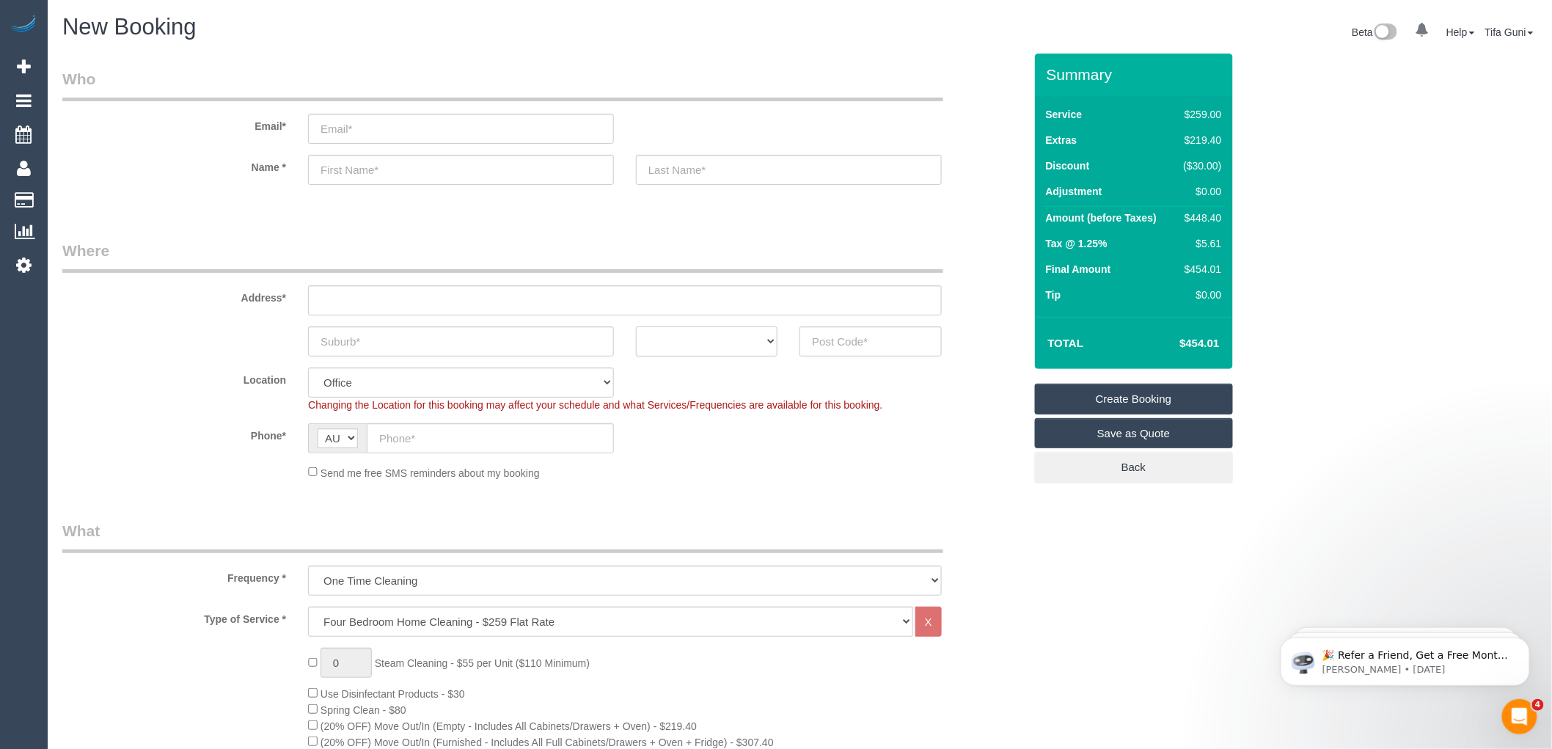
click at [728, 336] on select "ACT [GEOGRAPHIC_DATA] NT [GEOGRAPHIC_DATA] SA TAS [GEOGRAPHIC_DATA] [GEOGRAPHIC…" at bounding box center [707, 341] width 142 height 30
select select "VIC"
click at [636, 326] on select "ACT [GEOGRAPHIC_DATA] NT [GEOGRAPHIC_DATA] SA TAS [GEOGRAPHIC_DATA] [GEOGRAPHIC…" at bounding box center [707, 341] width 142 height 30
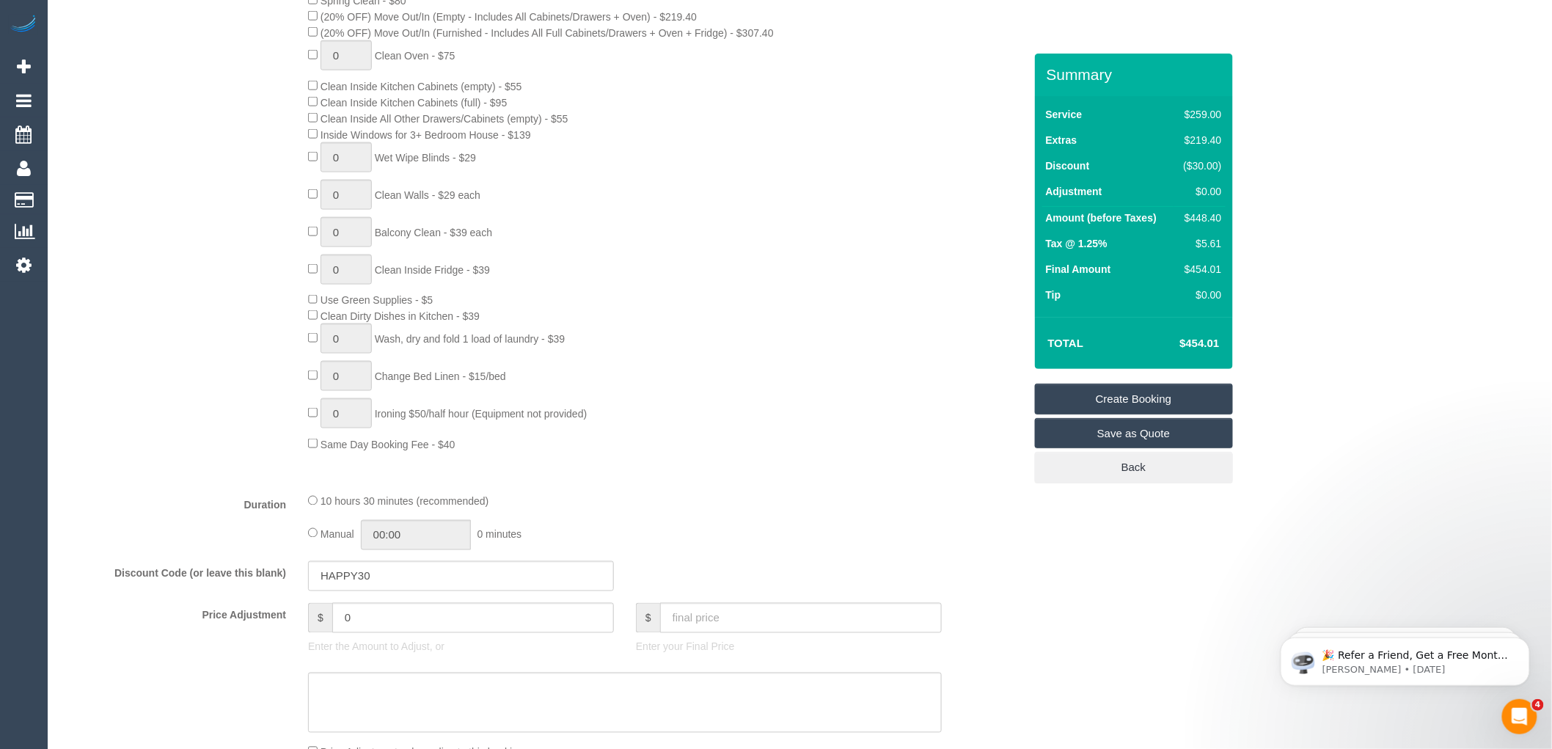
scroll to position [734, 0]
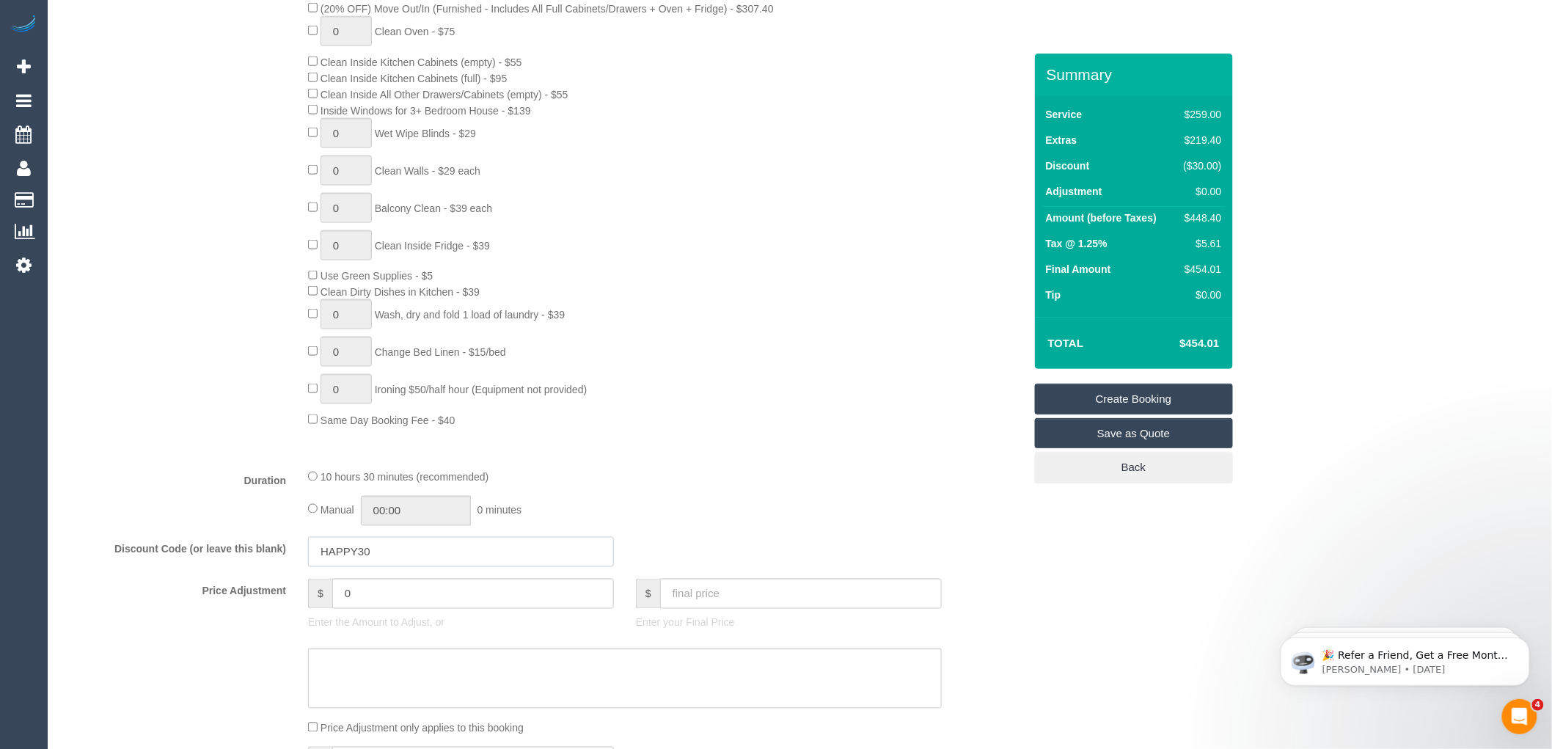
drag, startPoint x: 412, startPoint y: 559, endPoint x: 281, endPoint y: 562, distance: 131.3
click at [281, 562] on div "Discount Code (or leave this blank) HAPPY30" at bounding box center [543, 552] width 984 height 31
click at [917, 419] on div "0 Steam Cleaning - $55 per Unit ($110 Minimum) Use Disinfectant Products - $30 …" at bounding box center [665, 170] width 737 height 513
click at [370, 567] on input "text" at bounding box center [461, 552] width 306 height 30
paste input "HAPPY30"
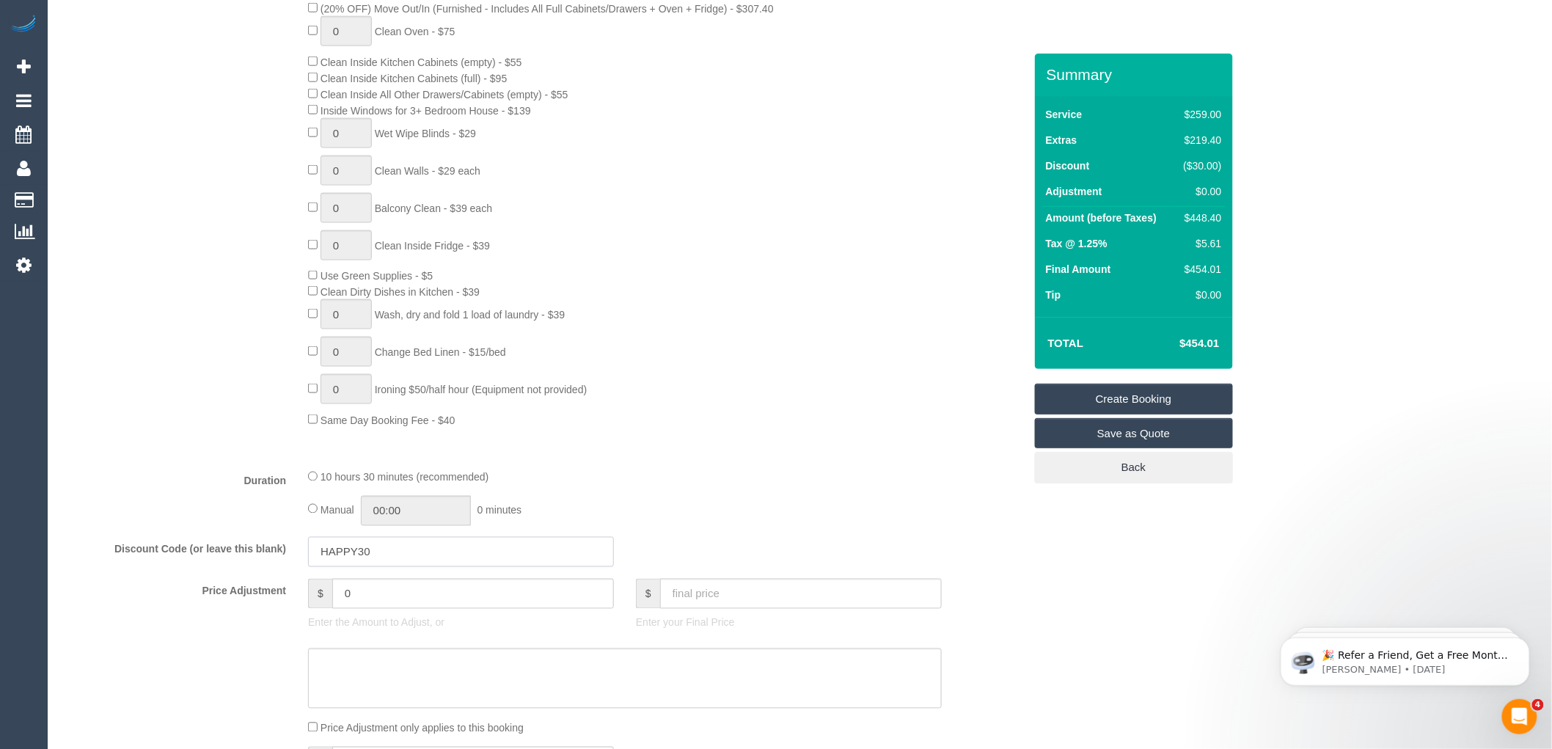
type input "HAPPY30"
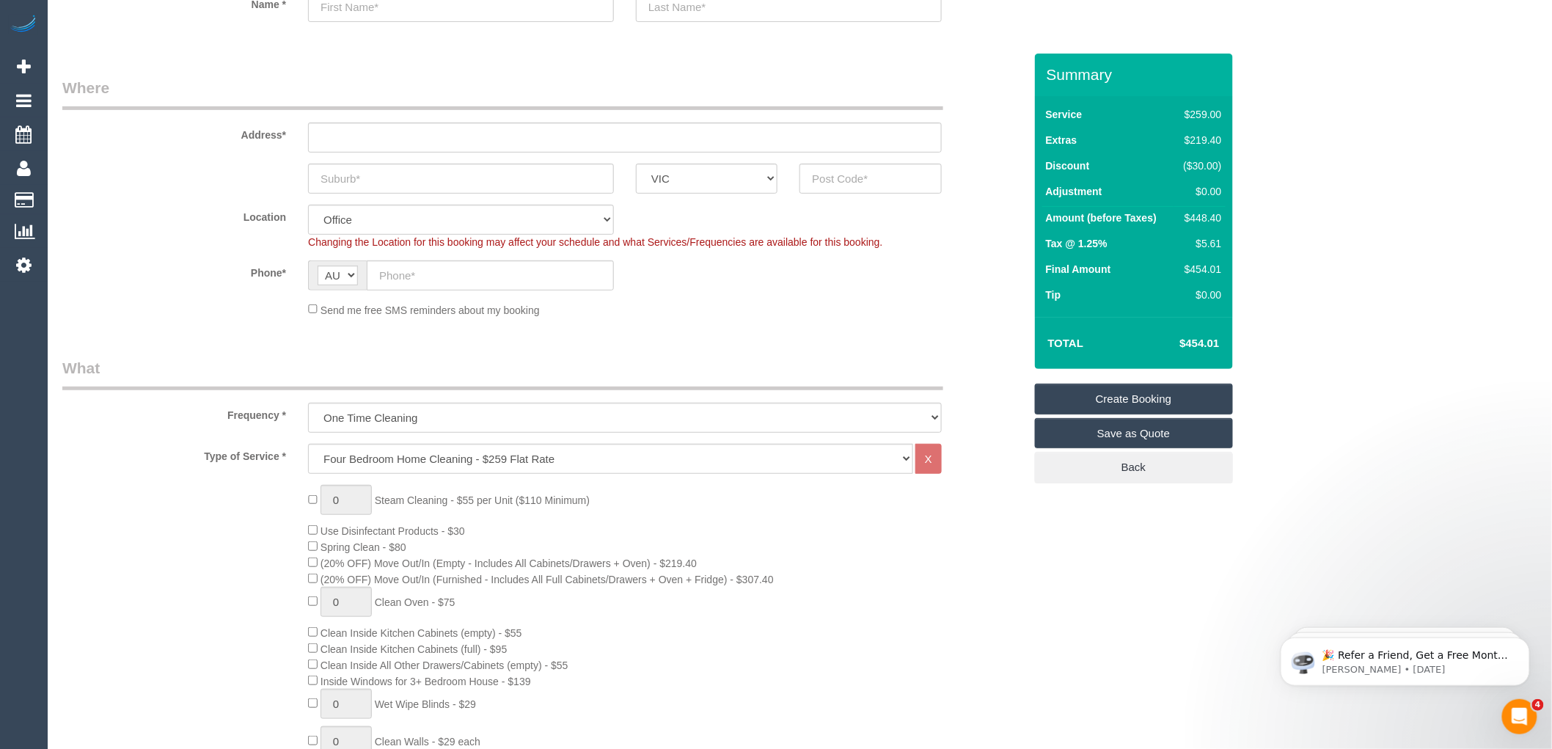
scroll to position [0, 0]
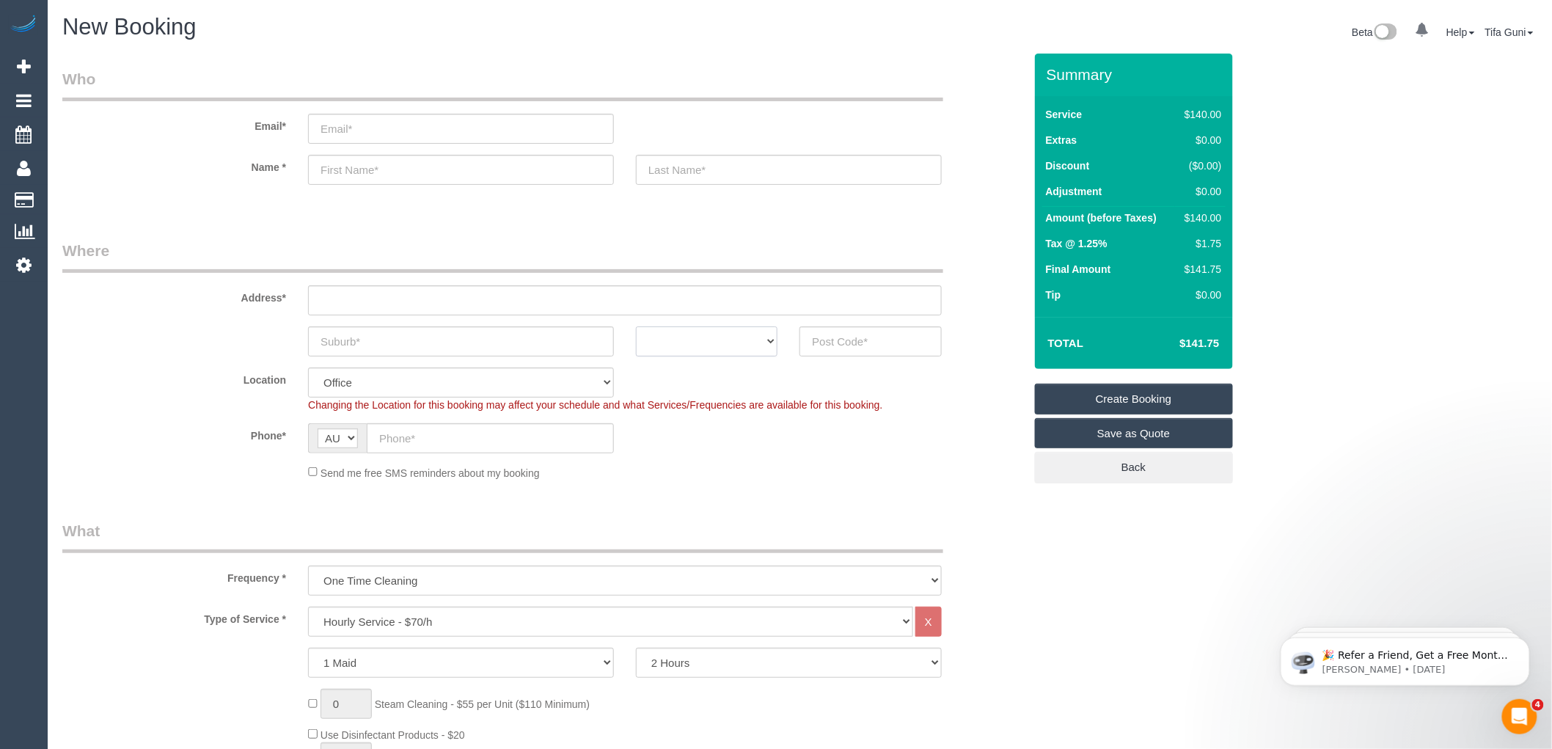
click at [761, 335] on select "ACT [GEOGRAPHIC_DATA] NT [GEOGRAPHIC_DATA] SA TAS [GEOGRAPHIC_DATA] [GEOGRAPHIC…" at bounding box center [707, 341] width 142 height 30
select select "VIC"
click at [636, 326] on select "ACT [GEOGRAPHIC_DATA] NT [GEOGRAPHIC_DATA] SA TAS [GEOGRAPHIC_DATA] [GEOGRAPHIC…" at bounding box center [707, 341] width 142 height 30
click at [847, 345] on input "text" at bounding box center [871, 341] width 142 height 30
type input "3754"
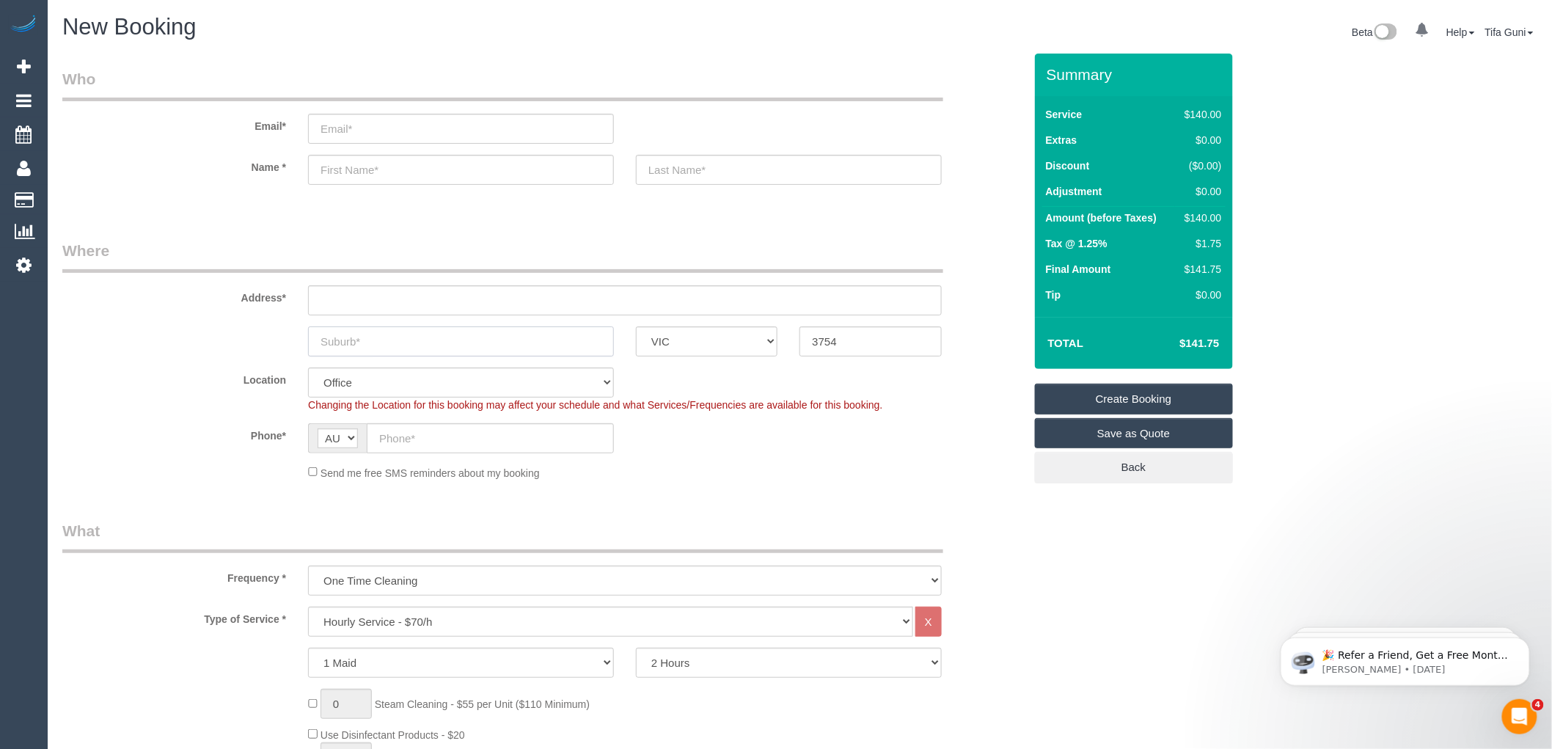
click at [428, 341] on input "text" at bounding box center [461, 341] width 306 height 30
type input "Mernda"
click at [341, 298] on input "text" at bounding box center [625, 300] width 634 height 30
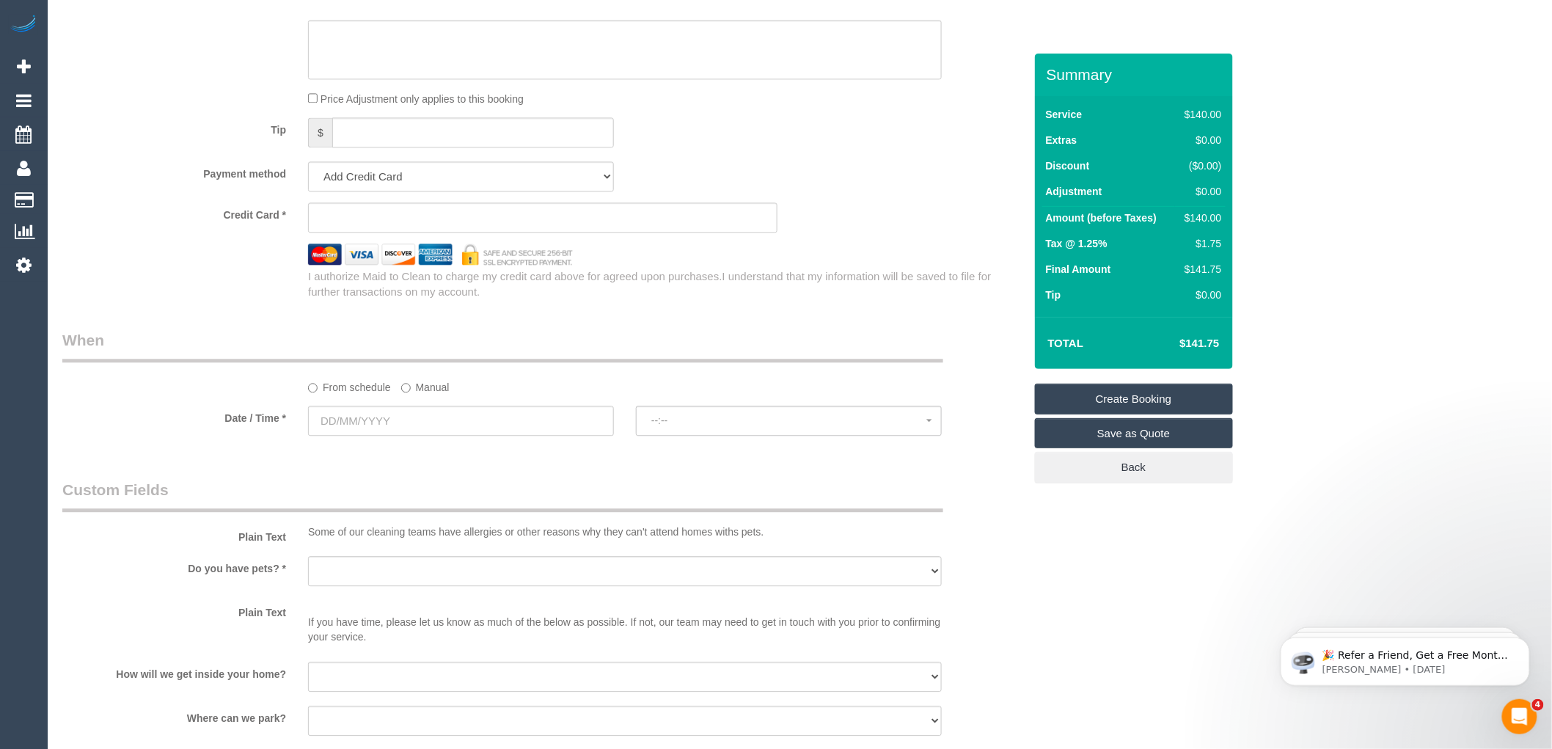
scroll to position [1467, 0]
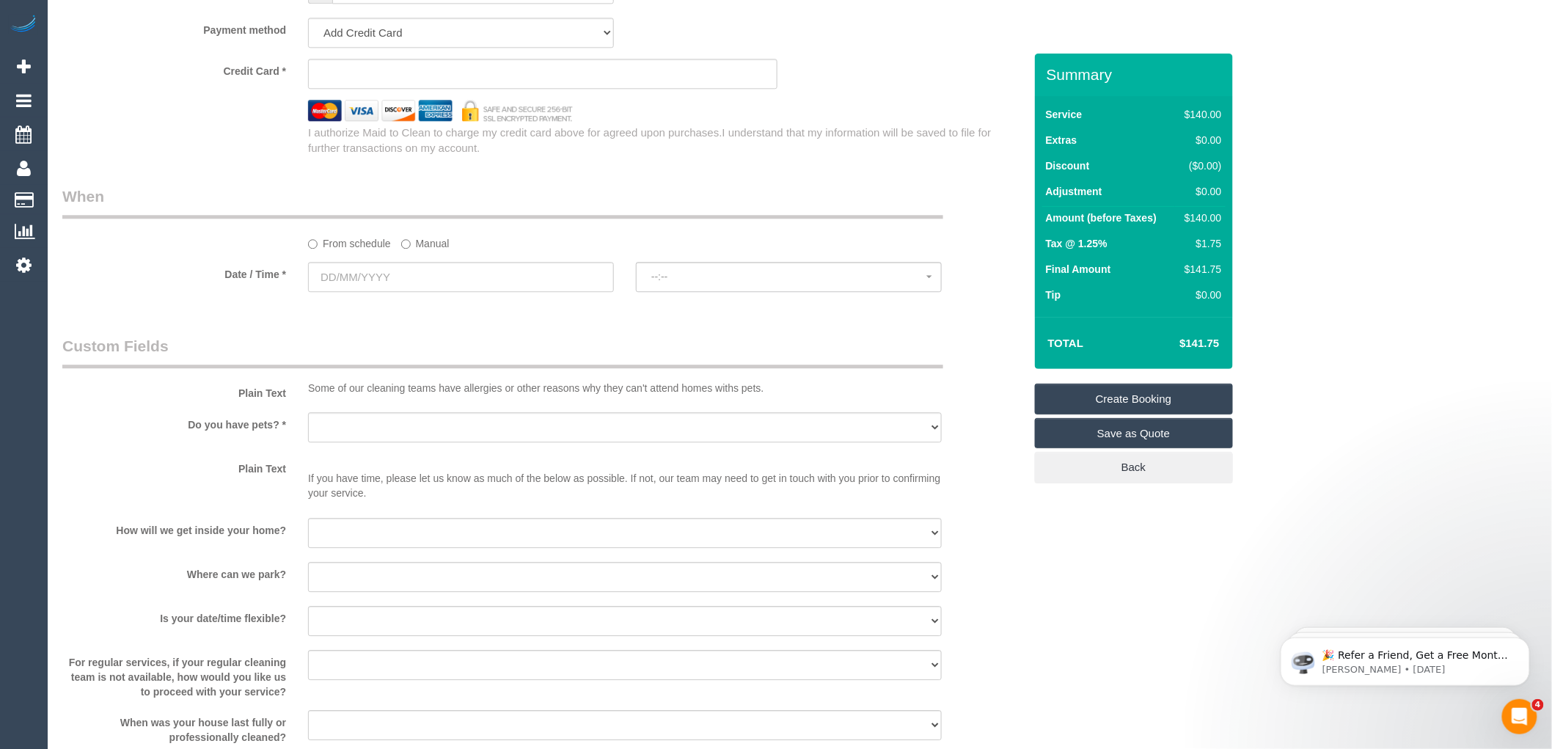
type input "-"
click at [396, 286] on input "text" at bounding box center [461, 277] width 306 height 30
select select "51"
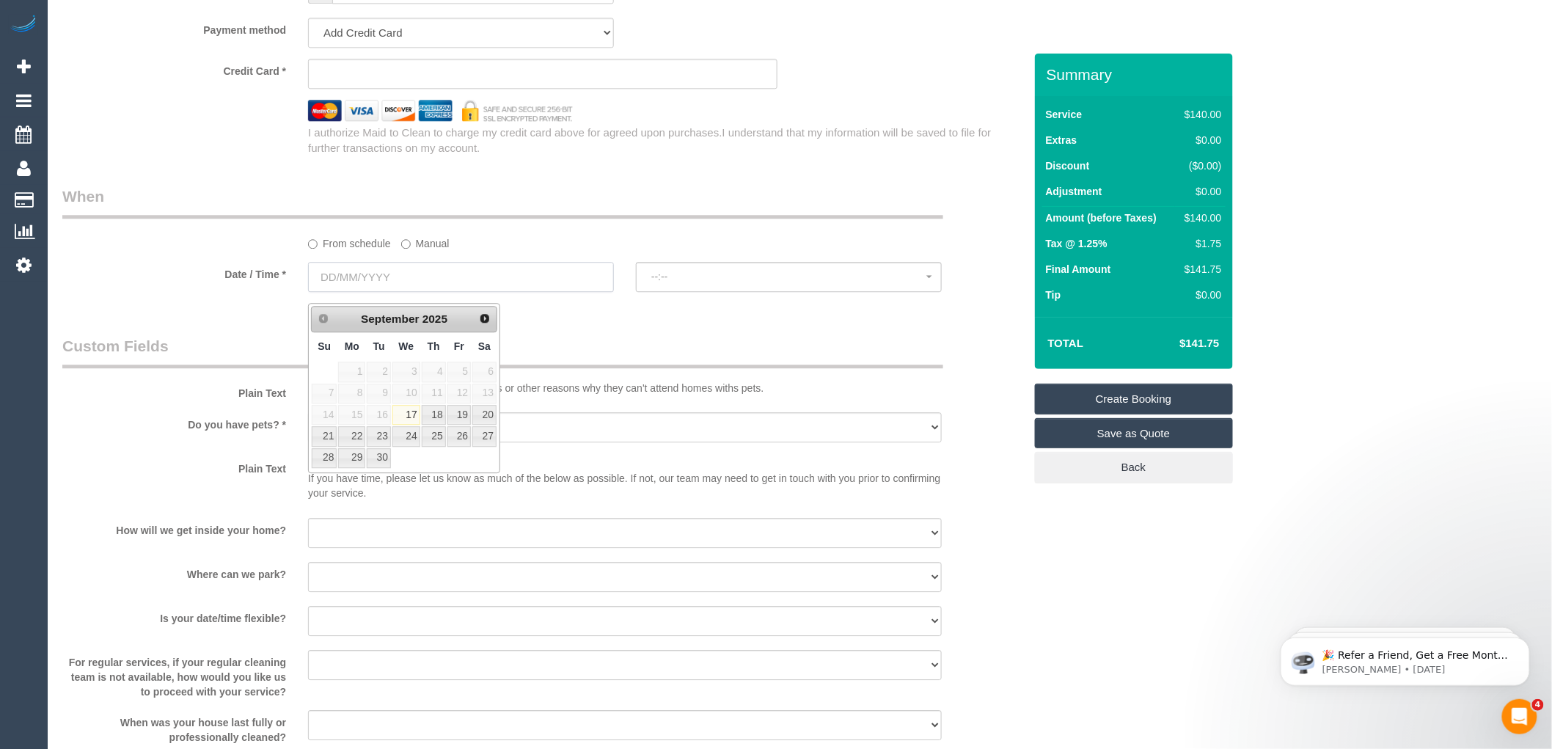
select select "object:2084"
